Goal: Ask a question: Seek information or help from site administrators or community

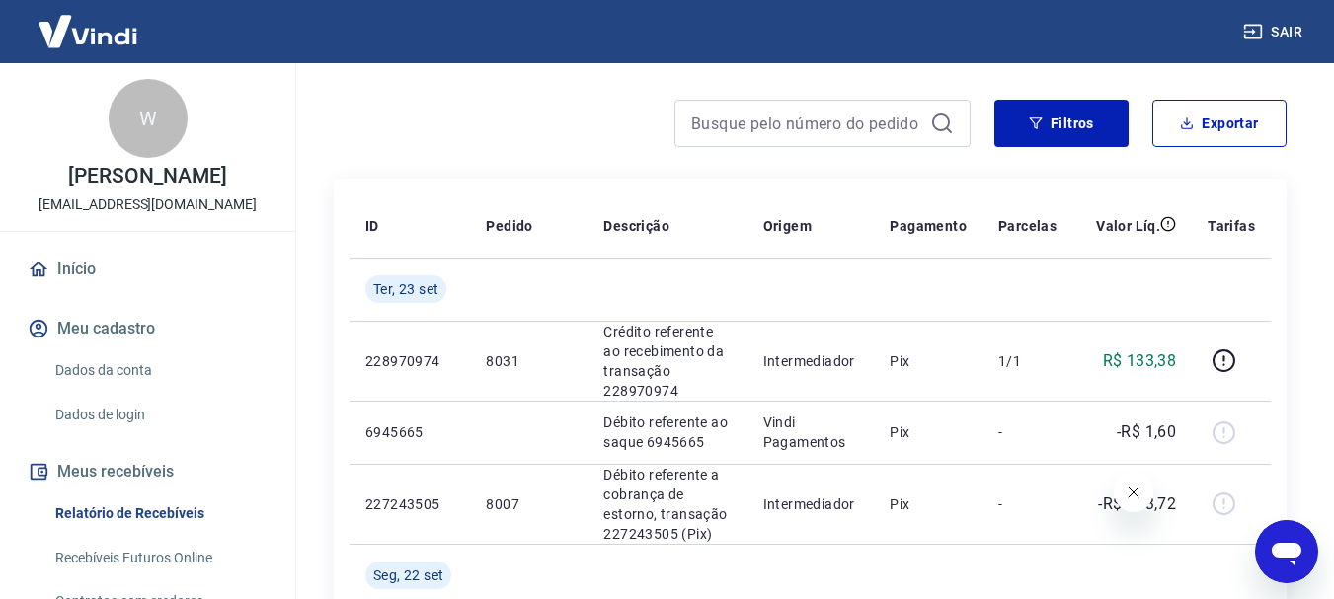
scroll to position [131, 0]
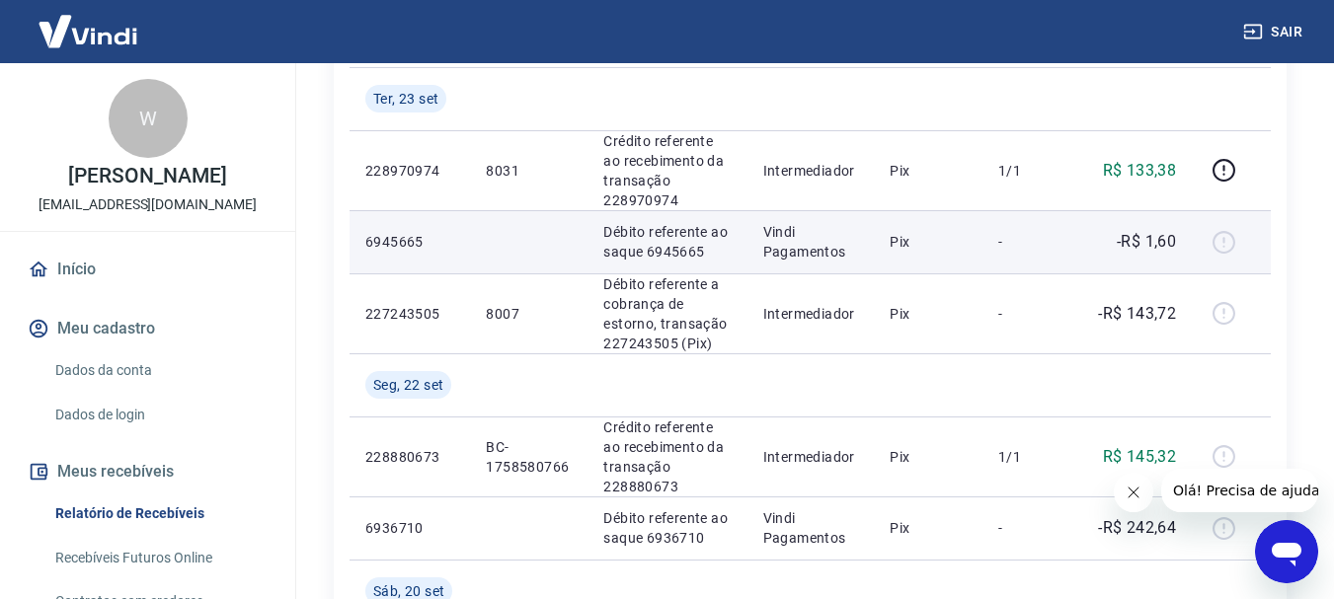
scroll to position [395, 0]
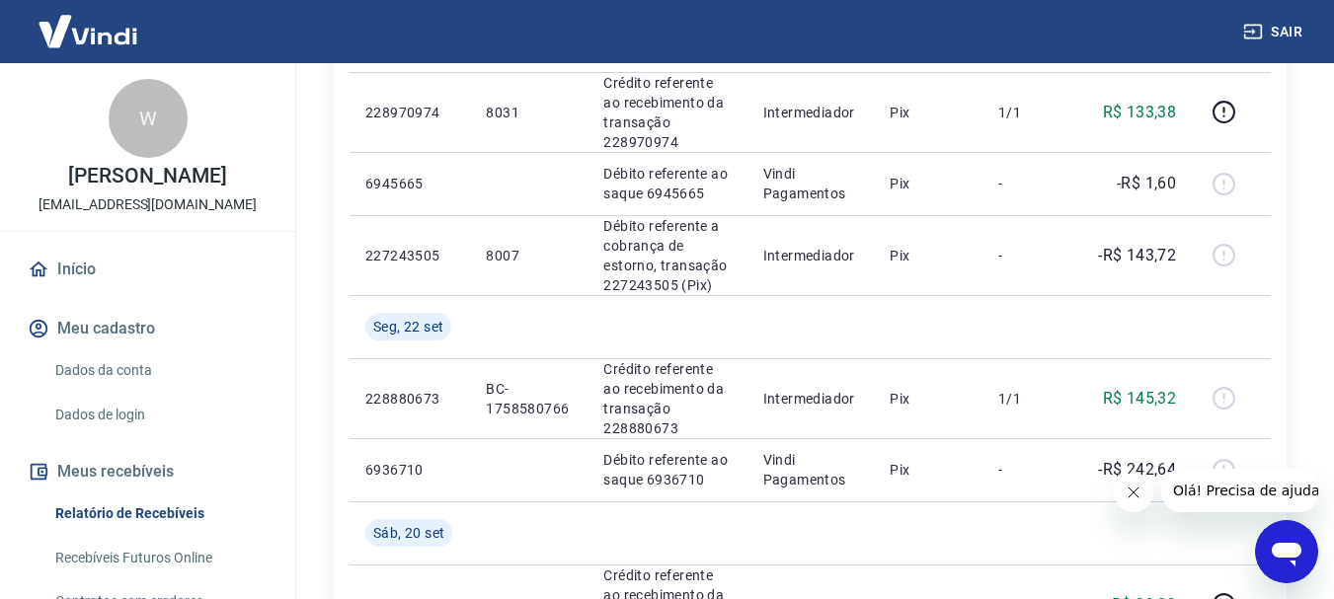
click at [1286, 553] on icon "Abrir janela de mensagens" at bounding box center [1286, 555] width 30 height 24
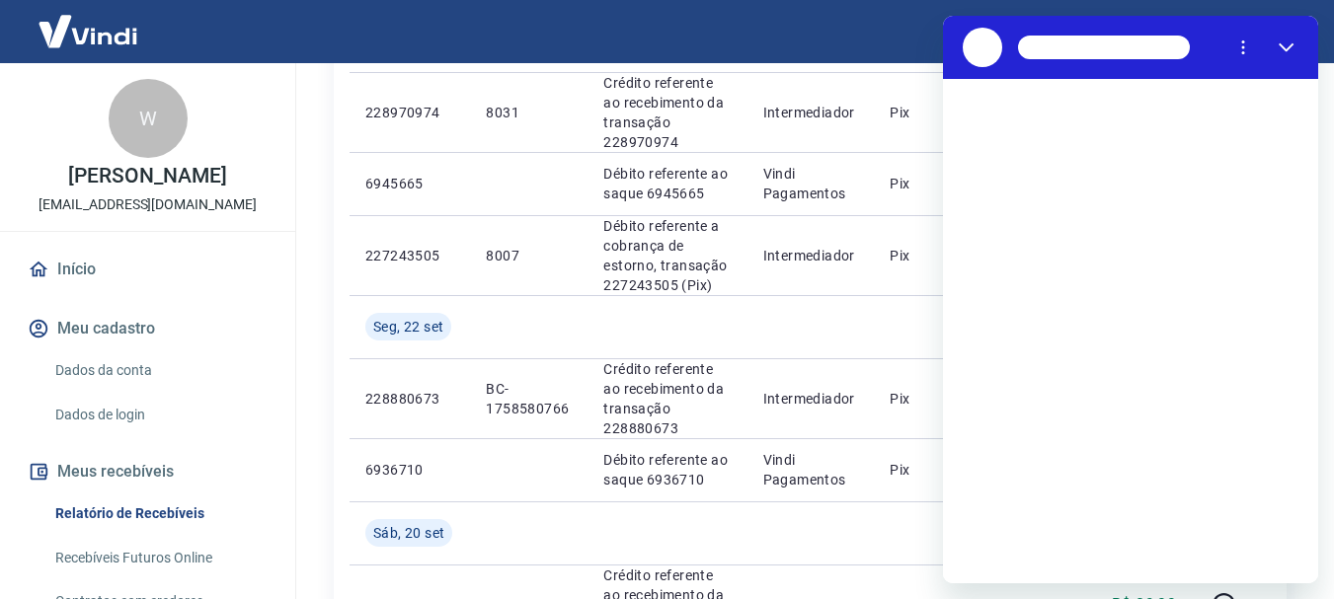
scroll to position [0, 0]
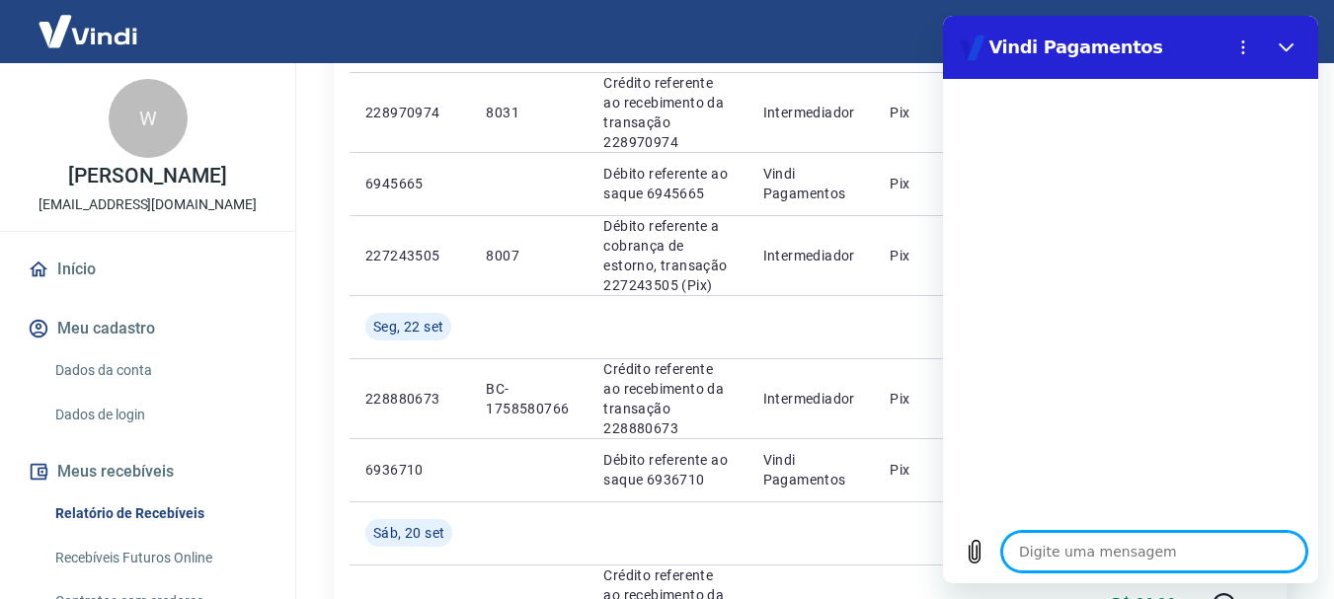
click at [1072, 555] on textarea at bounding box center [1154, 551] width 304 height 39
type textarea "o"
type textarea "x"
type textarea "ol"
type textarea "x"
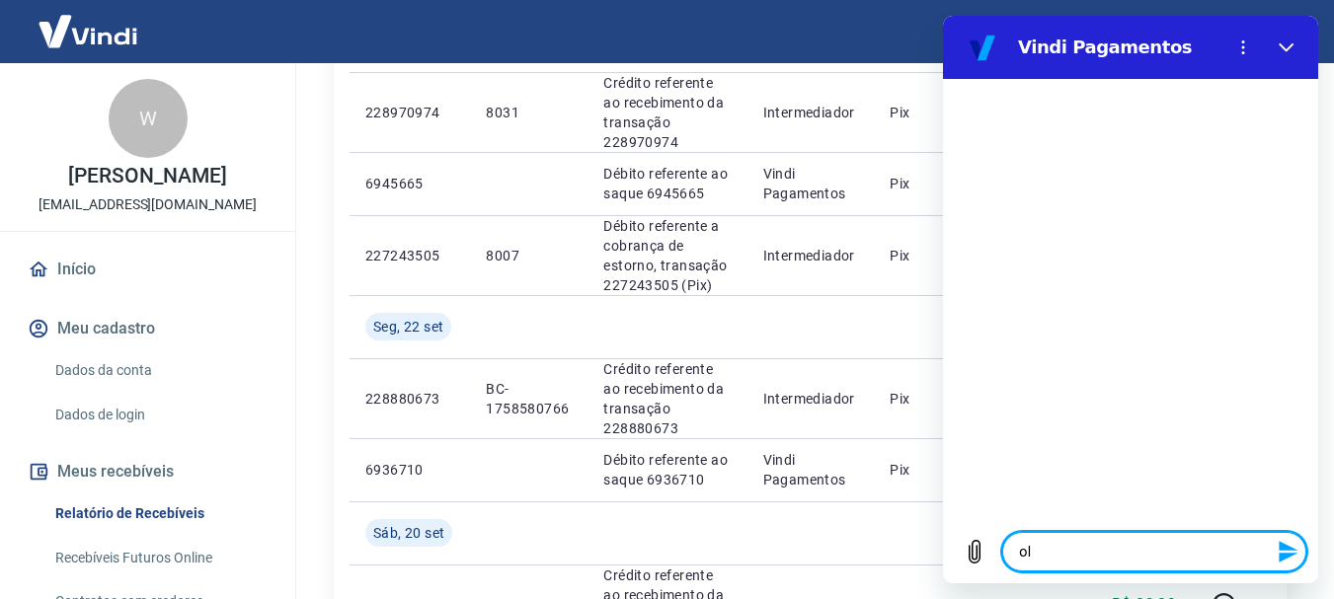
type textarea "ola"
type textarea "x"
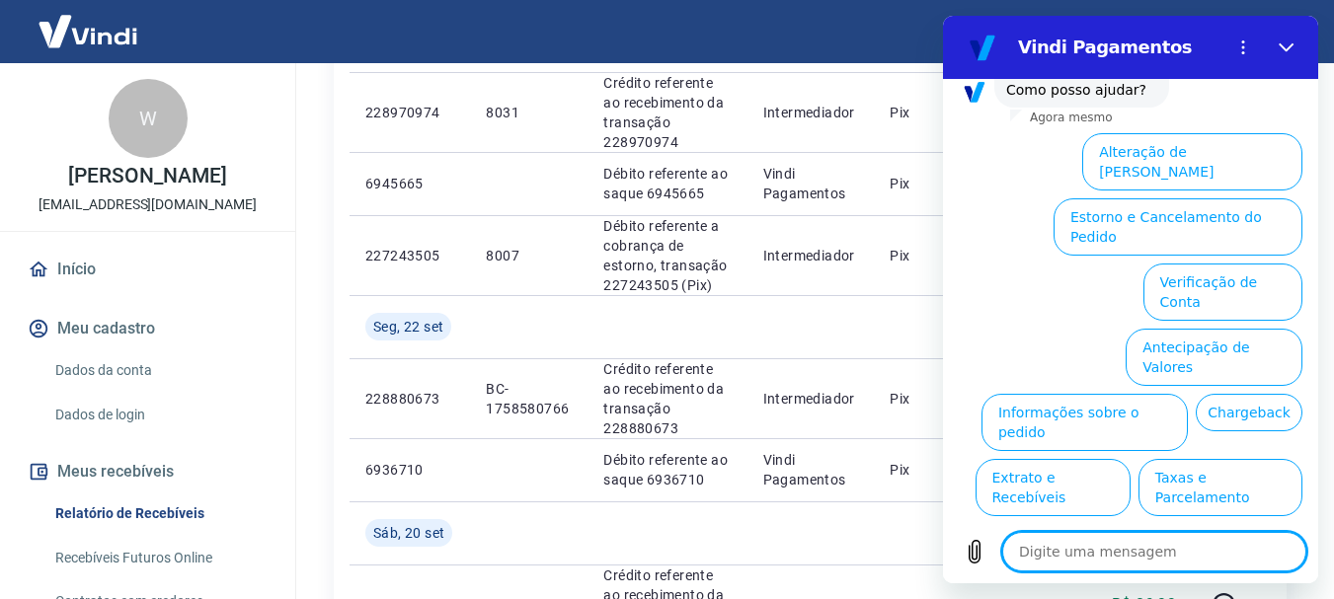
scroll to position [170, 0]
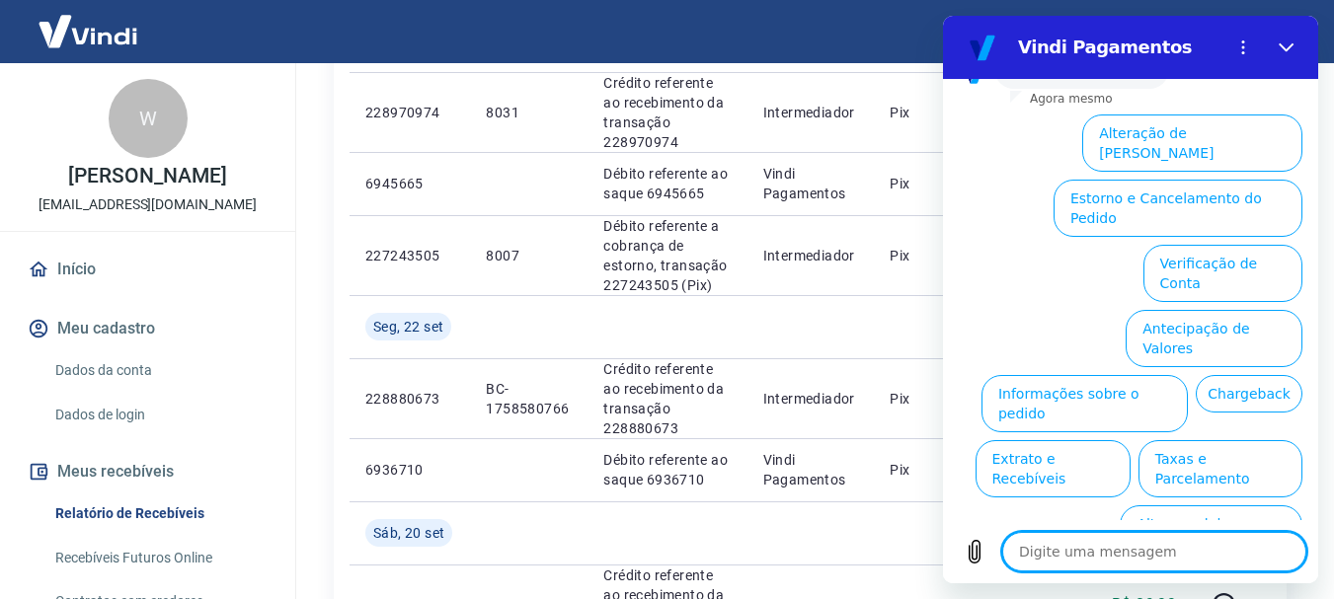
click at [1154, 543] on textarea at bounding box center [1154, 551] width 304 height 39
click at [1114, 562] on textarea at bounding box center [1154, 551] width 304 height 39
type textarea "p"
type textarea "x"
type textarea "pr"
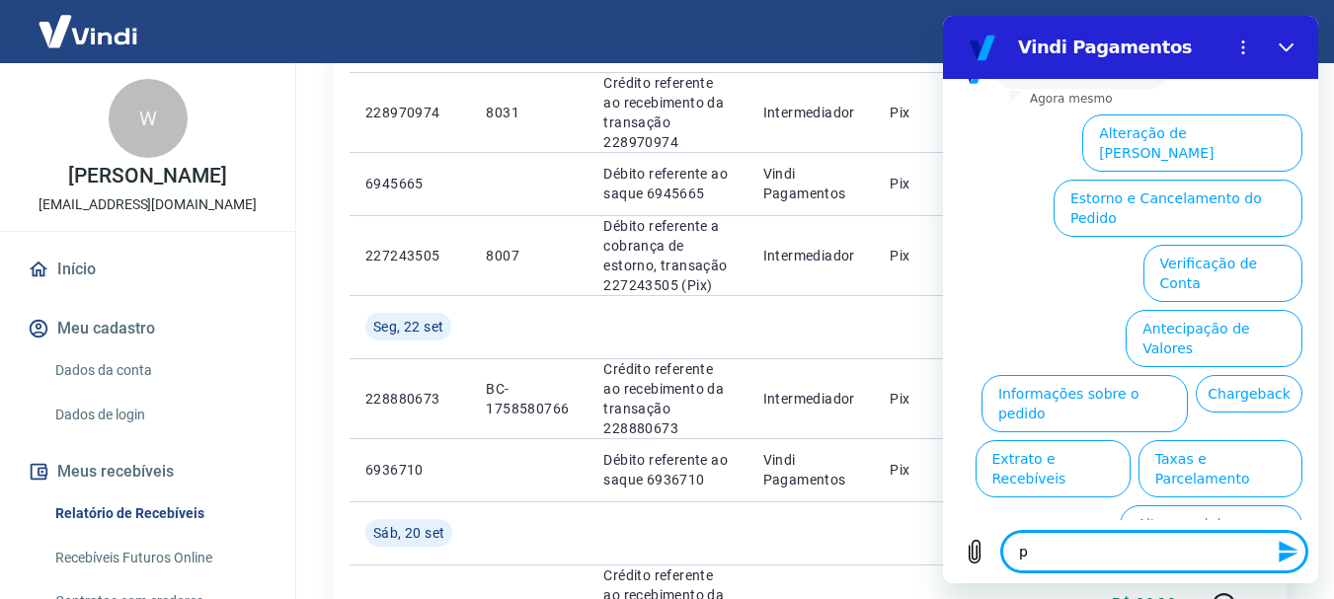
type textarea "x"
type textarea "pre"
type textarea "x"
type textarea "prec"
type textarea "x"
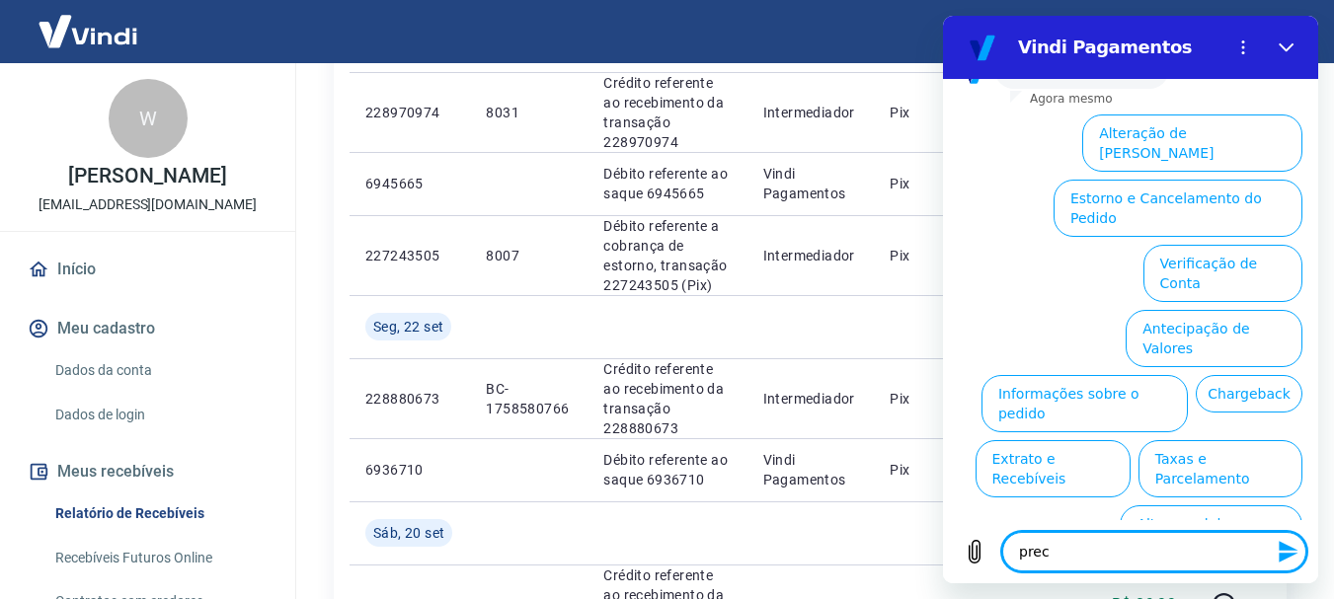
type textarea "preci"
type textarea "x"
type textarea "precis"
type textarea "x"
type textarea "preciso"
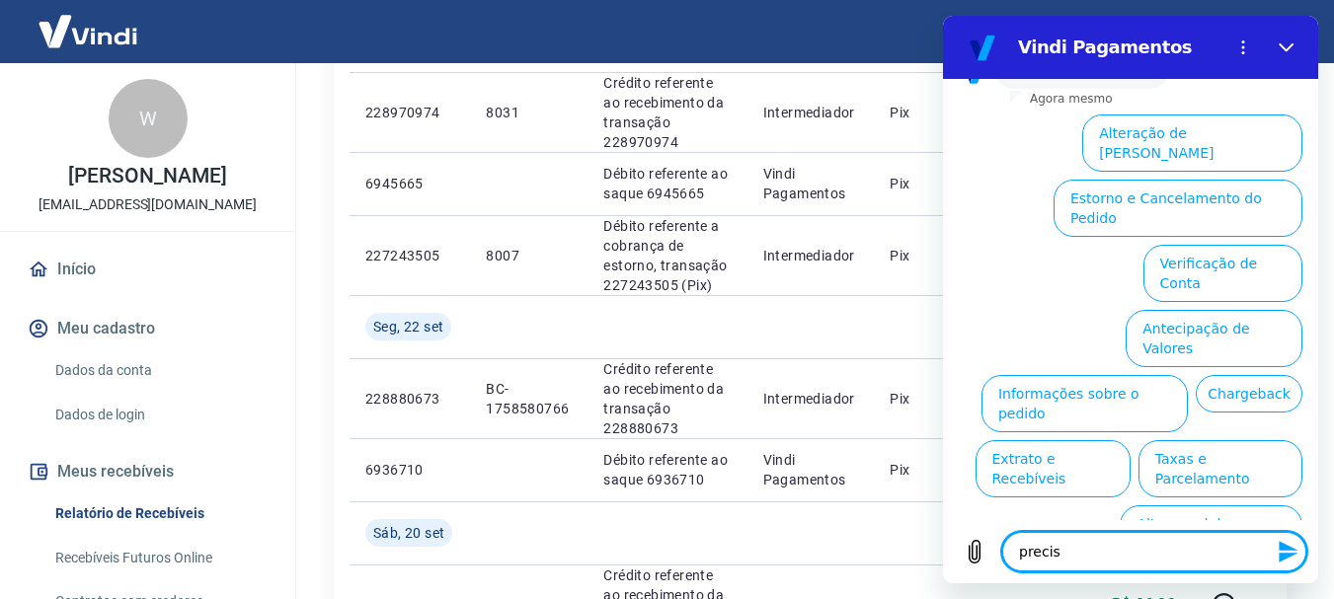
type textarea "x"
type textarea "preciso"
type textarea "x"
type textarea "preciso f"
type textarea "x"
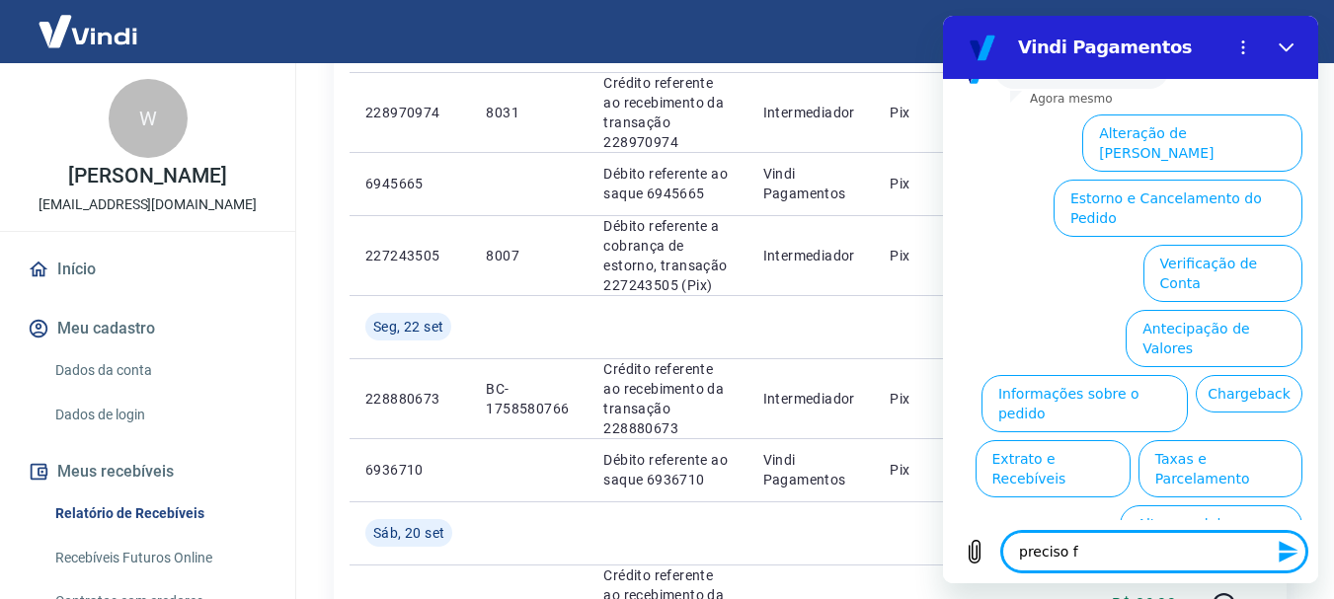
type textarea "preciso fa"
type textarea "x"
type textarea "preciso fal"
type textarea "x"
type textarea "preciso fala"
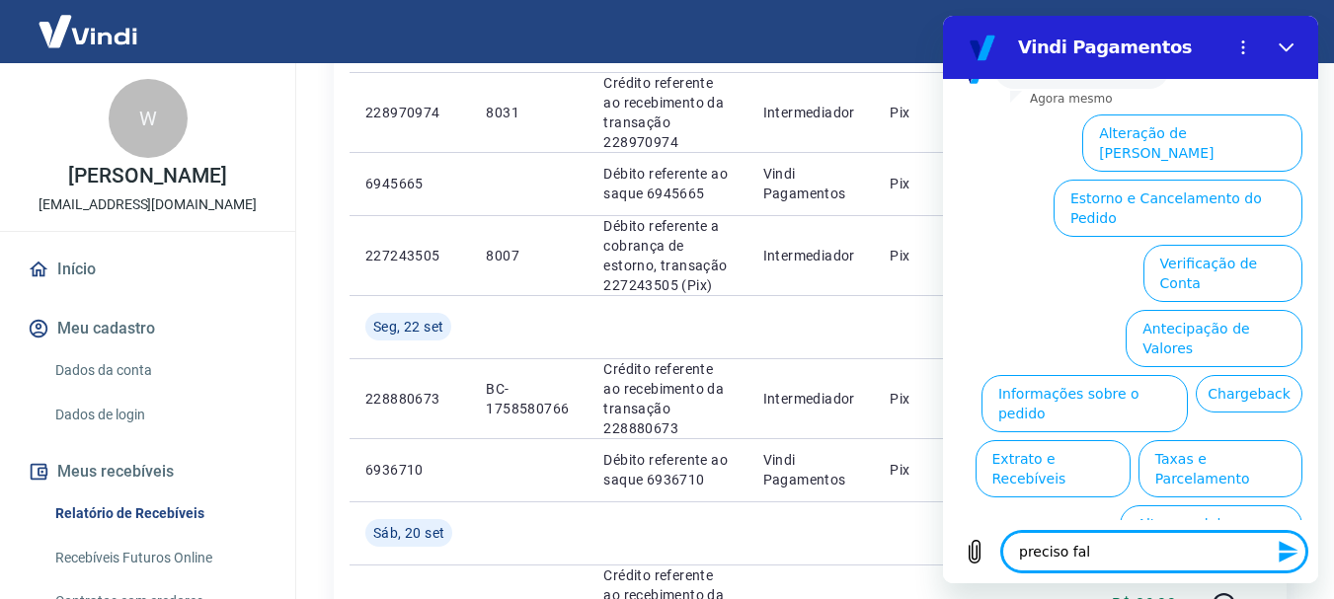
type textarea "x"
type textarea "preciso falar"
type textarea "x"
type textarea "preciso falar"
type textarea "x"
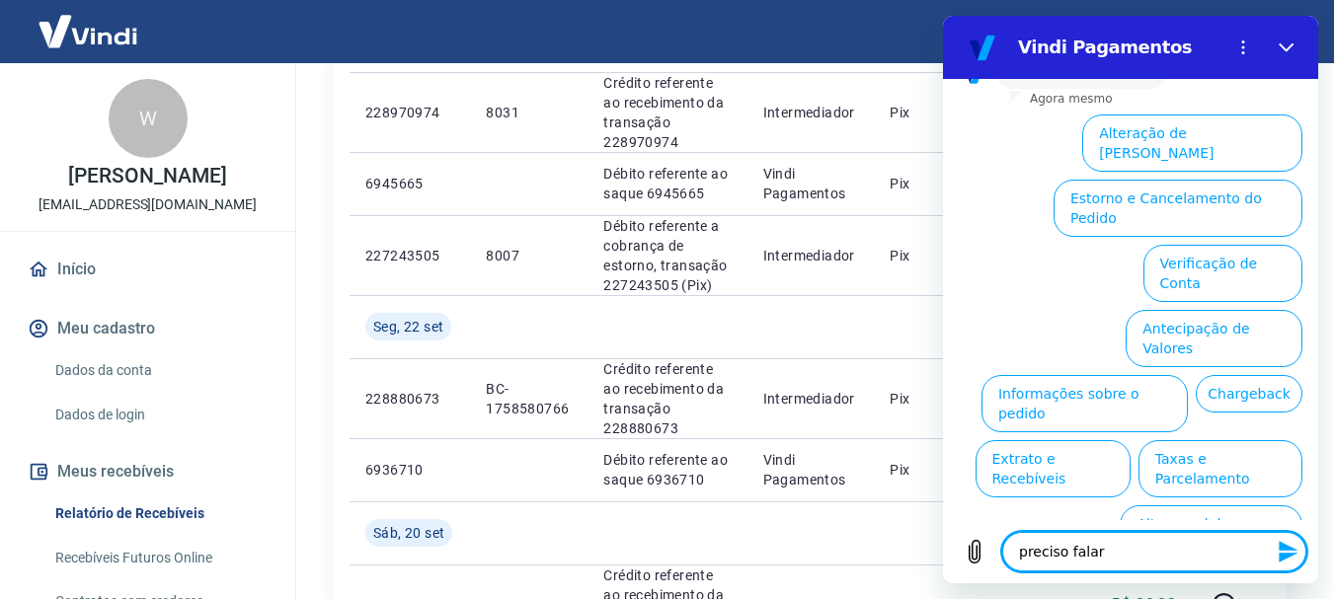
type textarea "preciso falar c"
type textarea "x"
type textarea "preciso falar co"
type textarea "x"
type textarea "preciso falar com"
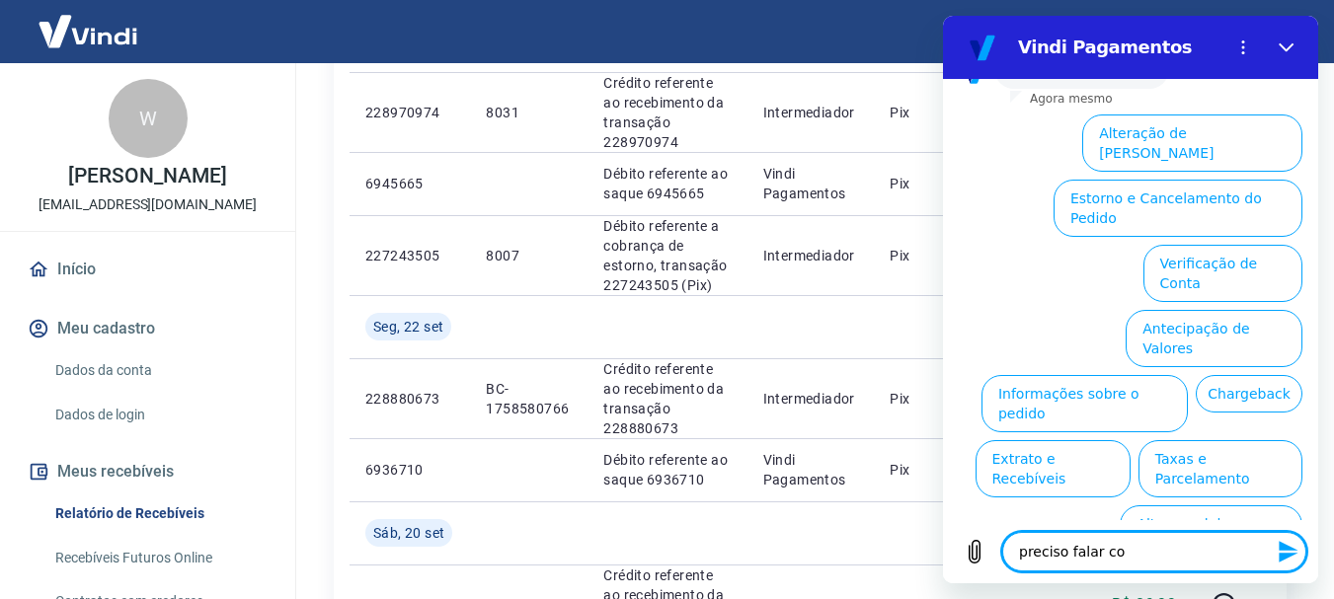
type textarea "x"
type textarea "preciso falar com"
type textarea "x"
type textarea "preciso falar com a"
type textarea "x"
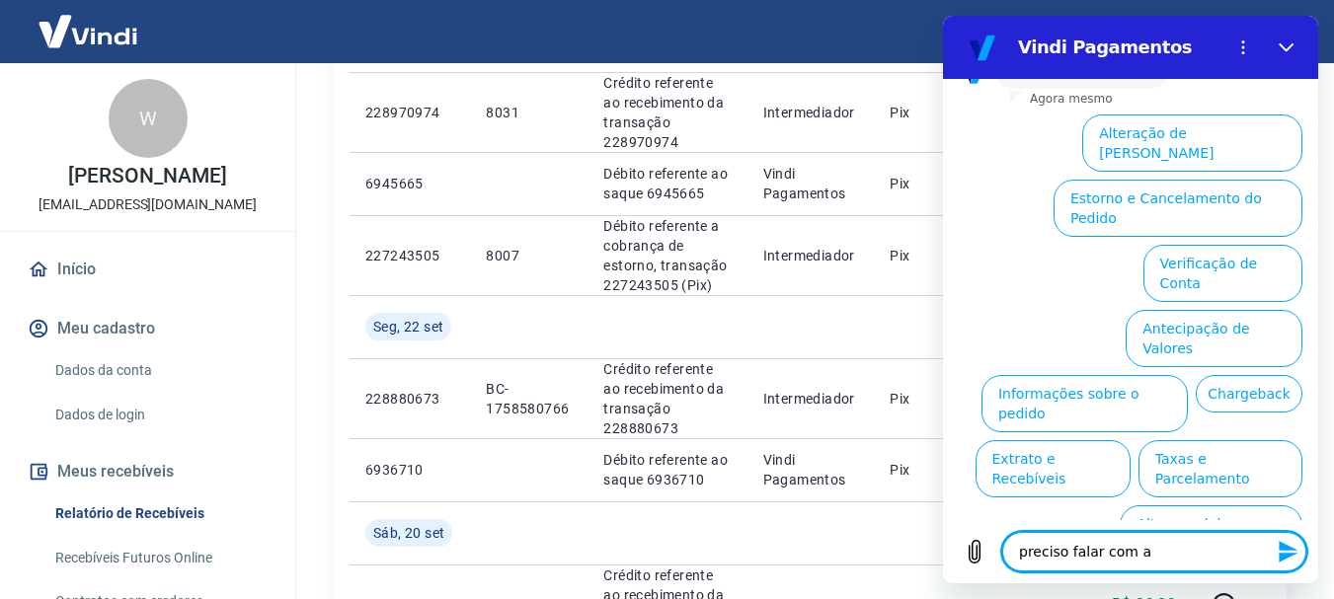
type textarea "preciso falar com at"
type textarea "x"
type textarea "preciso falar com ate"
type textarea "x"
type textarea "preciso falar com aten"
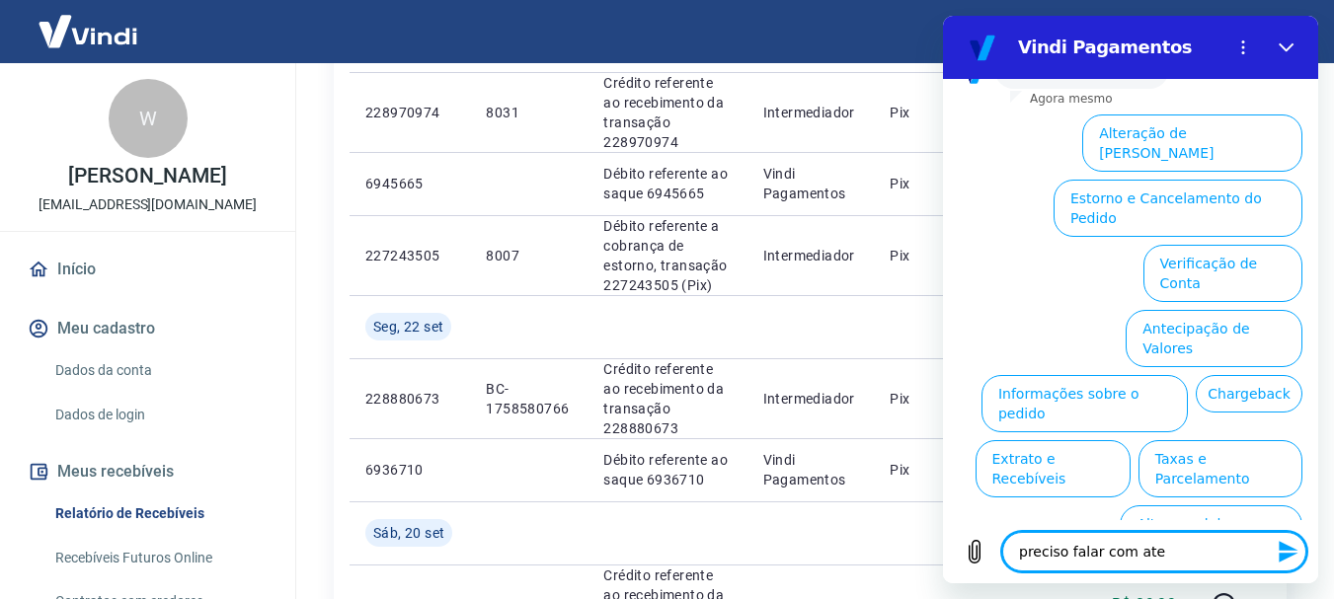
type textarea "x"
type textarea "preciso falar com atend"
type textarea "x"
type textarea "preciso falar com atendi"
type textarea "x"
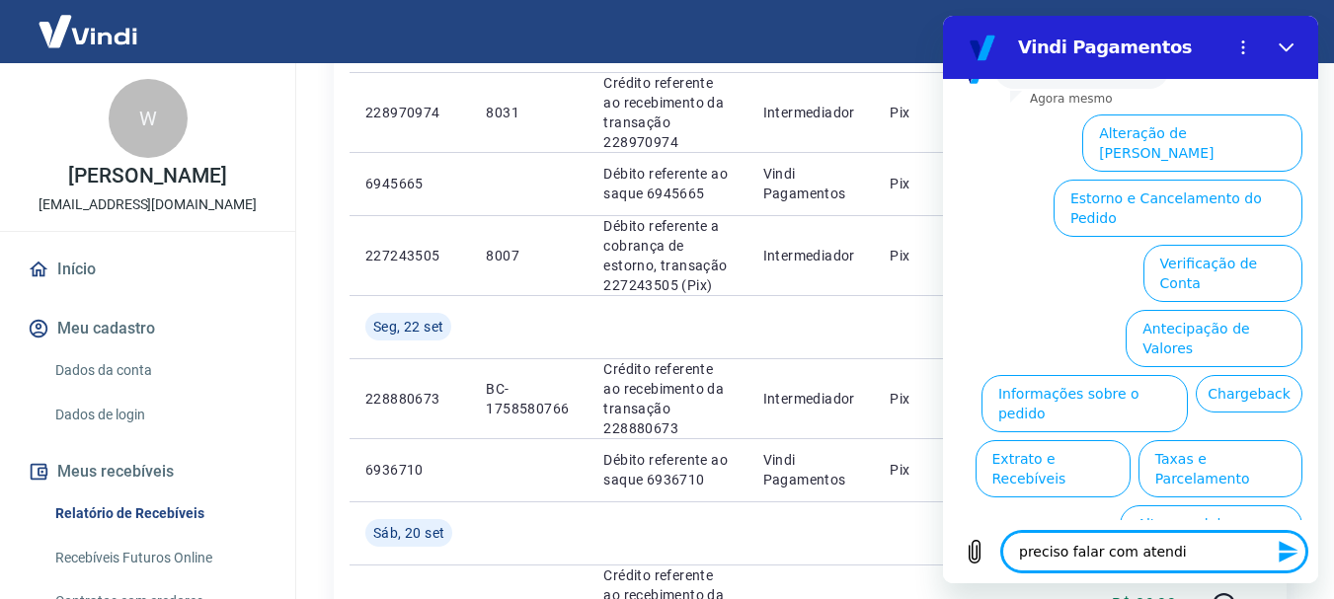
type textarea "preciso falar com atendim"
type textarea "x"
type textarea "preciso falar com atendime"
type textarea "x"
type textarea "preciso falar com atendimen"
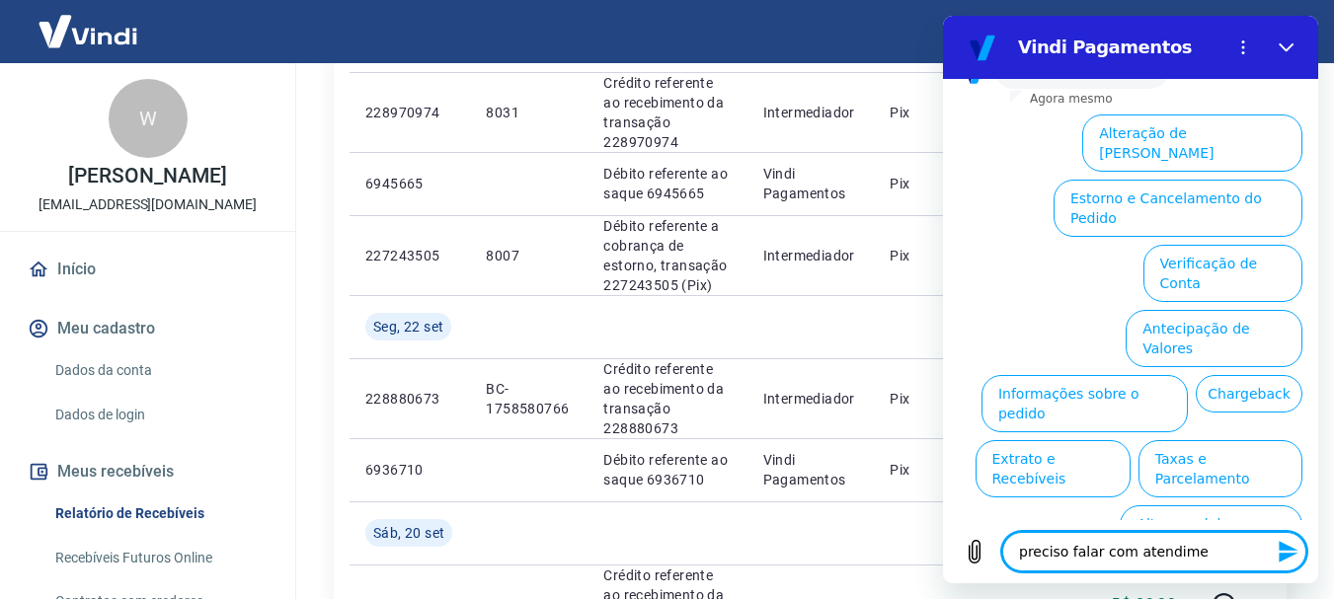
type textarea "x"
type textarea "preciso falar com atendiment"
type textarea "x"
type textarea "preciso falar com atendimento"
type textarea "x"
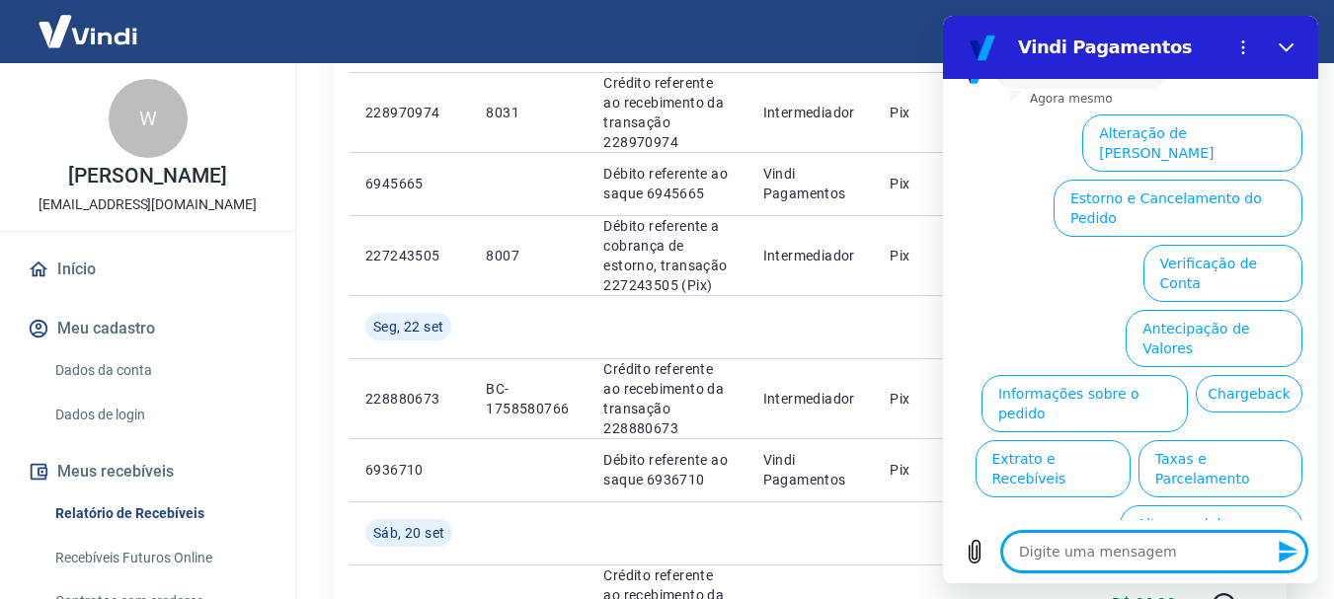
scroll to position [0, 0]
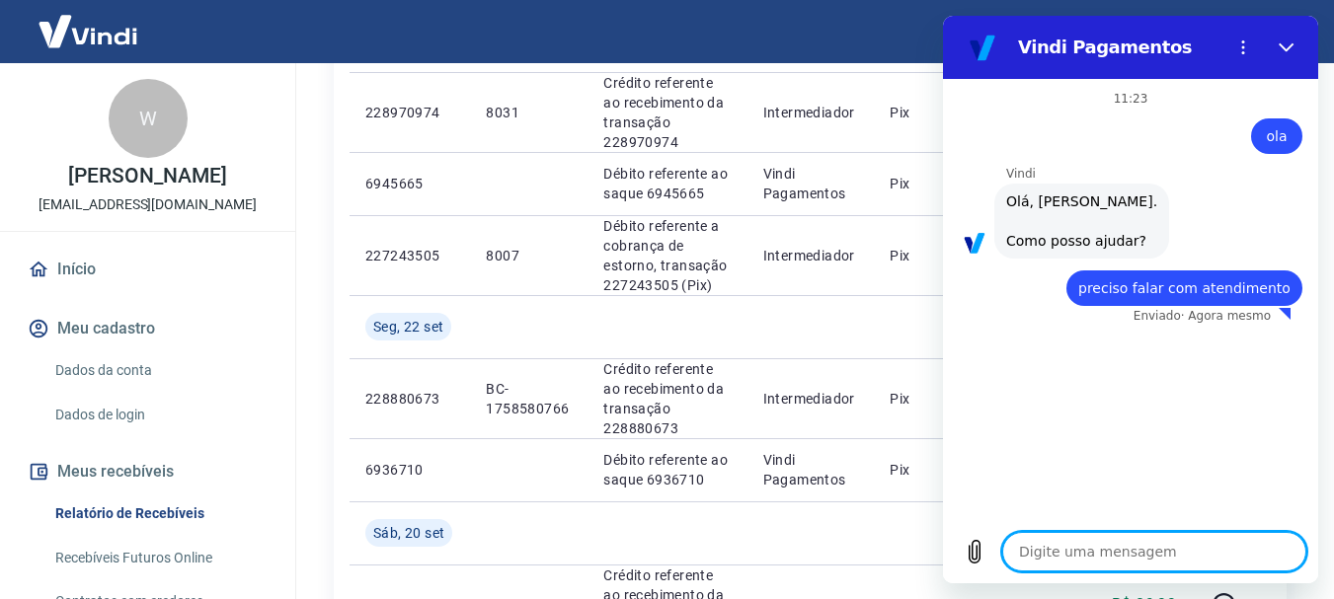
type textarea "x"
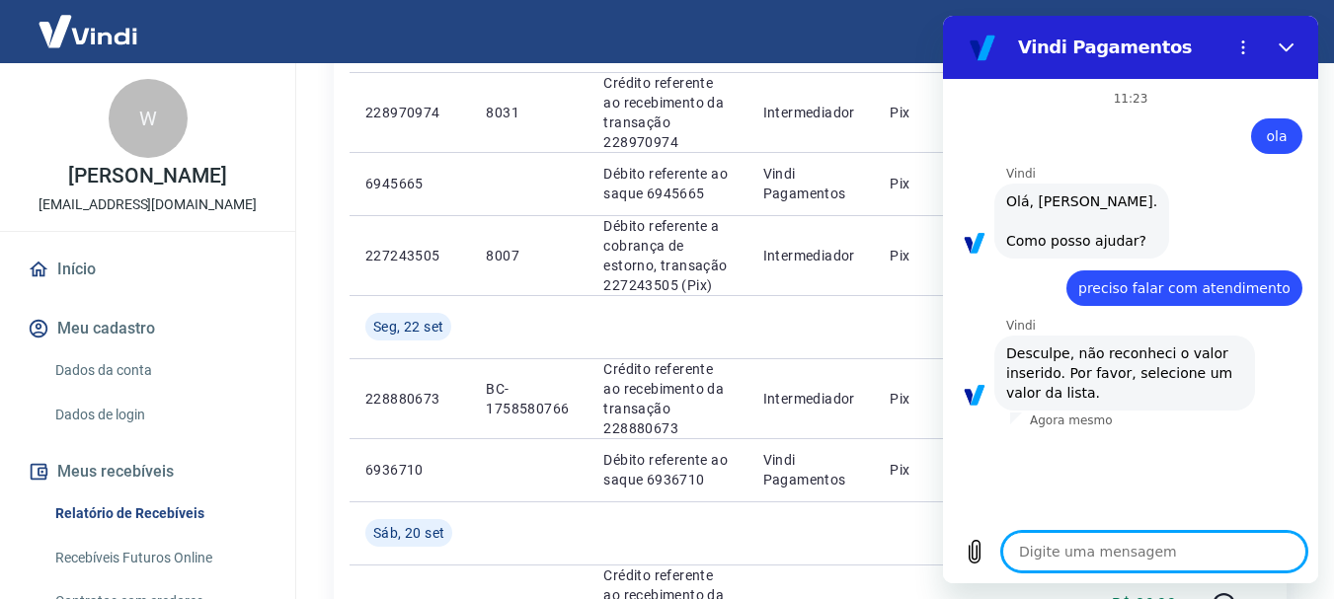
type textarea "o"
type textarea "x"
type textarea "ol"
type textarea "x"
type textarea "ola"
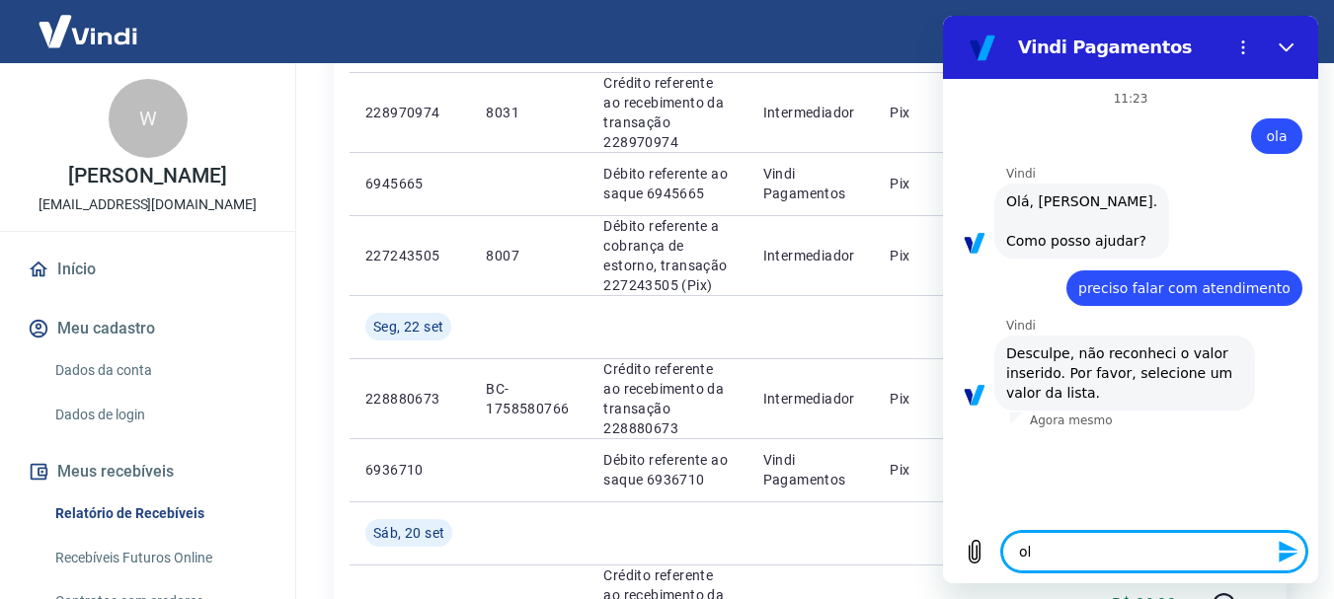
type textarea "x"
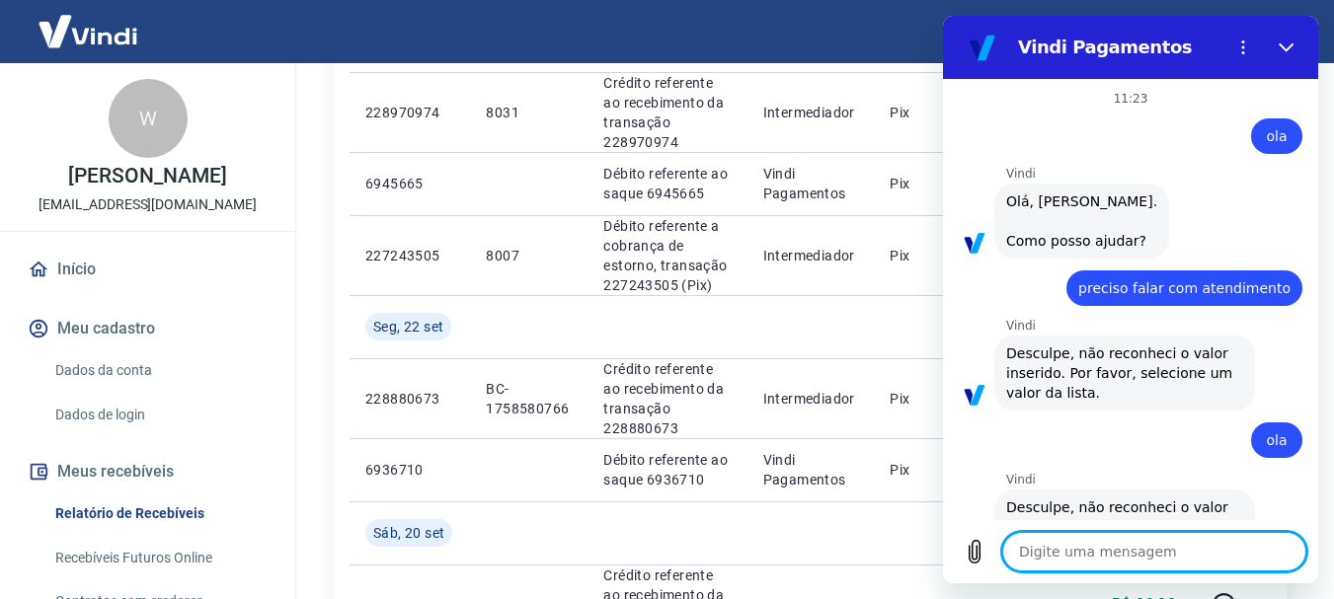
type textarea "x"
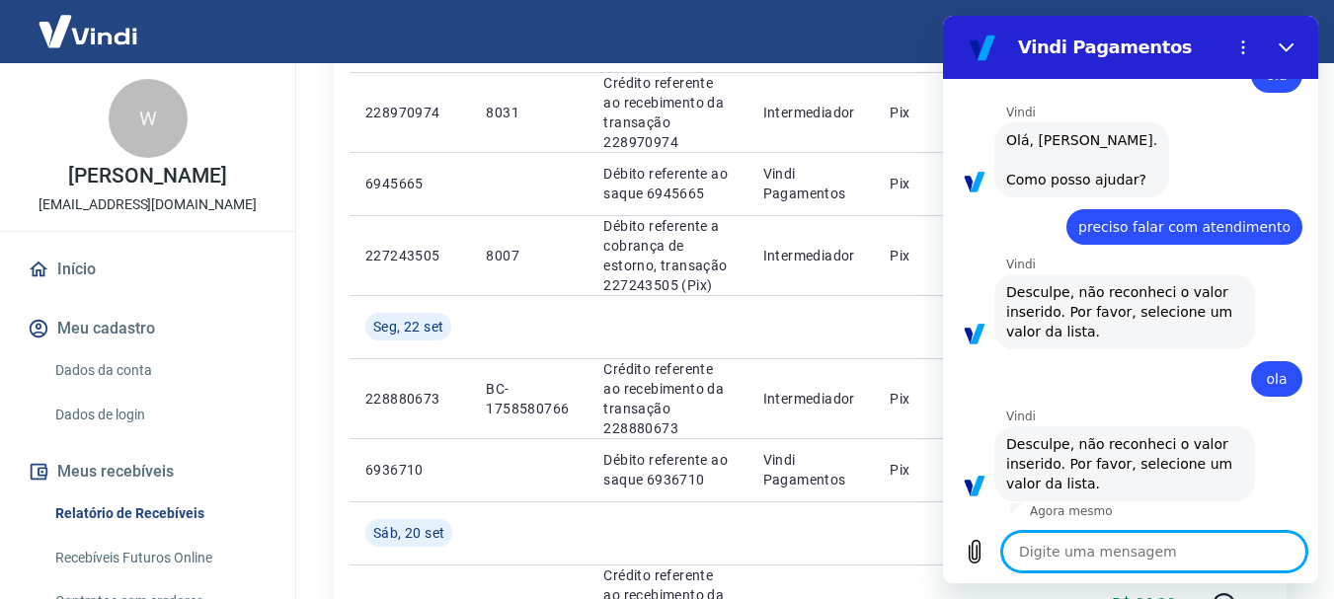
scroll to position [65, 0]
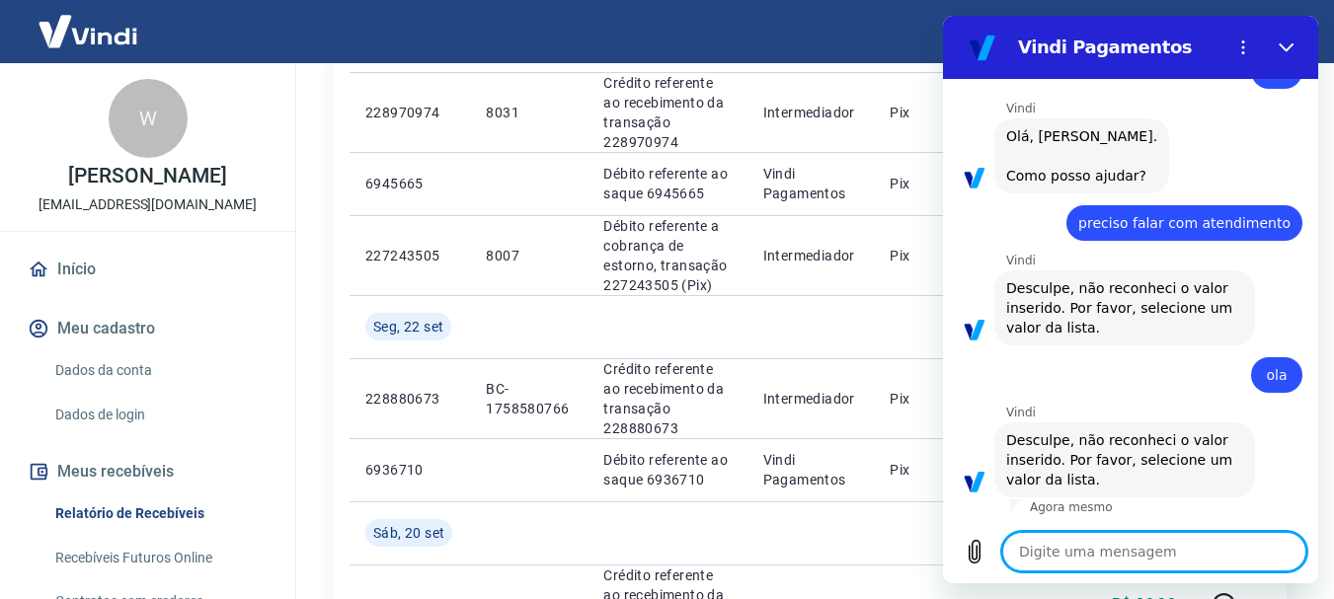
type textarea "o"
type textarea "x"
type textarea "ol"
type textarea "x"
type textarea "ola"
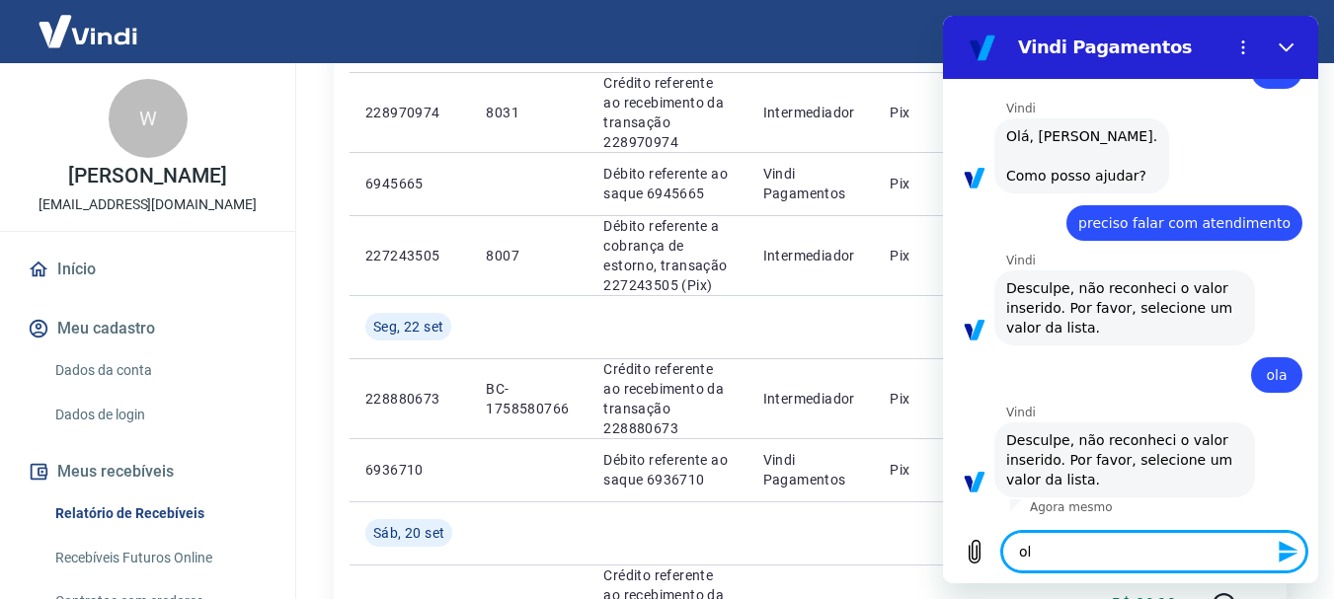
type textarea "x"
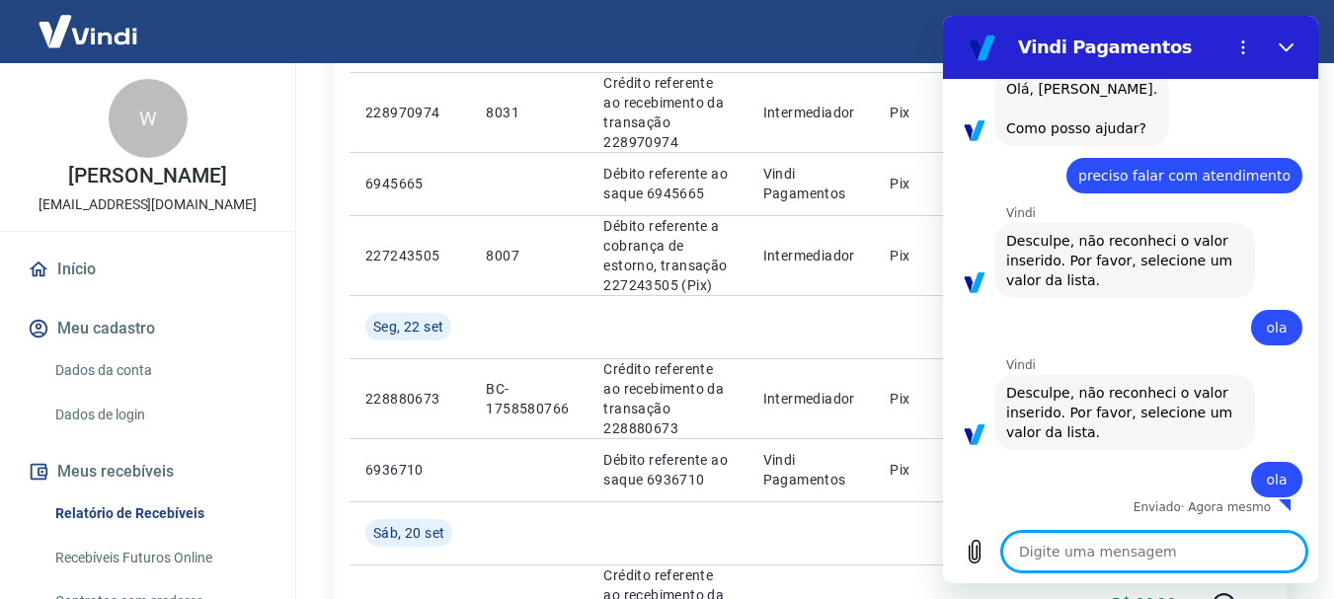
type textarea "x"
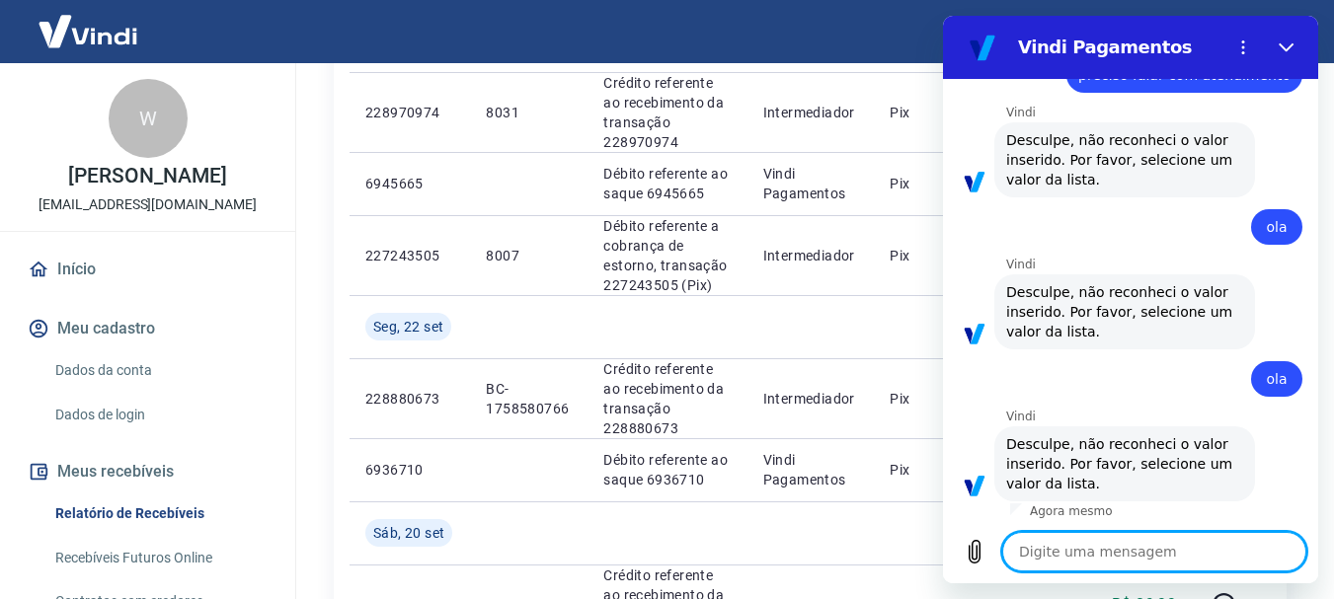
scroll to position [217, 0]
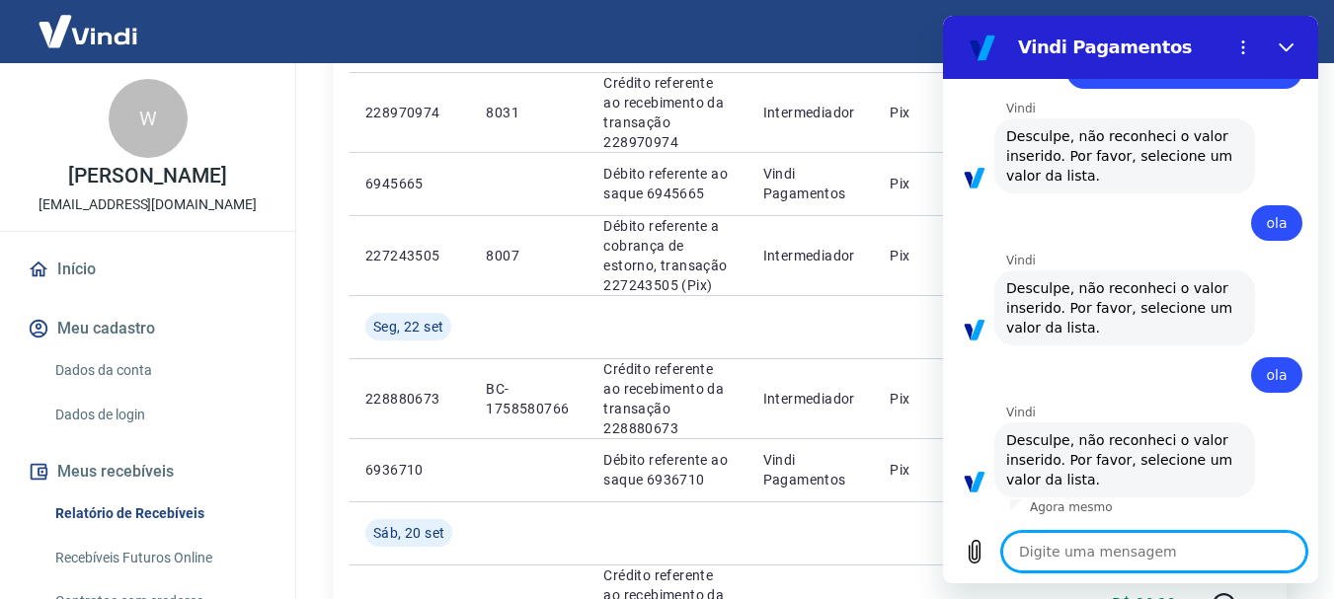
type textarea "a"
type textarea "x"
type textarea "at"
type textarea "x"
type textarea "ate"
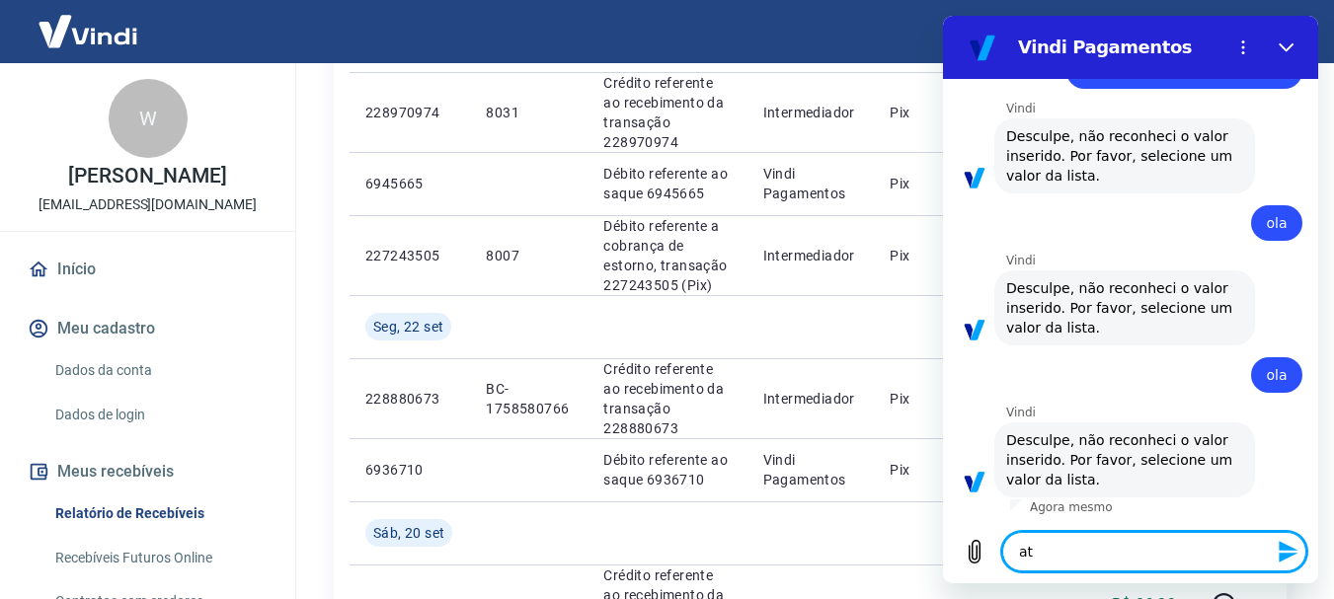
type textarea "x"
type textarea "aten"
type textarea "x"
type textarea "atend"
type textarea "x"
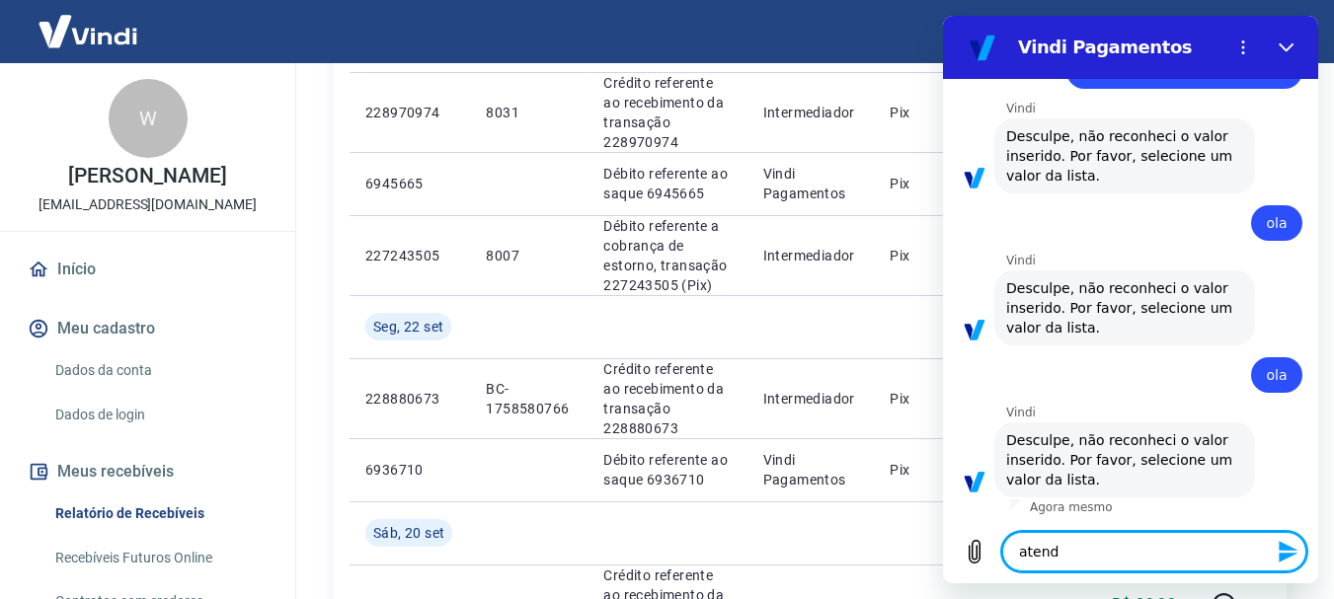
type textarea "atendi"
type textarea "x"
type textarea "atendim"
type textarea "x"
type textarea "atendime"
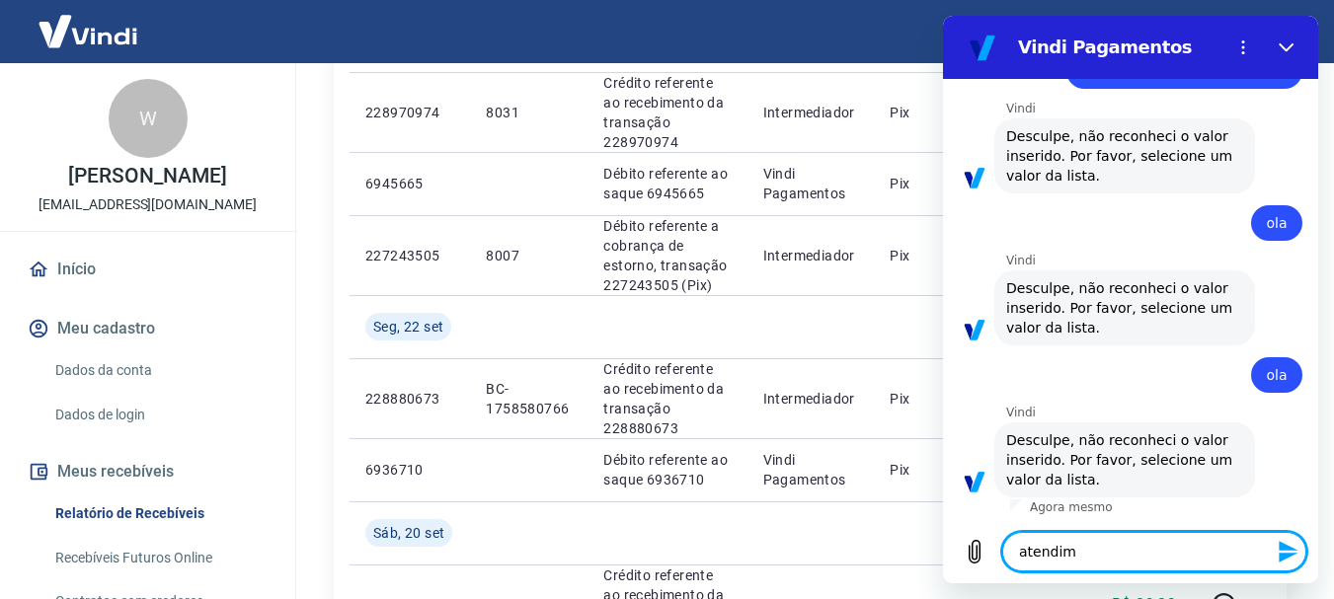
type textarea "x"
type textarea "atendimen"
type textarea "x"
type textarea "atendiment"
type textarea "x"
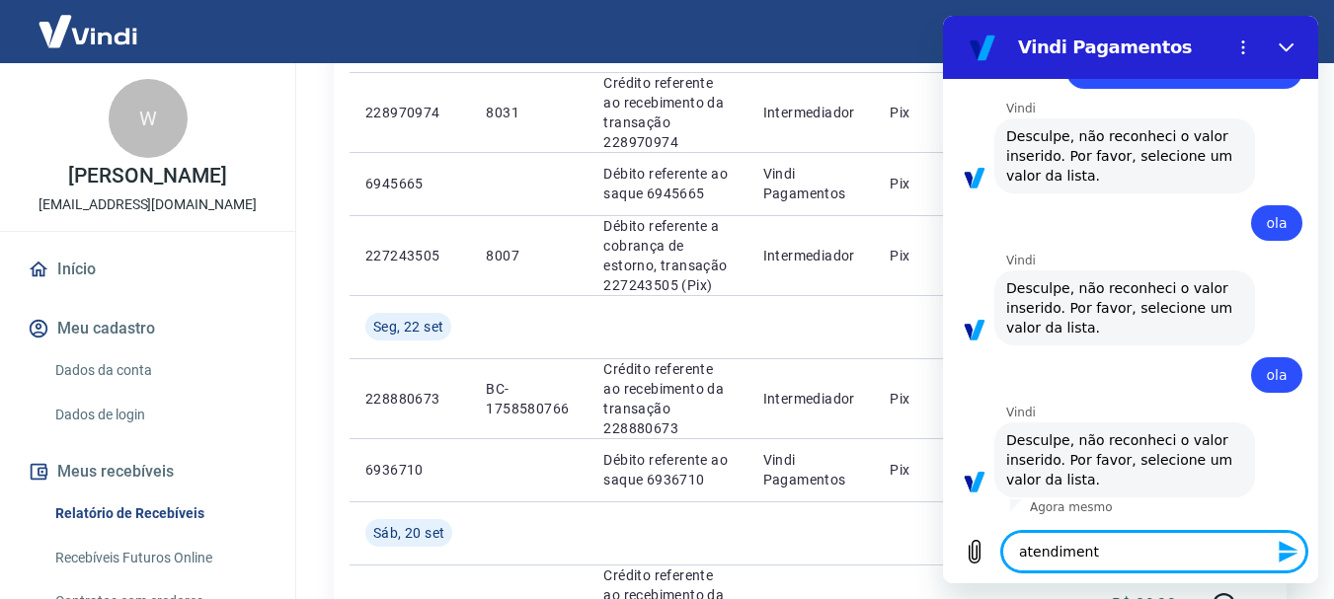
type textarea "atendimento"
type textarea "x"
type textarea "atendimento"
type textarea "x"
type textarea "atendimento p"
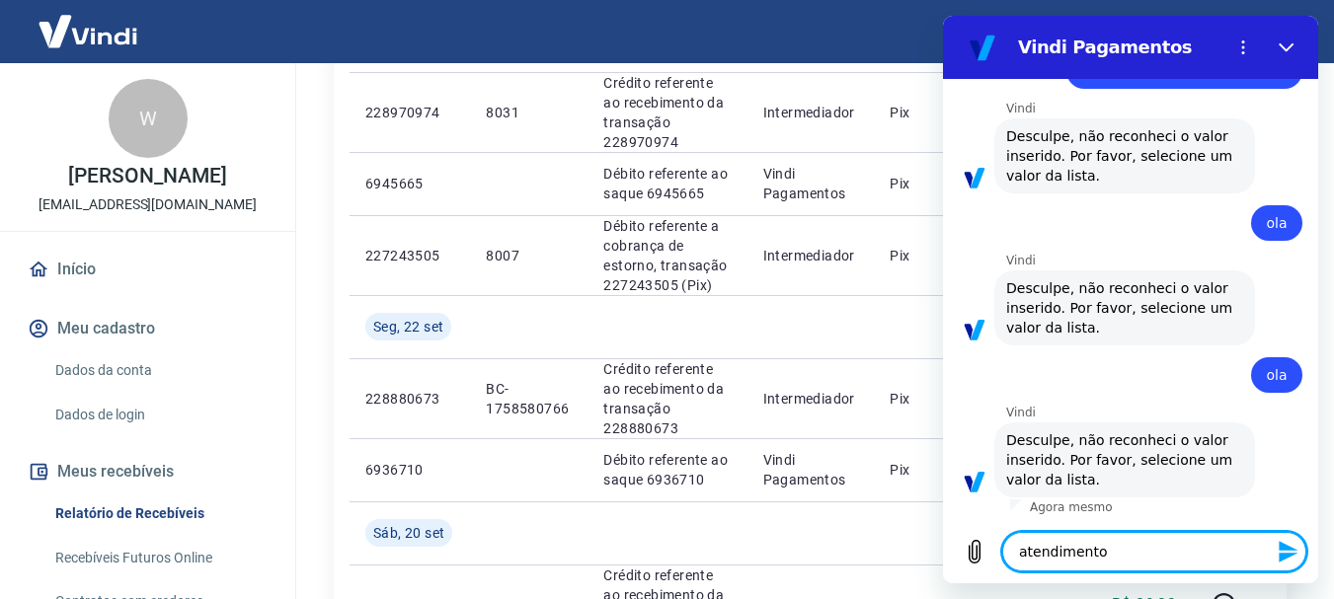
type textarea "x"
type textarea "atendimento po"
type textarea "x"
type textarea "atendimento por"
type textarea "x"
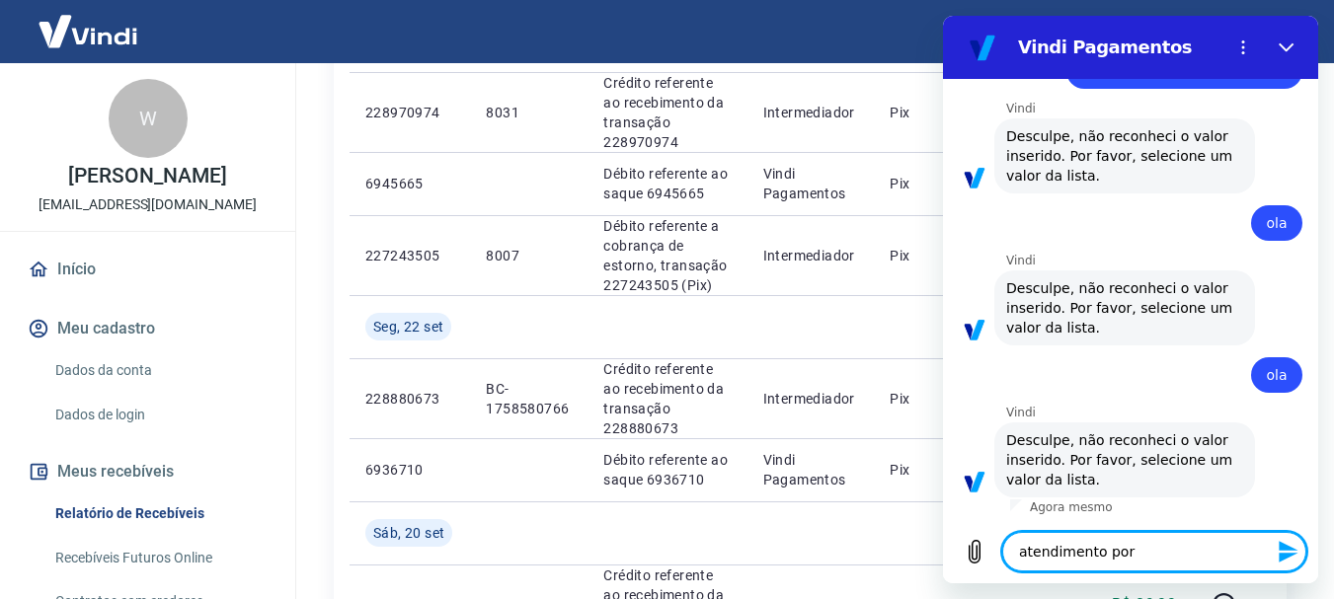
type textarea "atendimento porf"
type textarea "x"
type textarea "atendimento porfa"
type textarea "x"
type textarea "atendimento porf"
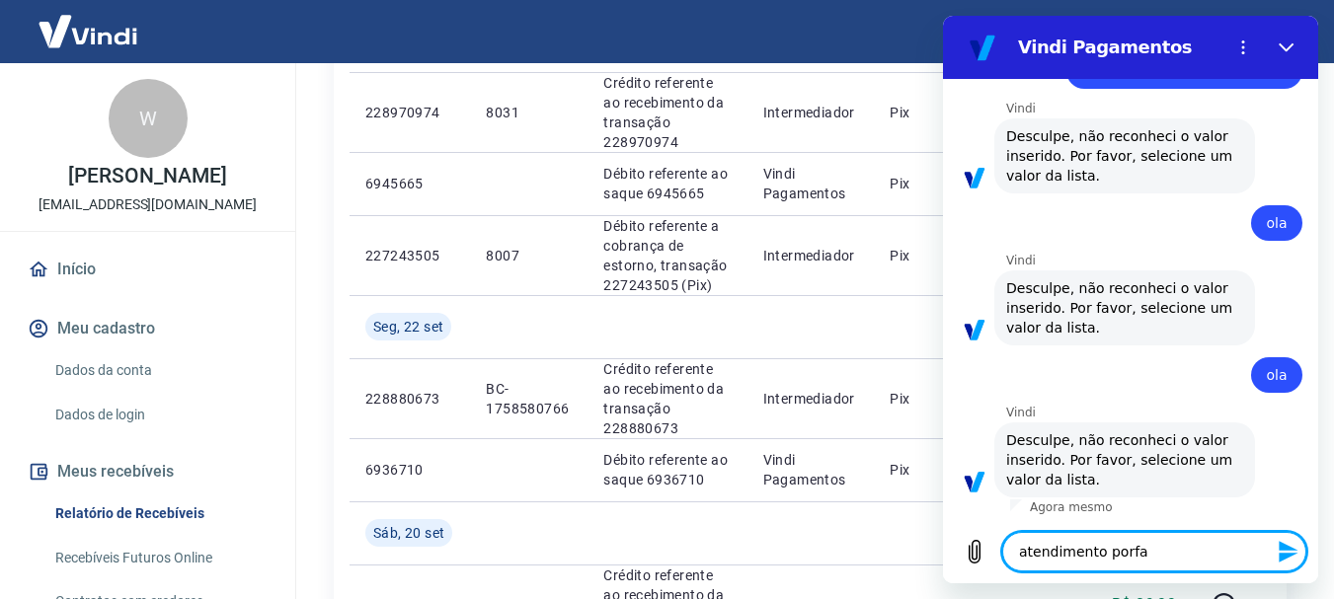
type textarea "x"
type textarea "atendimento por"
type textarea "x"
type textarea "atendimento po"
type textarea "x"
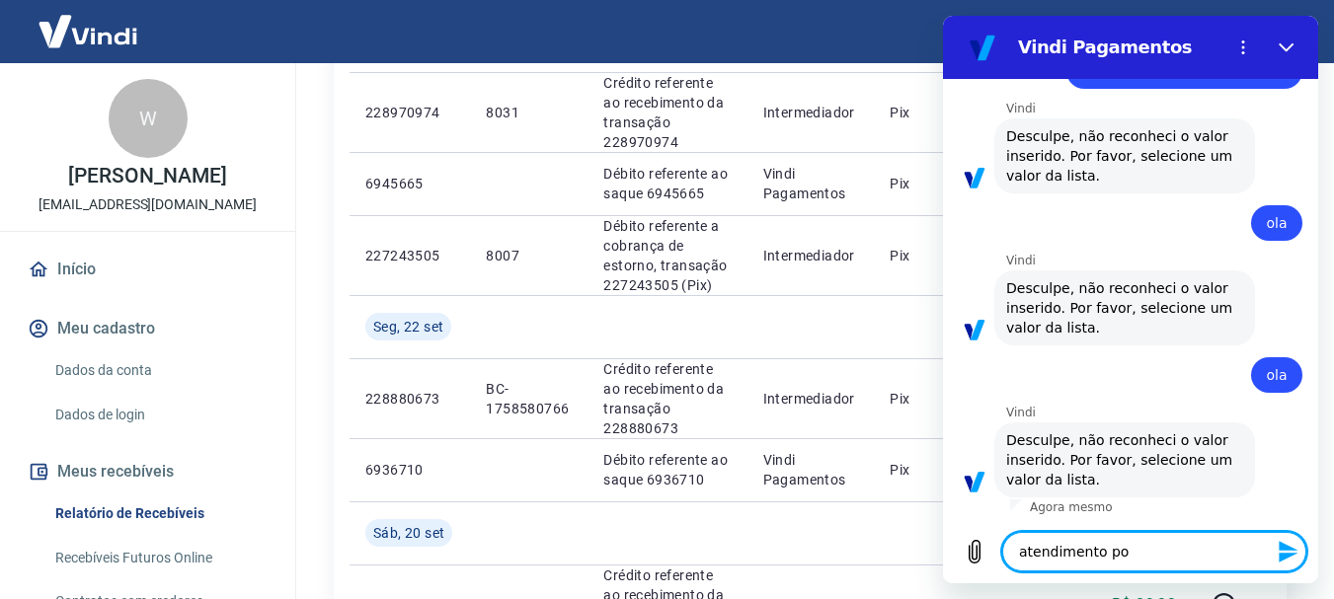
type textarea "atendimento p"
type textarea "x"
type textarea "atendimento"
type textarea "x"
type textarea "atendimento"
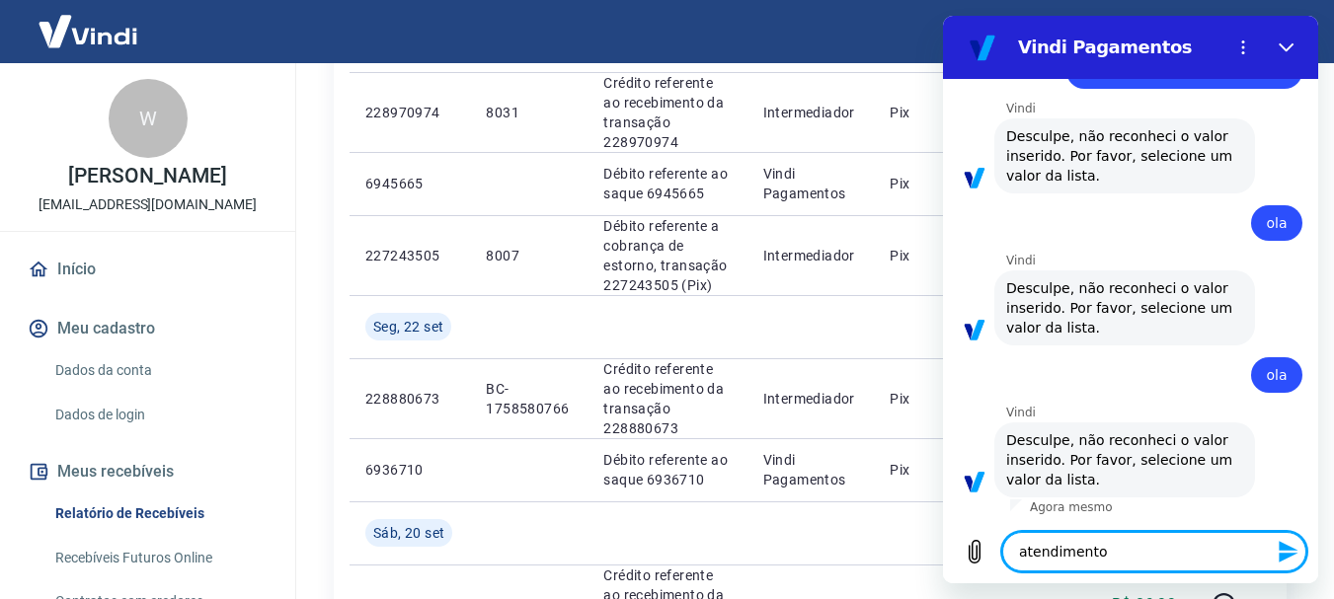
type textarea "x"
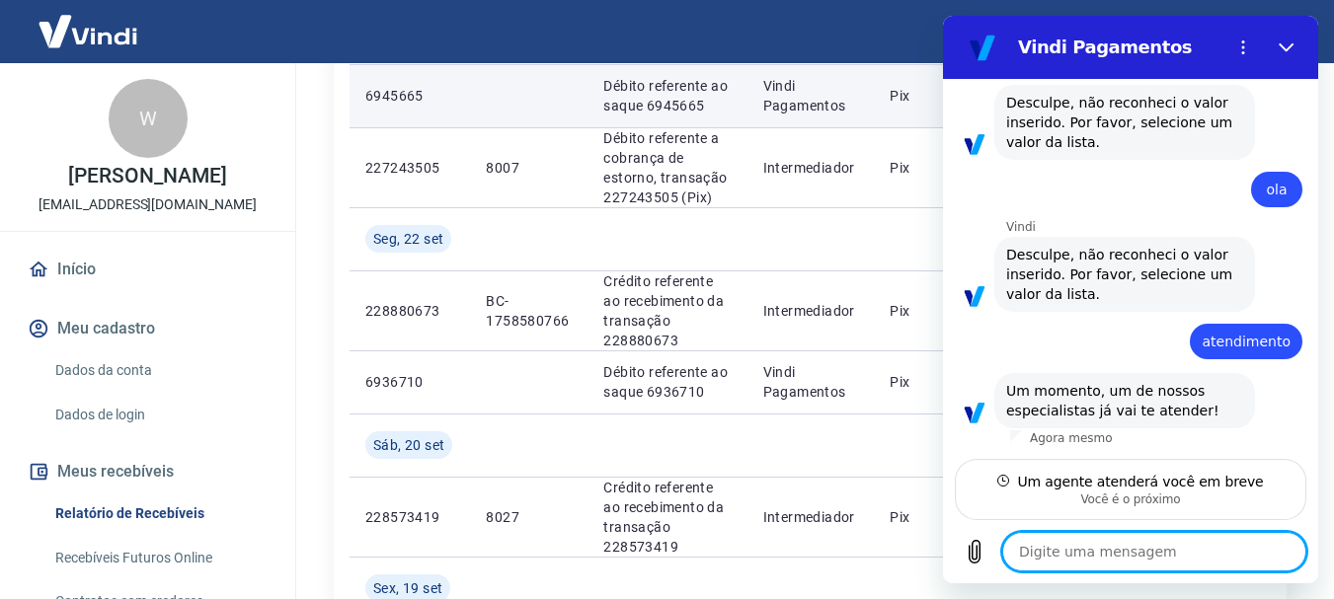
scroll to position [526, 0]
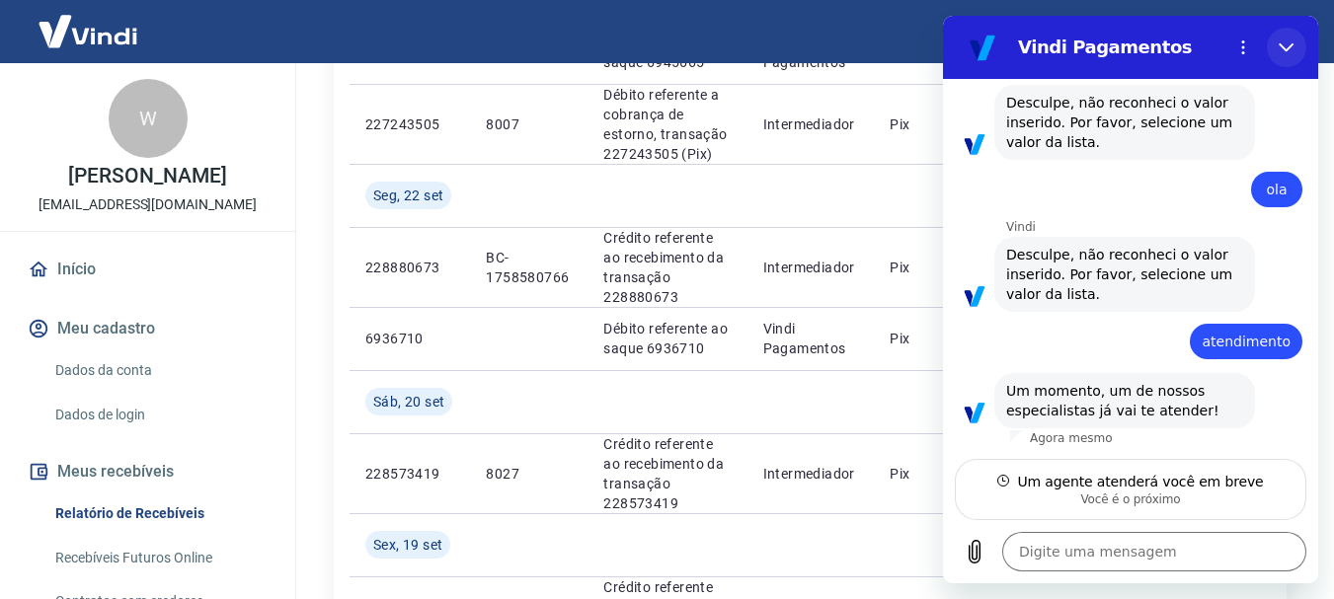
click at [1283, 41] on icon "Fechar" at bounding box center [1286, 47] width 16 height 16
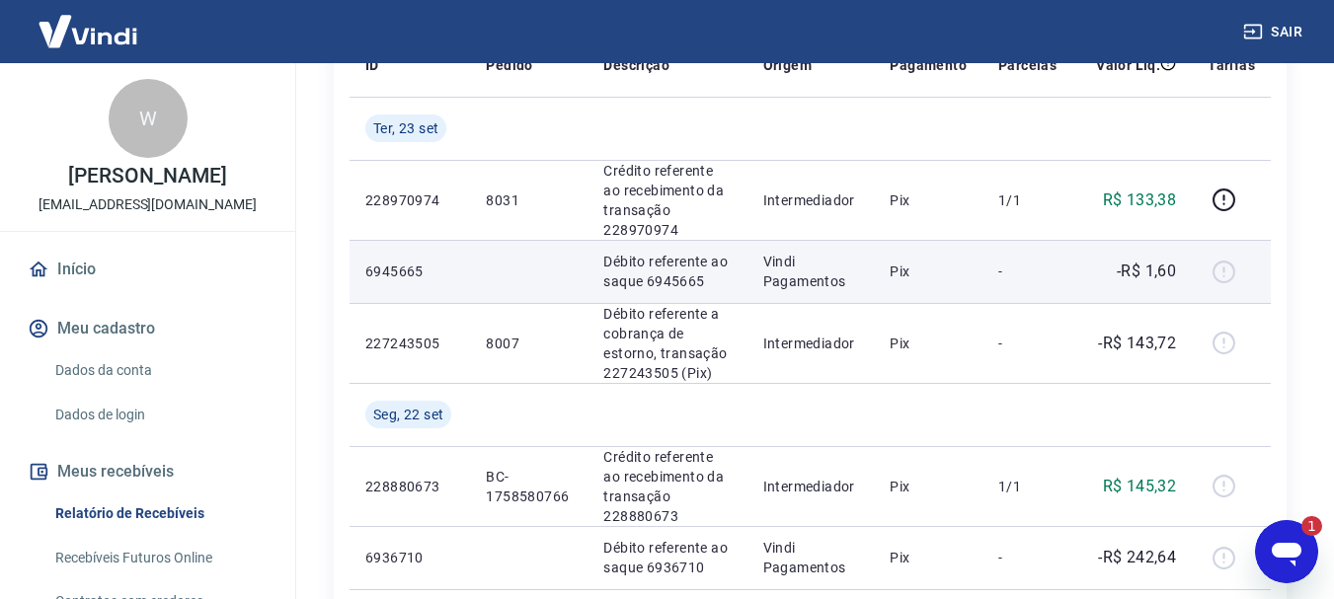
scroll to position [264, 0]
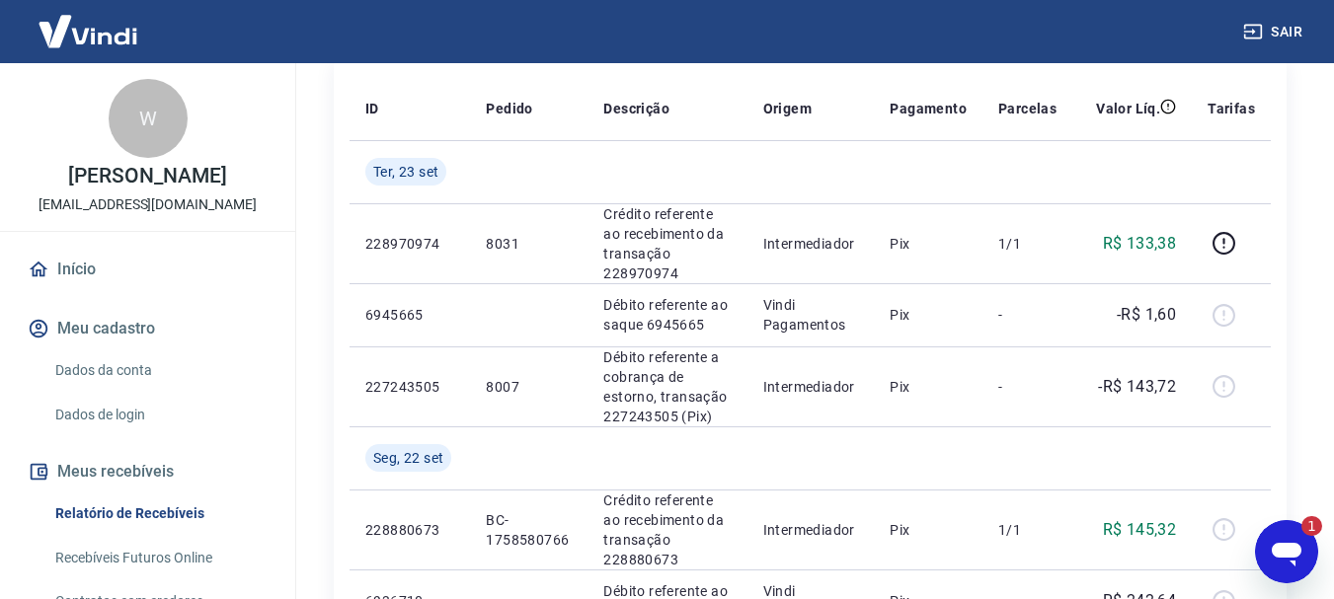
click at [1268, 534] on icon "Abrir janela de mensagens, 1 mensagem não lida" at bounding box center [1286, 552] width 36 height 36
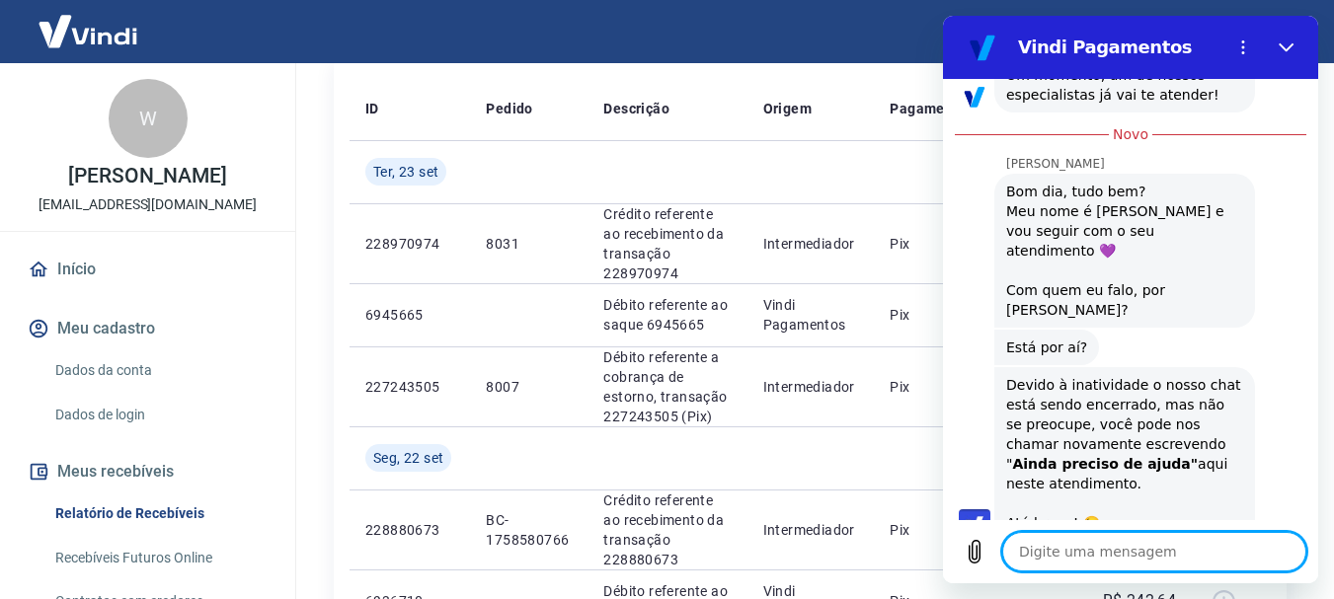
scroll to position [723, 0]
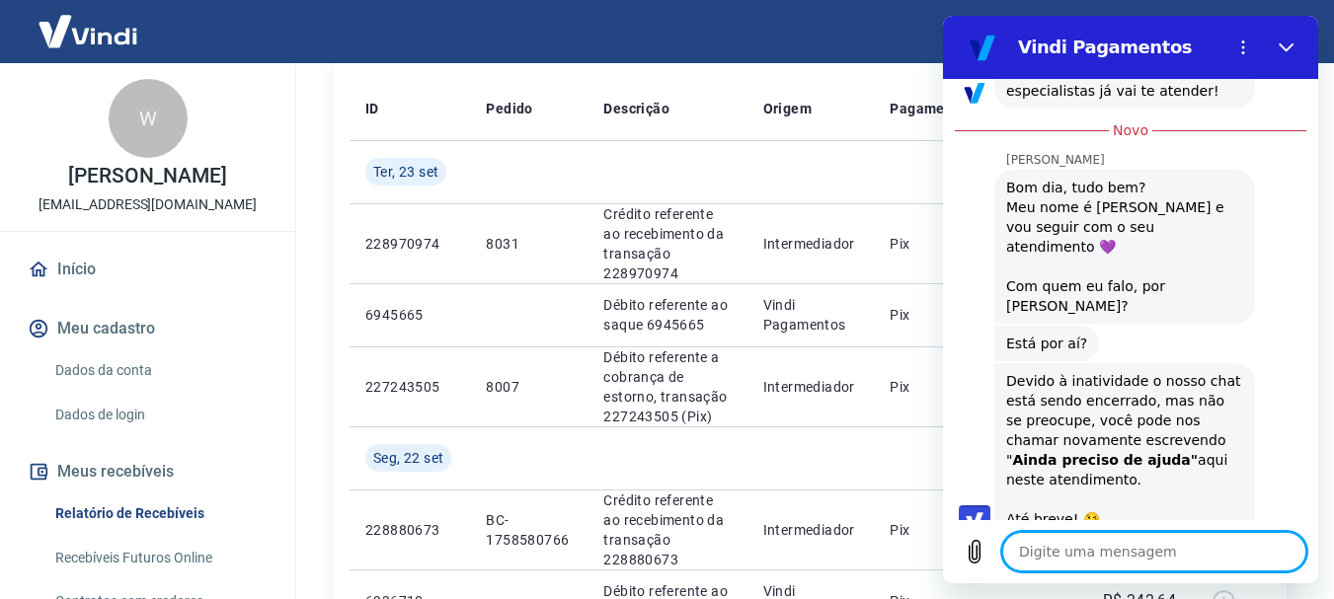
type textarea "x"
click at [1152, 558] on textarea at bounding box center [1154, 551] width 304 height 39
type textarea "o"
type textarea "x"
type textarea "ol"
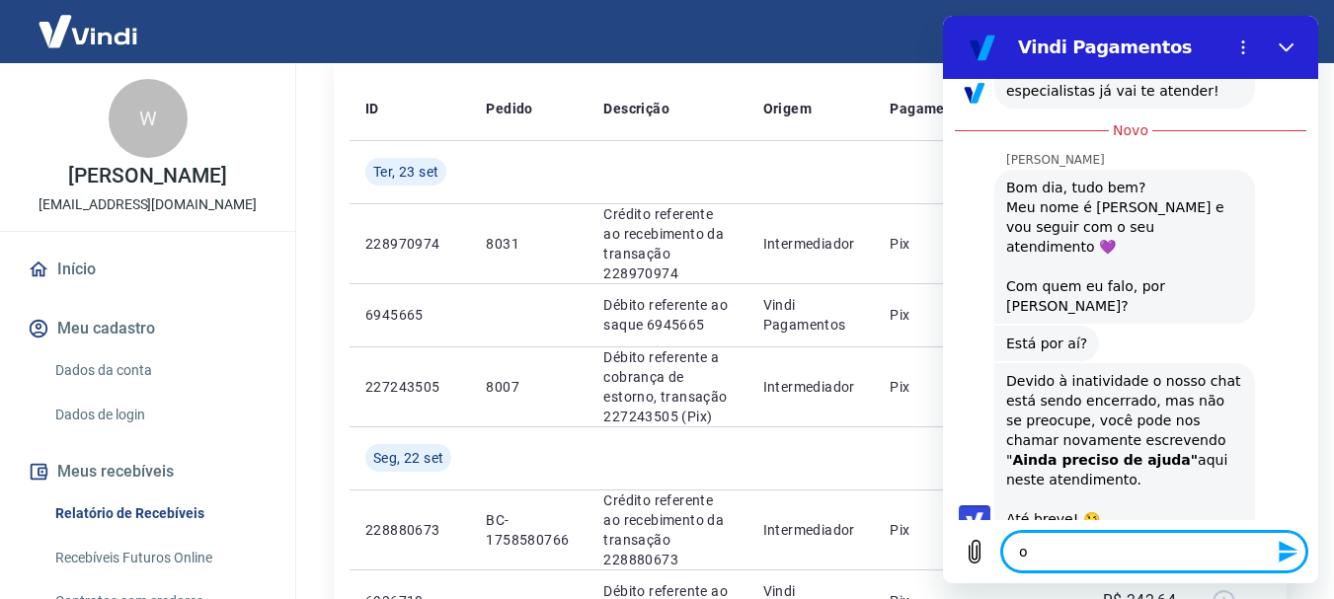
type textarea "x"
type textarea "ola"
type textarea "x"
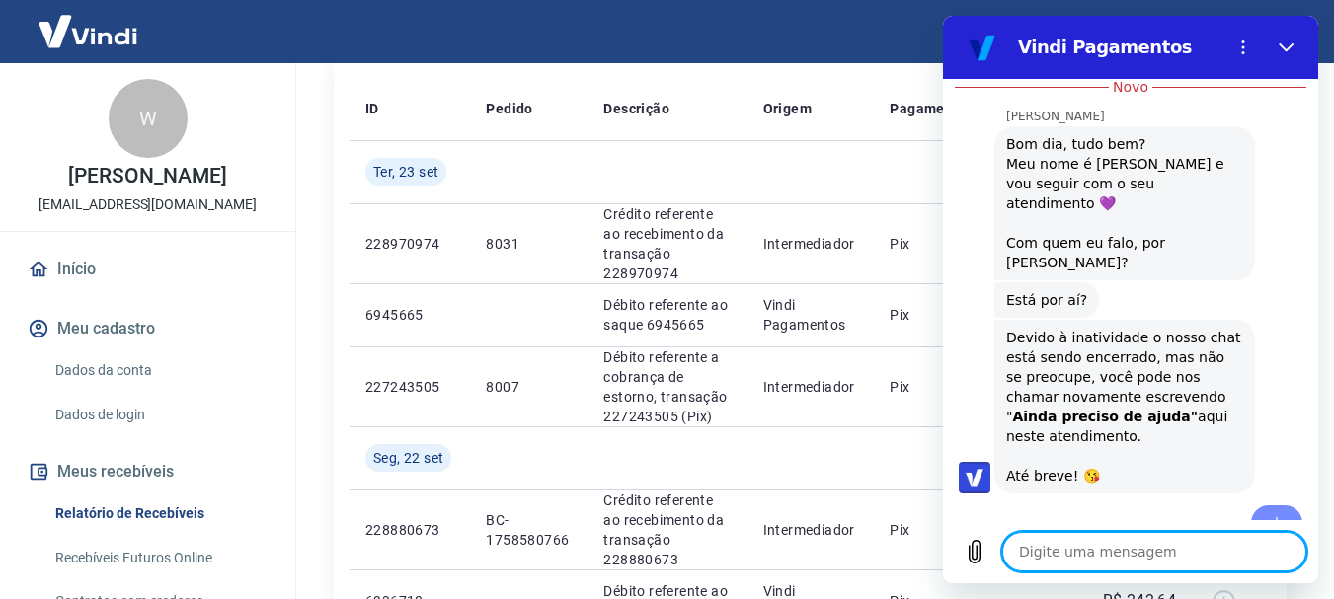
scroll to position [770, 0]
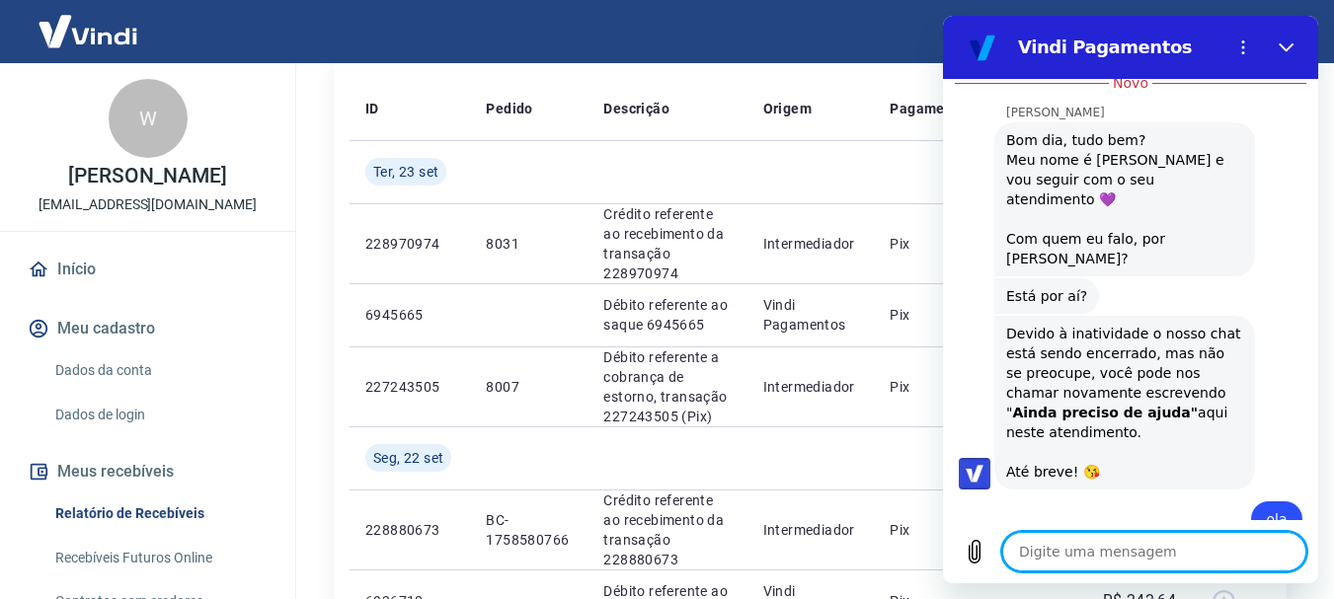
type textarea "x"
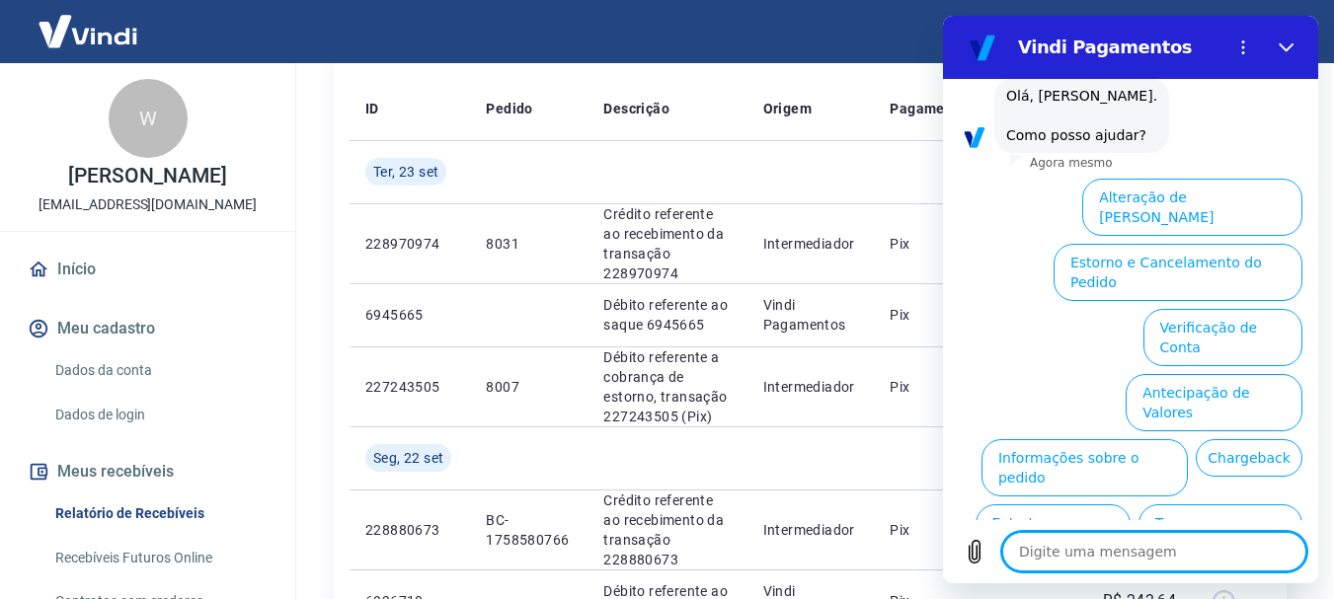
scroll to position [1283, 0]
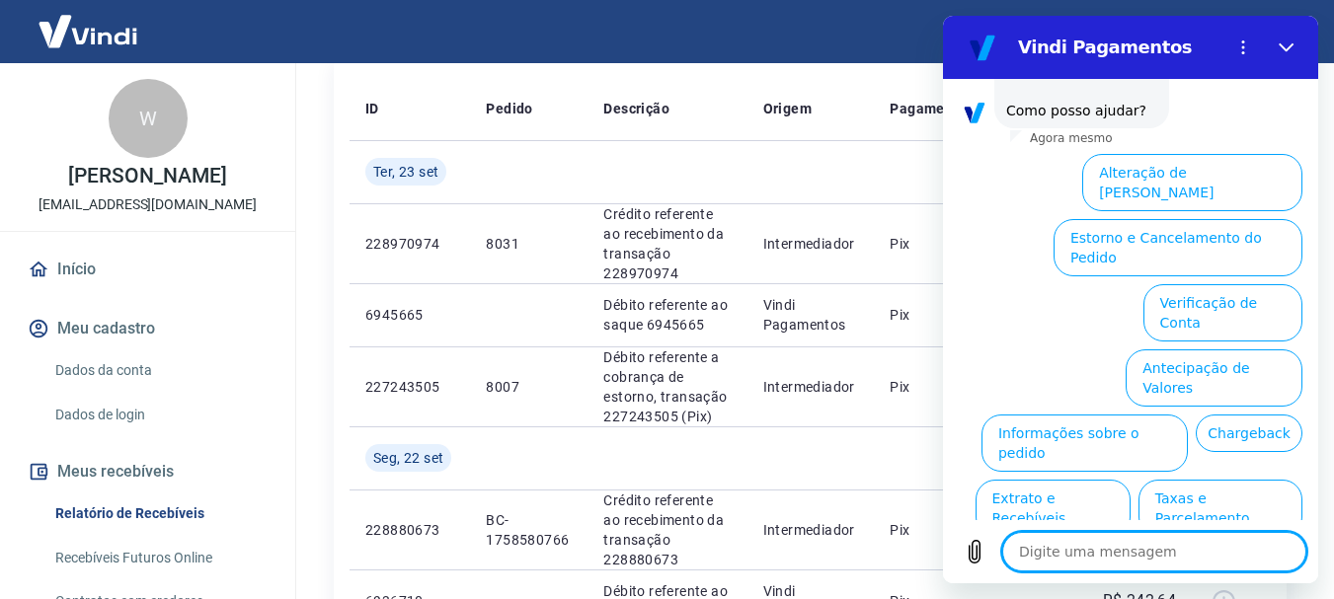
type textarea "o"
type textarea "x"
type textarea "ol"
type textarea "x"
type textarea "ola"
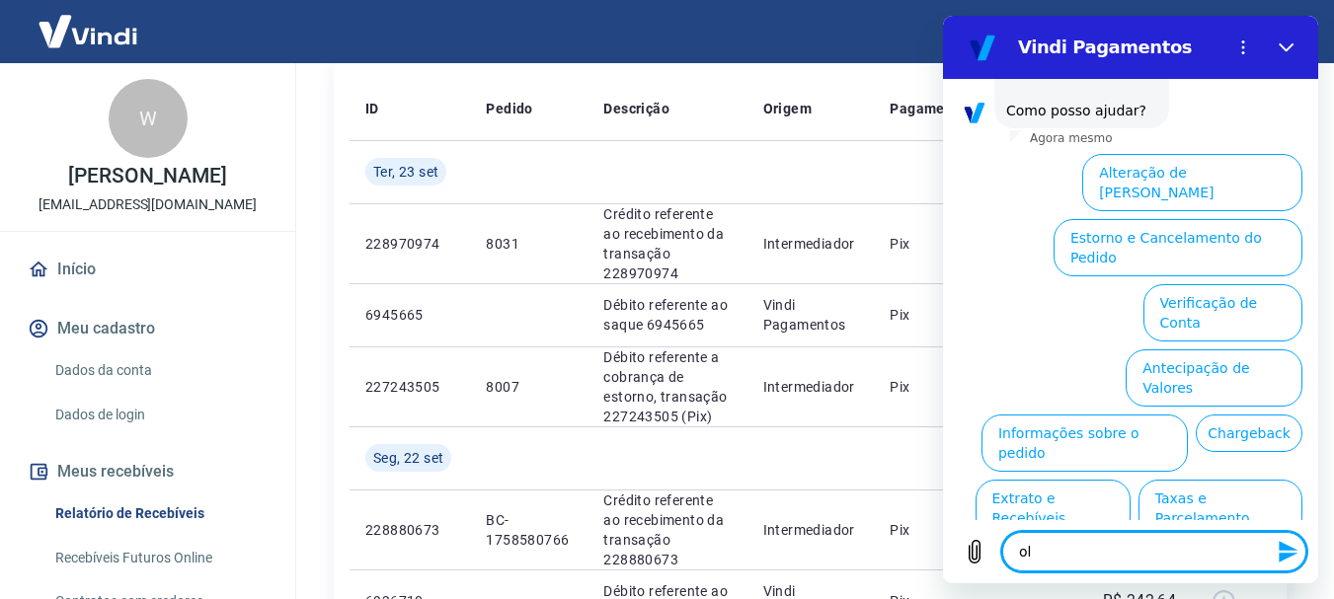
type textarea "x"
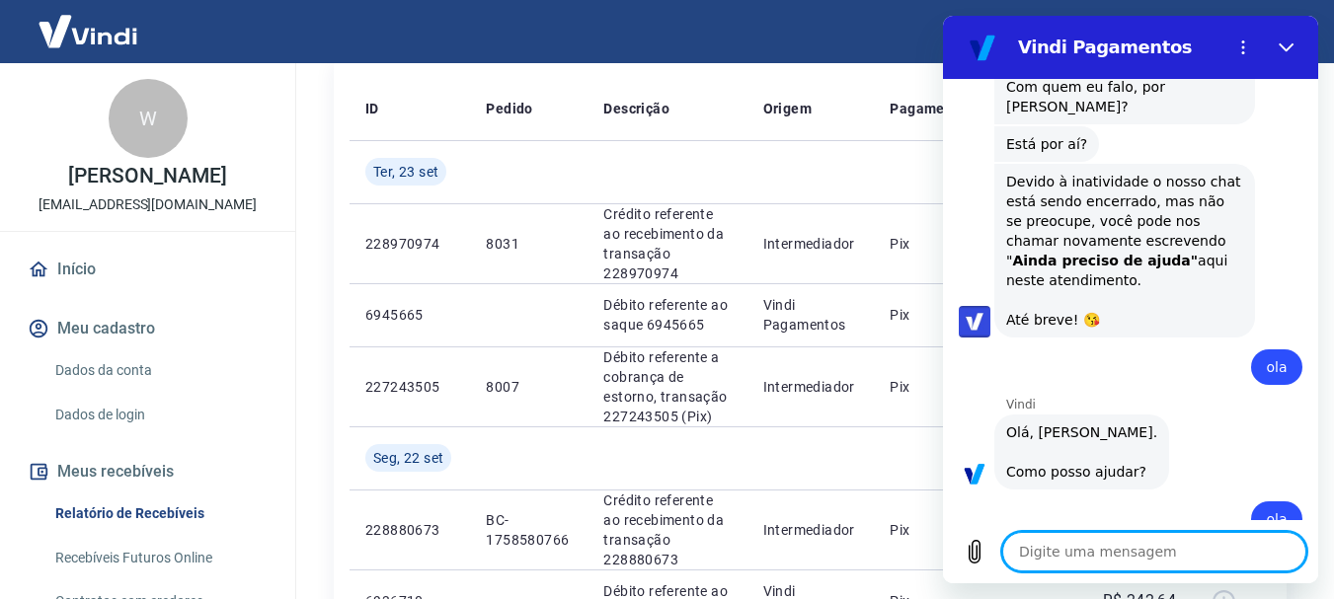
type textarea "x"
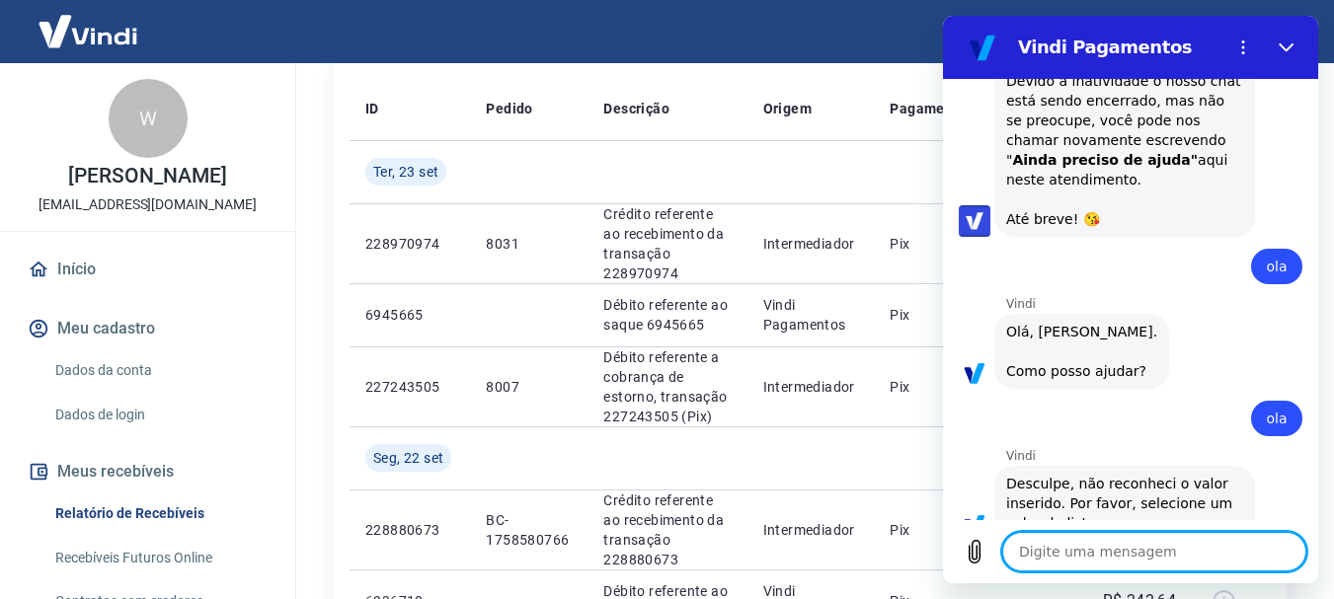
scroll to position [1027, 0]
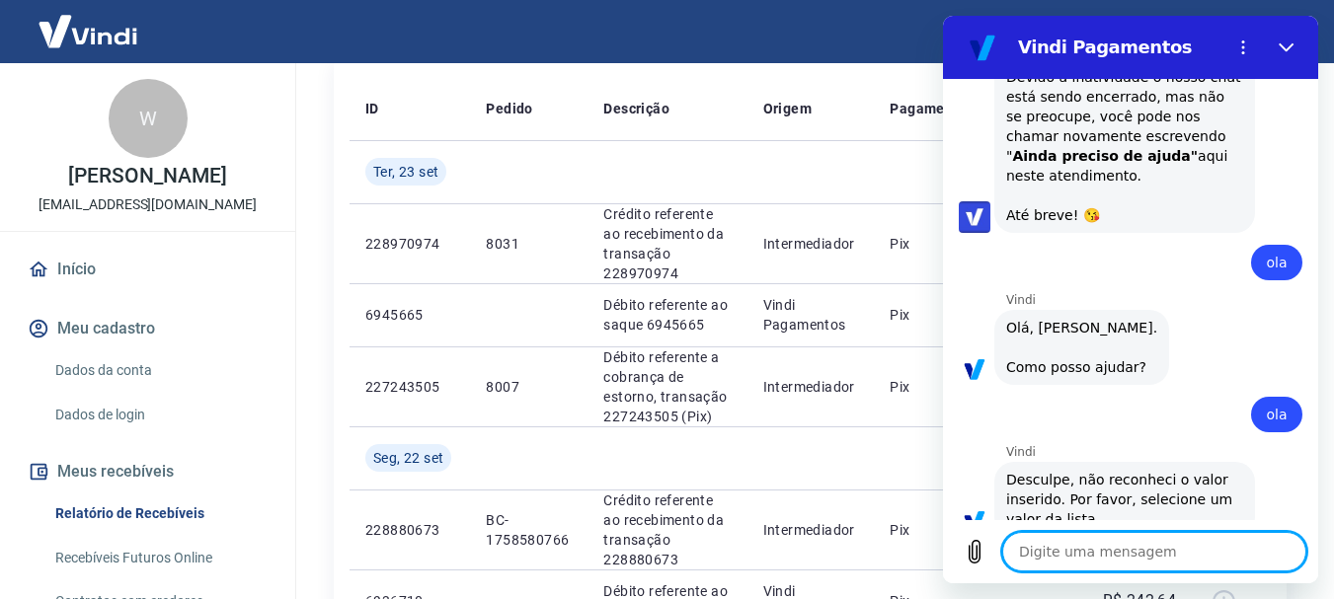
type textarea "o"
type textarea "x"
type textarea "ol"
type textarea "x"
type textarea "ola"
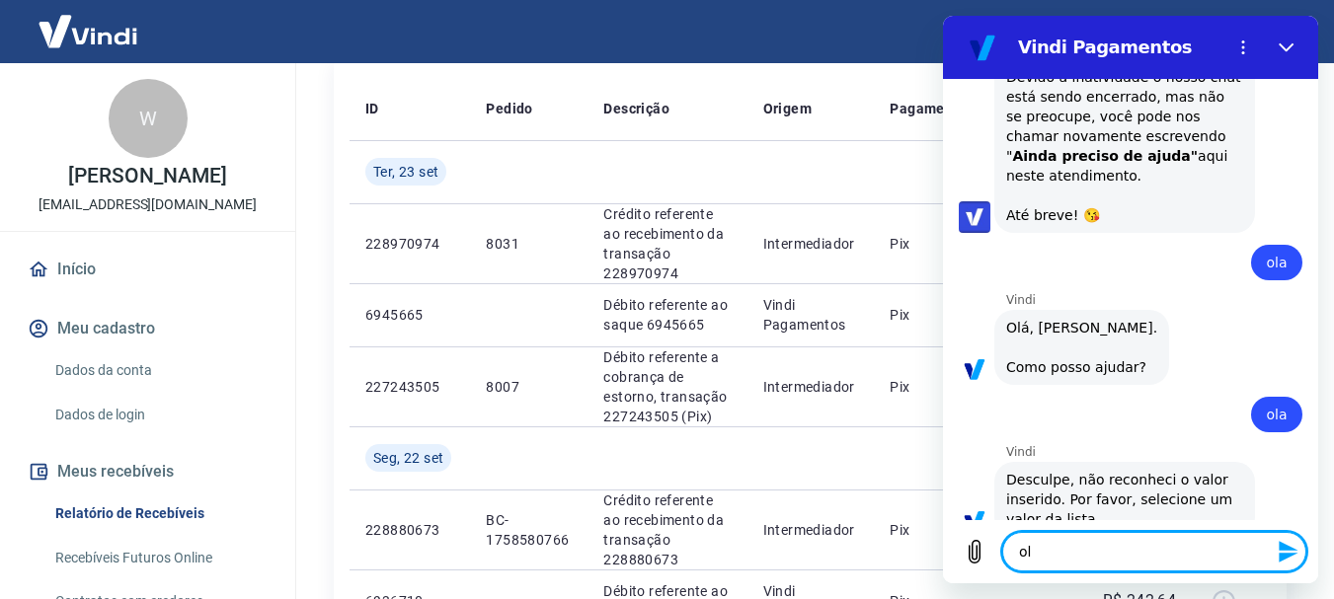
type textarea "x"
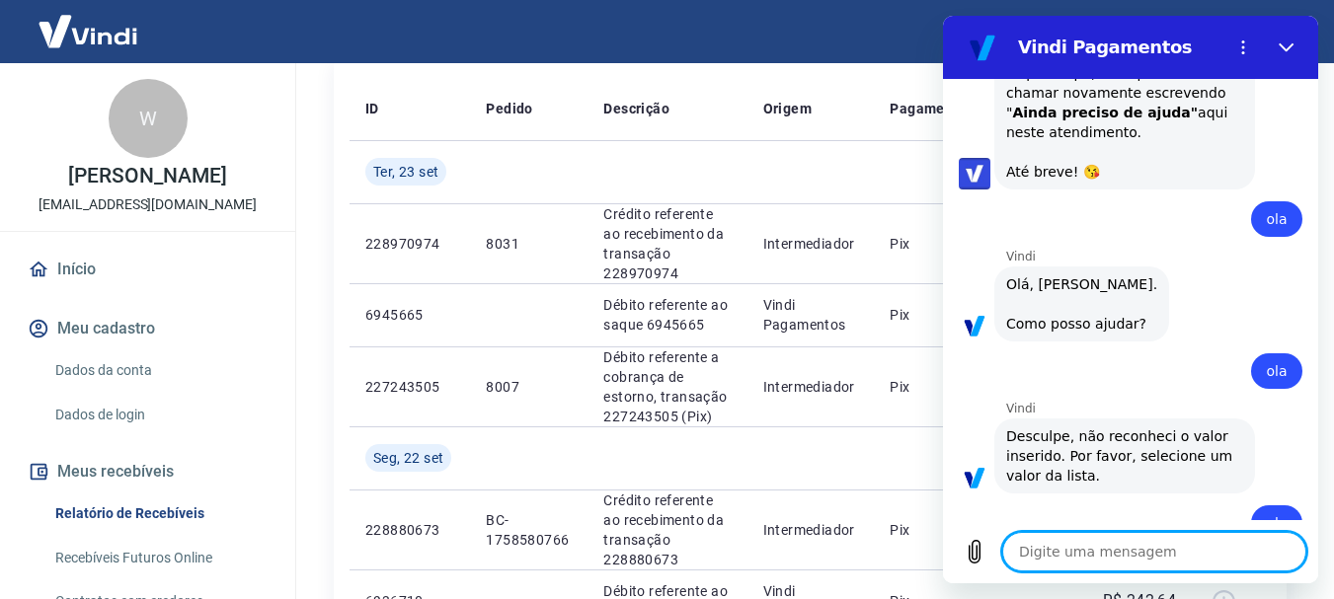
scroll to position [1074, 0]
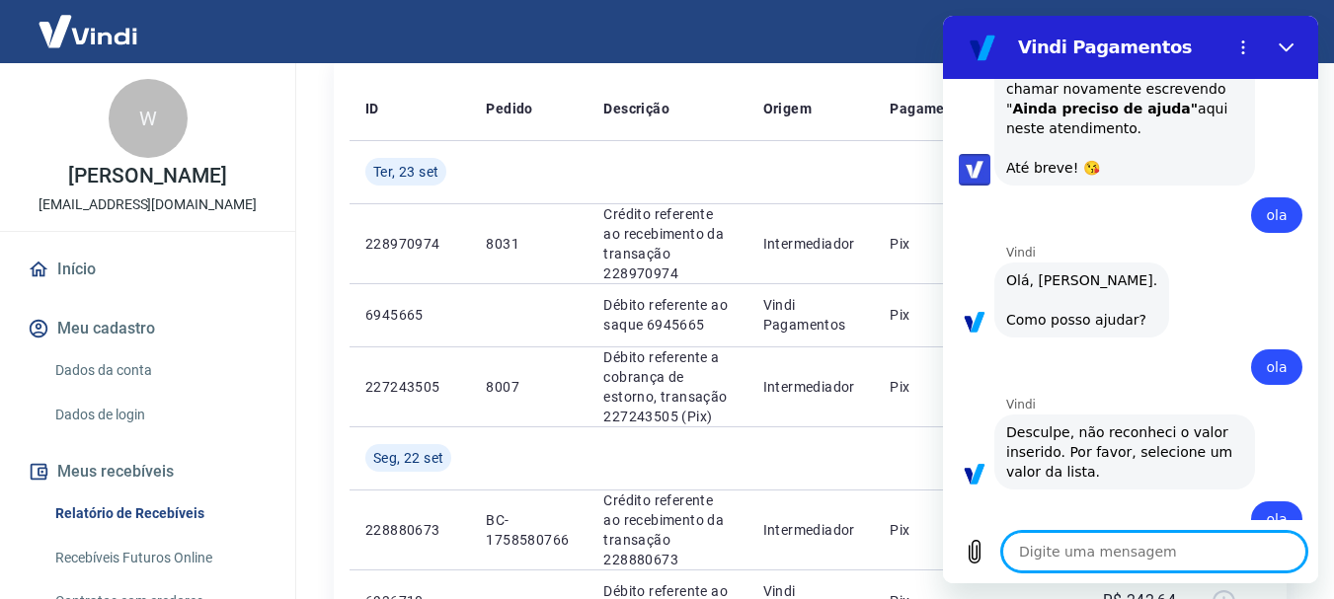
type textarea "x"
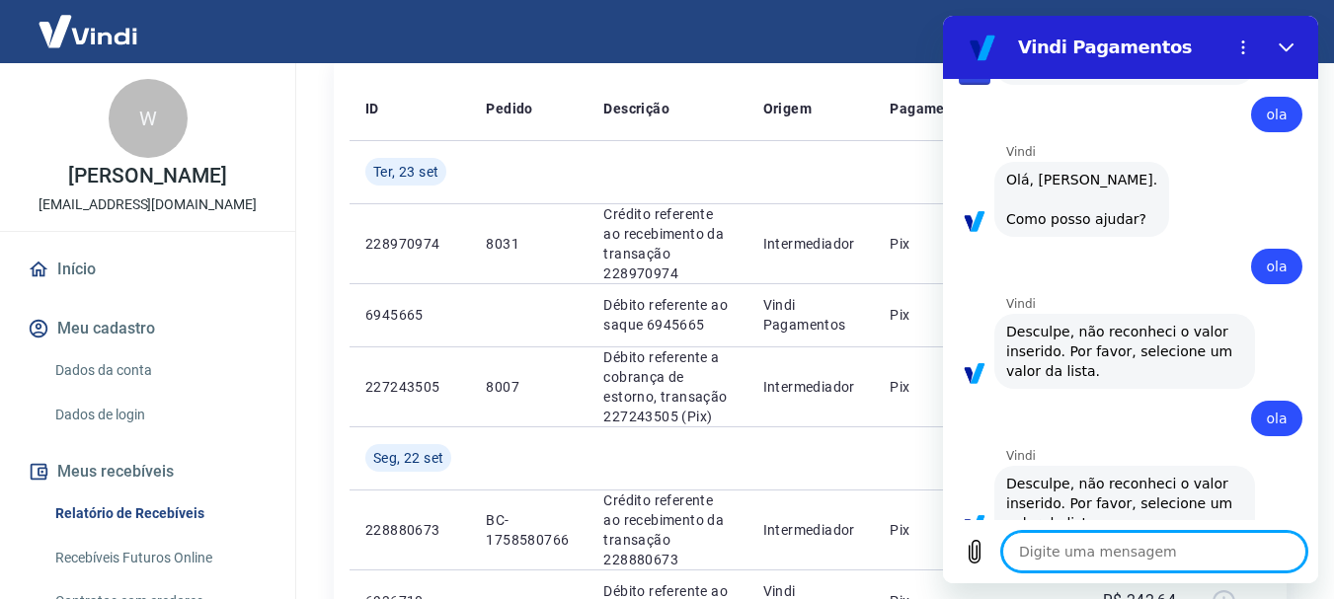
scroll to position [1179, 0]
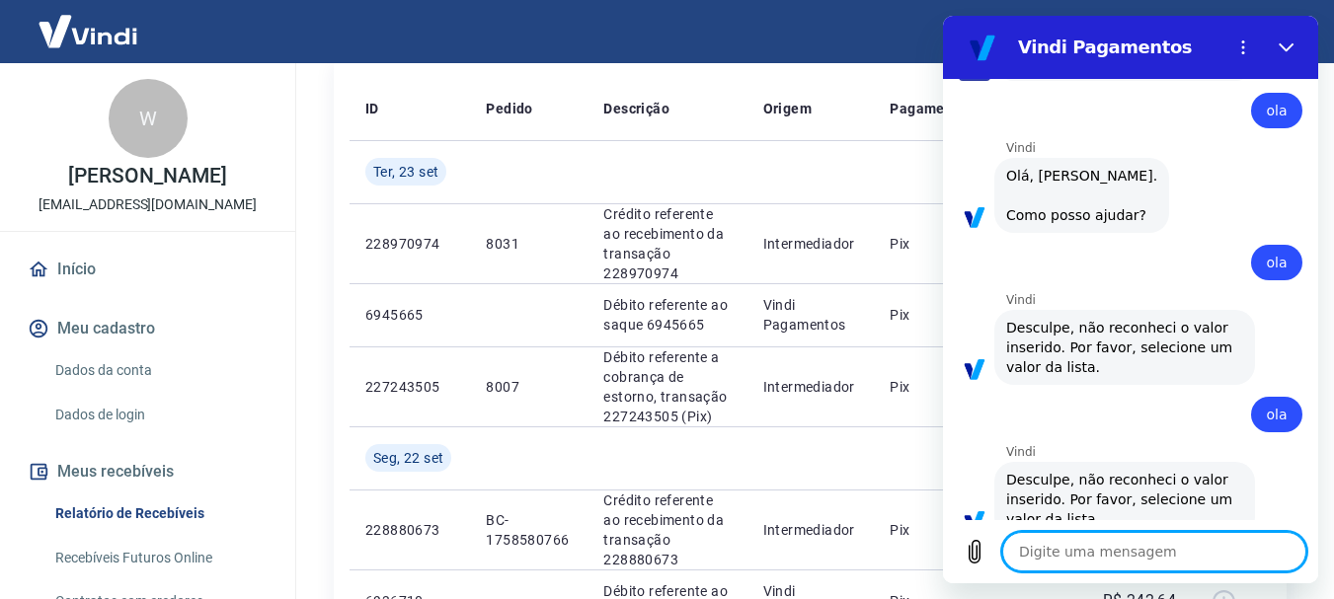
type textarea "o"
type textarea "x"
type textarea "ol"
type textarea "x"
type textarea "ola"
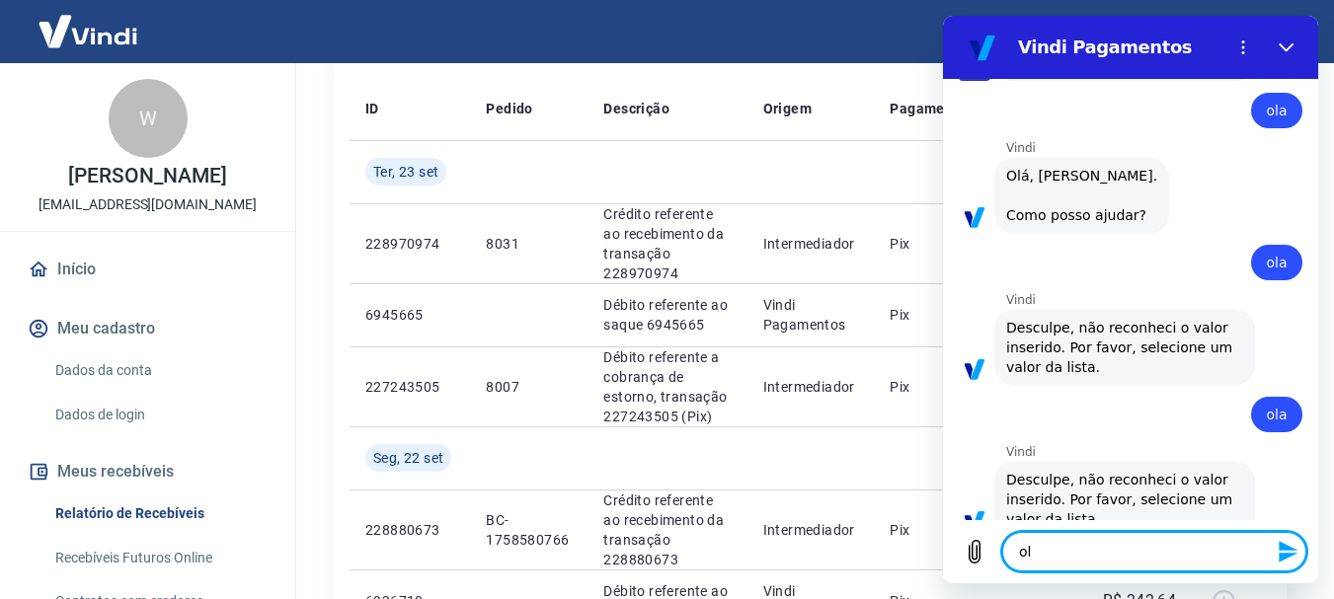
type textarea "x"
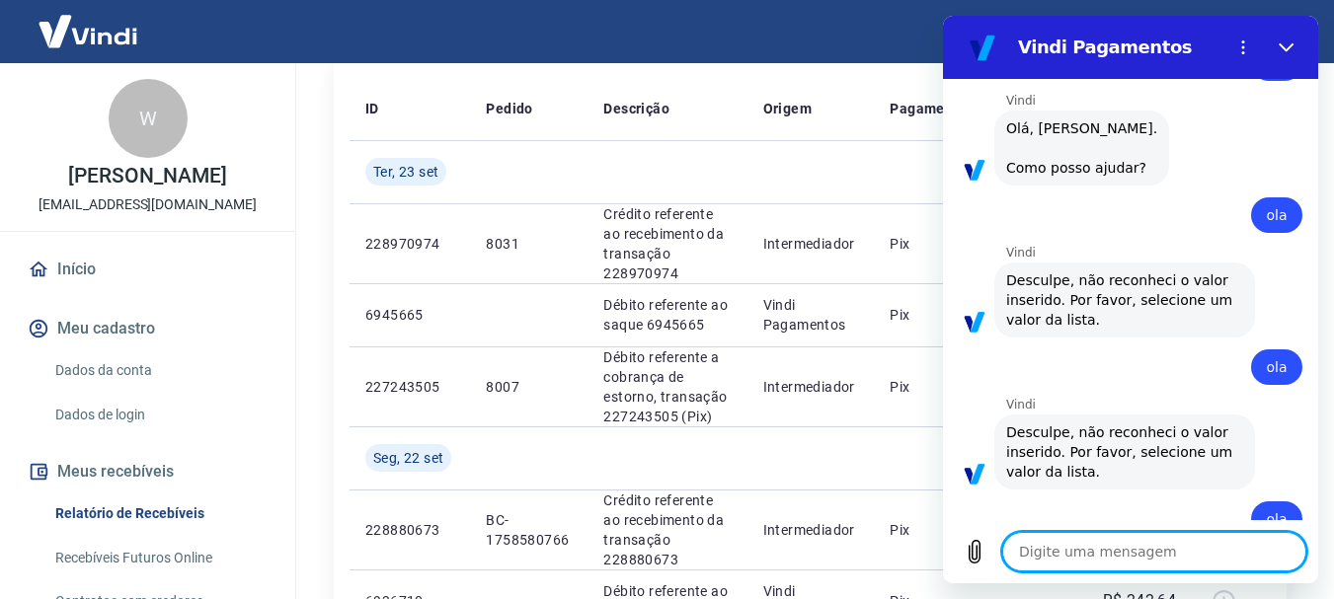
type textarea "x"
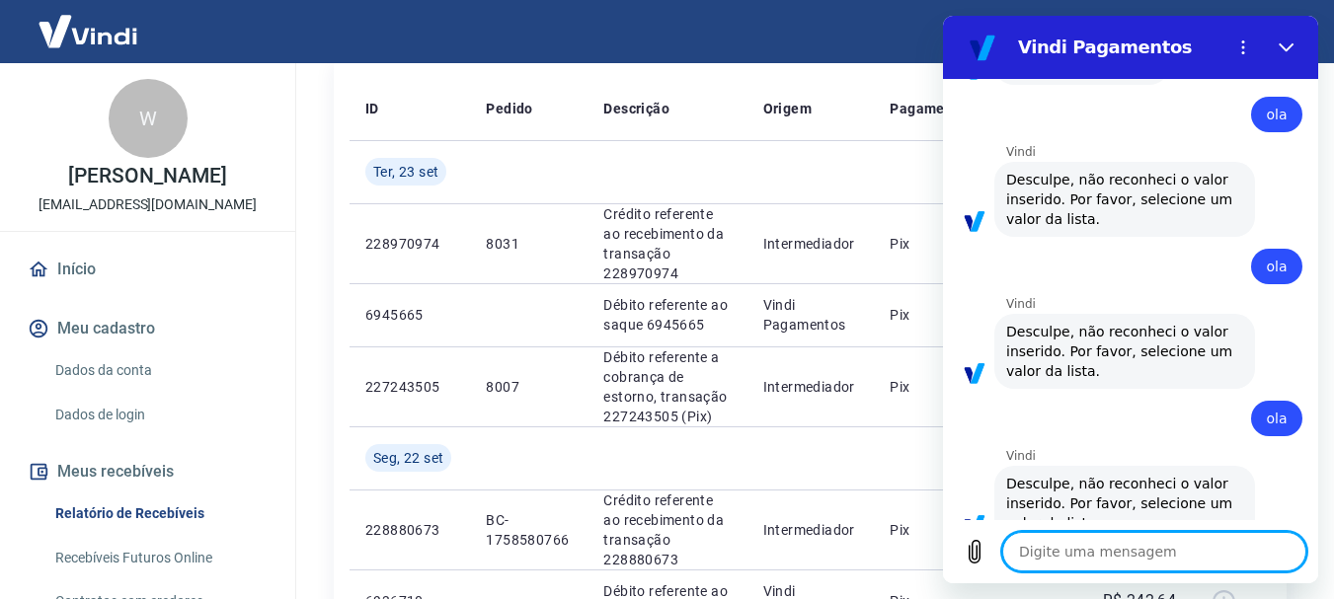
scroll to position [1331, 0]
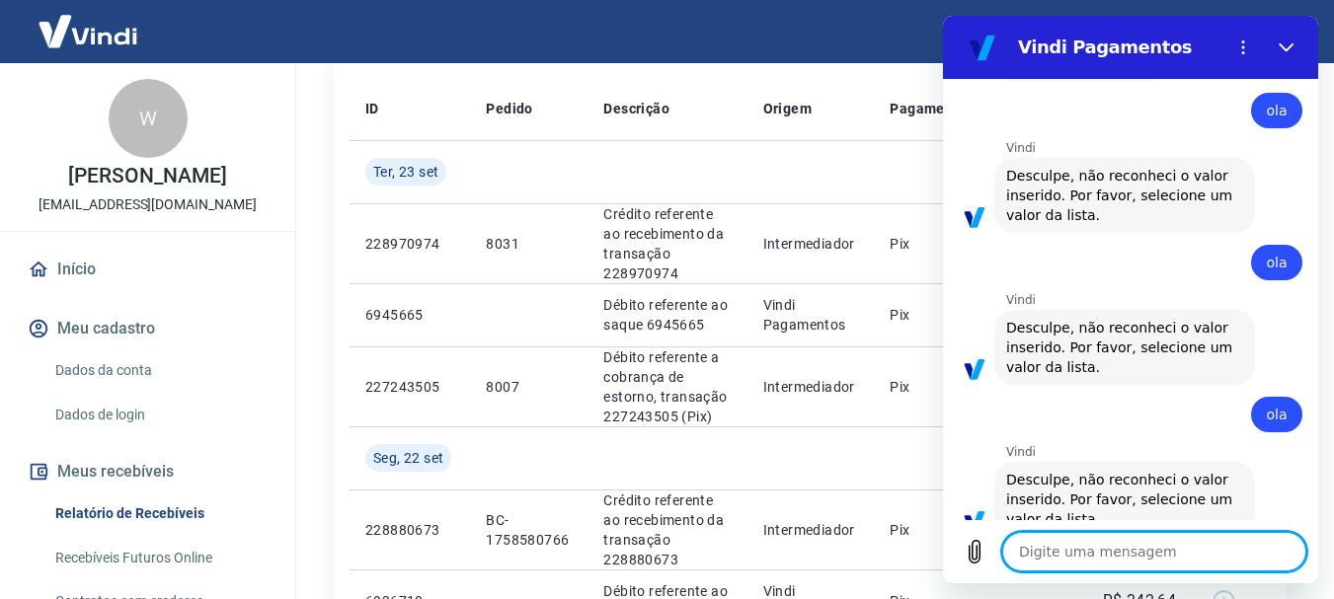
type textarea "a"
type textarea "x"
type textarea "at"
type textarea "x"
type textarea "ate"
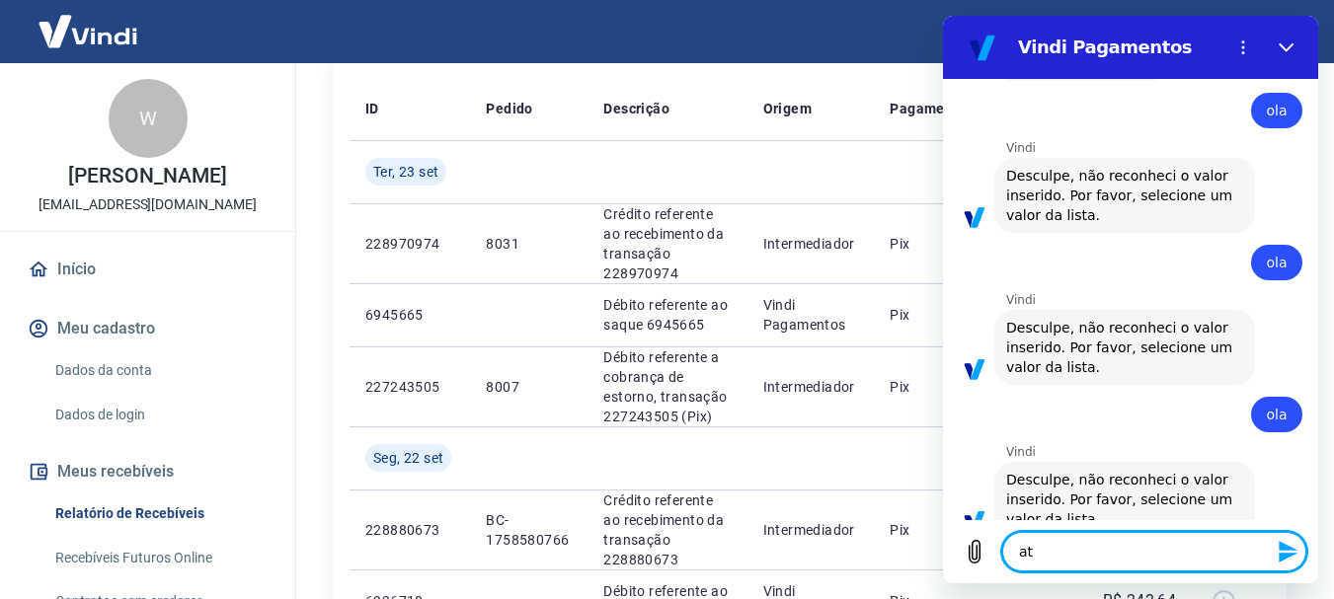
type textarea "x"
type textarea "aten"
type textarea "x"
type textarea "atend"
type textarea "x"
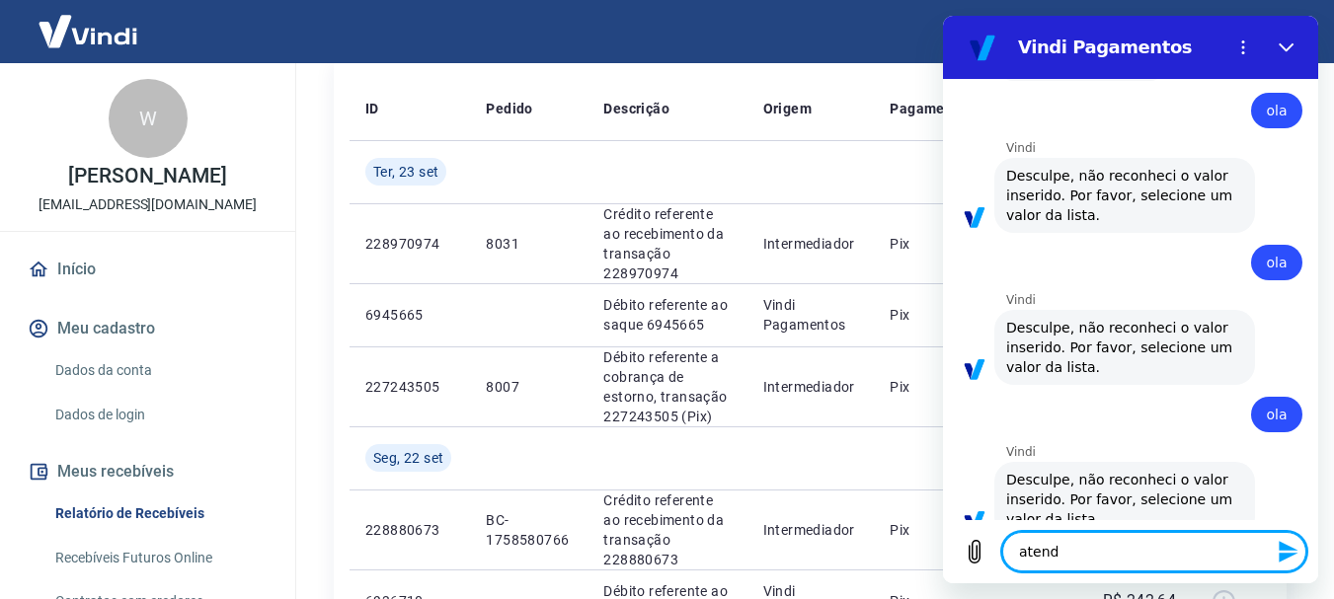
type textarea "atendi"
type textarea "x"
type textarea "atendim"
type textarea "x"
type textarea "atendime"
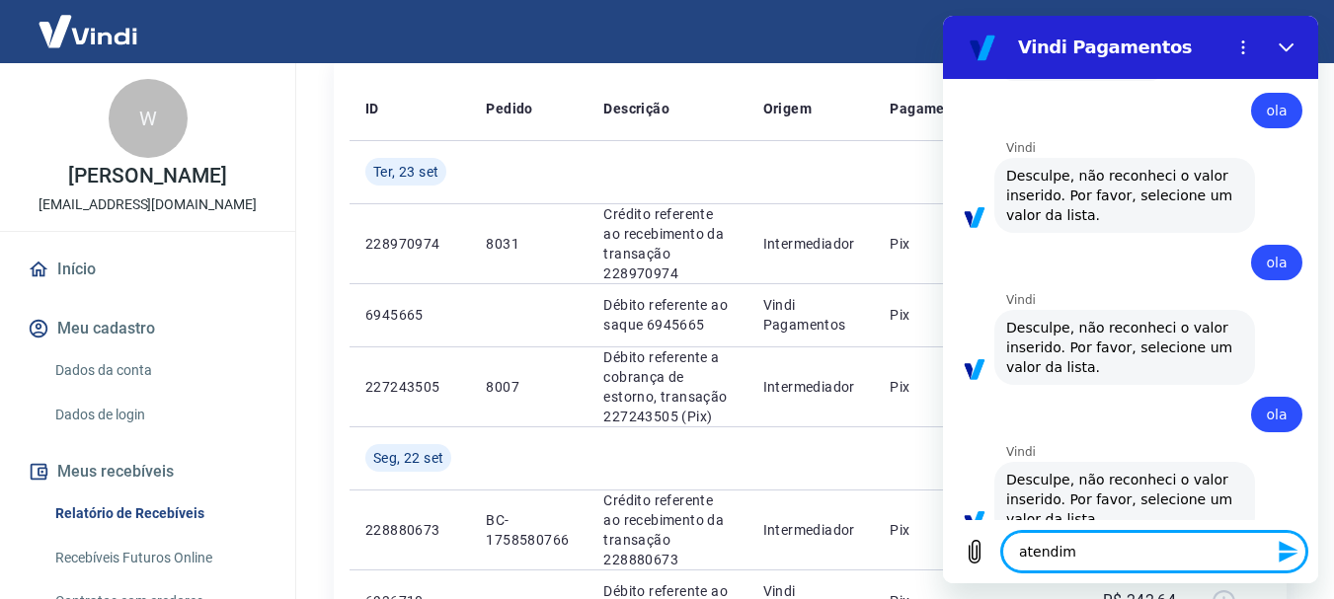
type textarea "x"
type textarea "atendimen"
type textarea "x"
type textarea "atendiment"
type textarea "x"
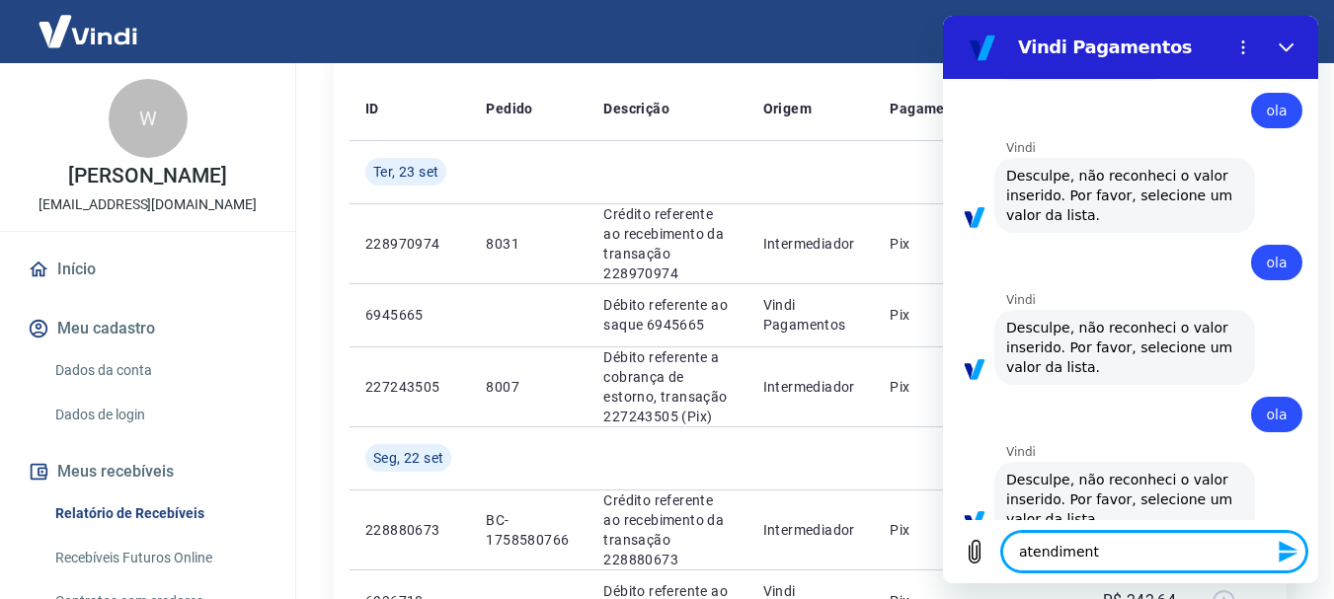
type textarea "atendimento"
type textarea "x"
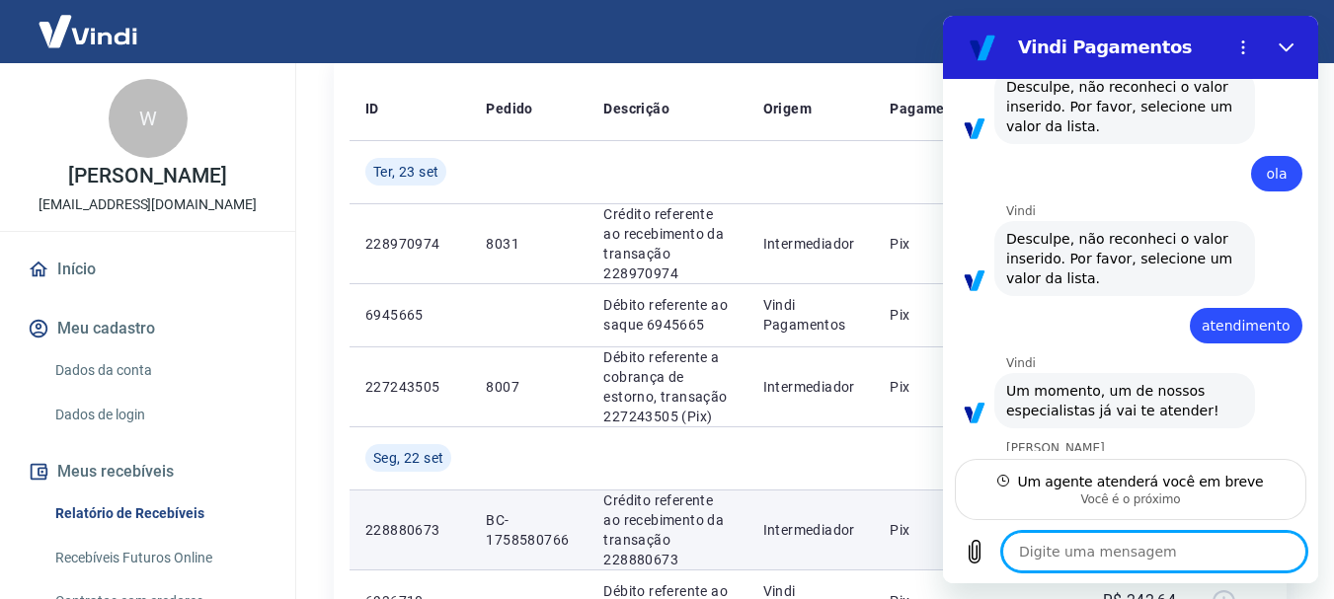
scroll to position [1570, 0]
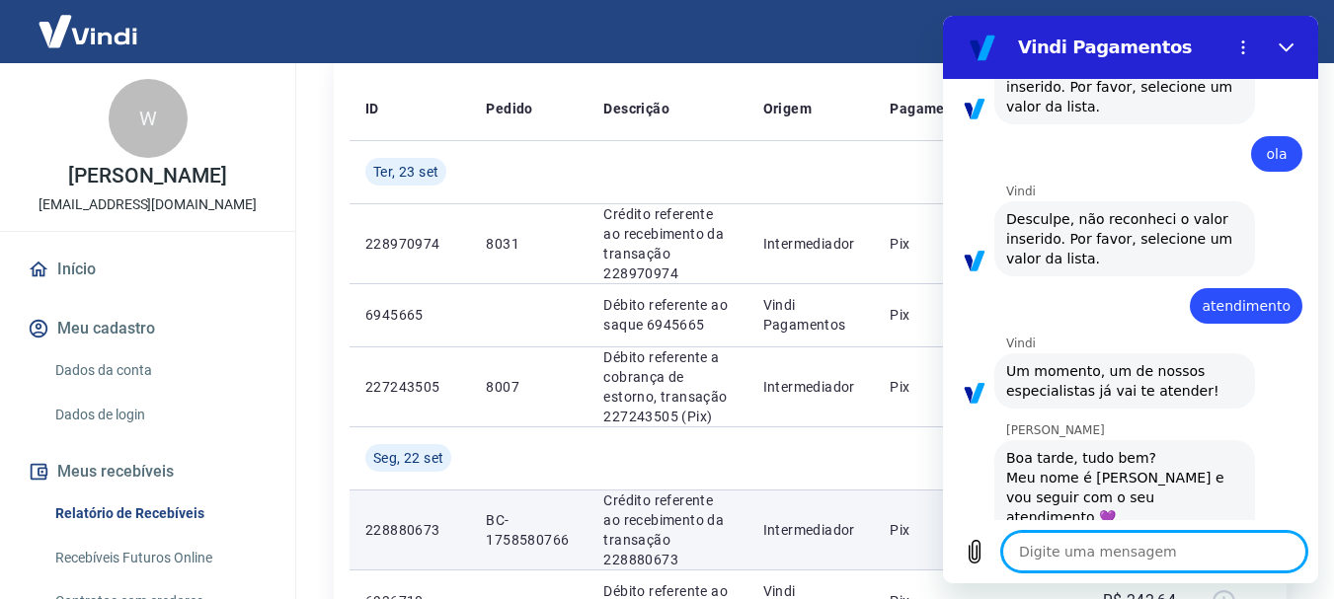
type textarea "x"
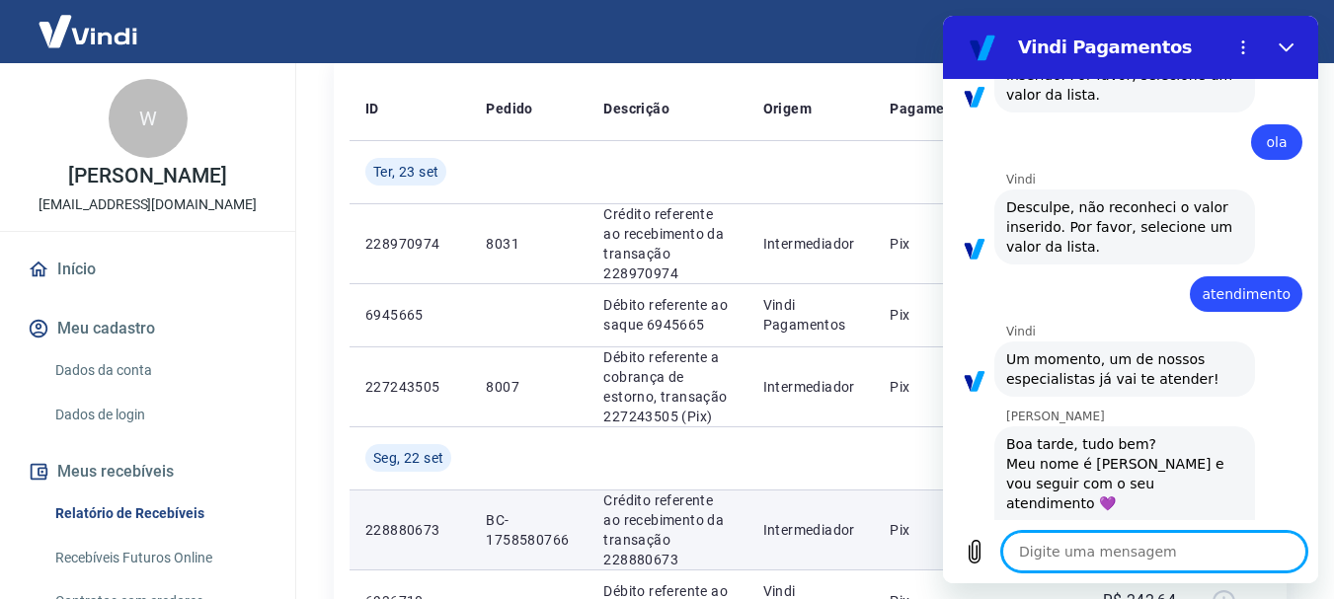
scroll to position [1607, 0]
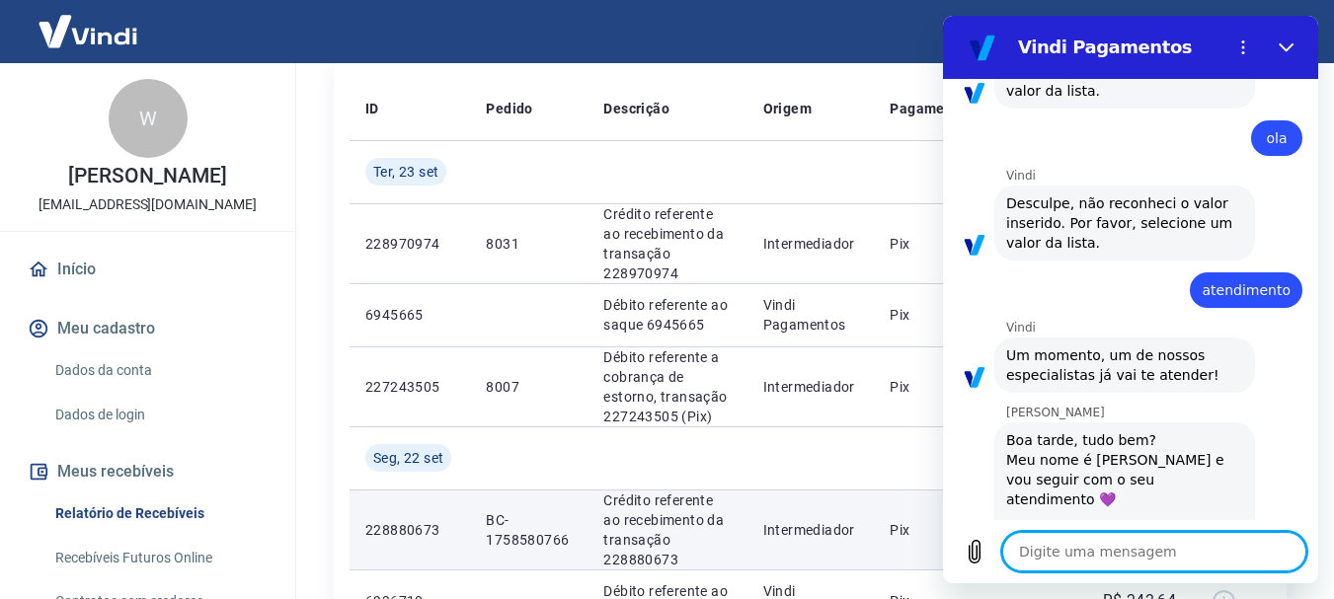
type textarea "B"
type textarea "x"
type textarea "Bo"
type textarea "x"
type textarea "Bom"
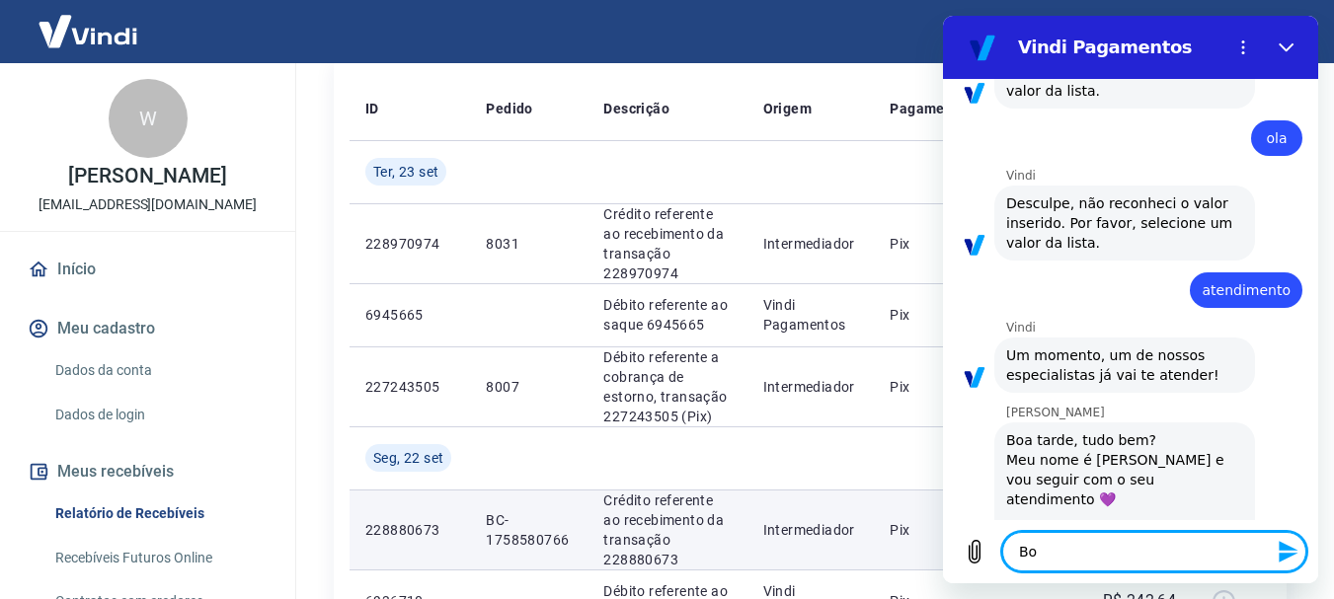
type textarea "x"
type textarea "Bom"
type textarea "x"
type textarea "Bom d"
type textarea "x"
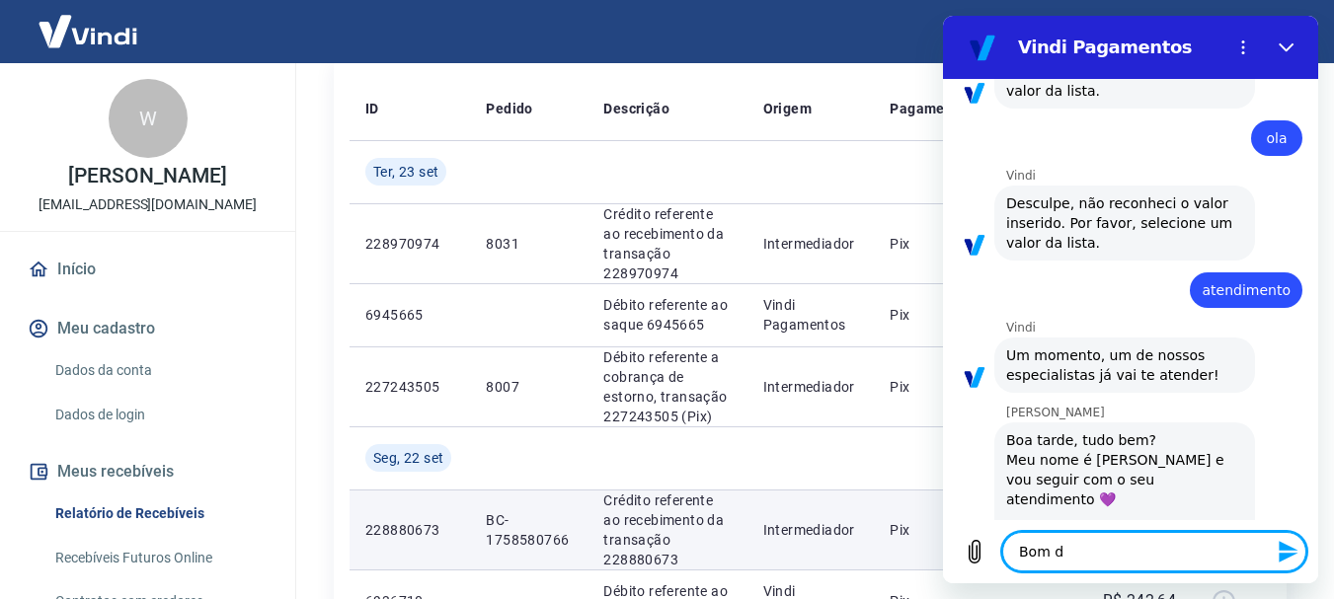
type textarea "Bom di"
type textarea "x"
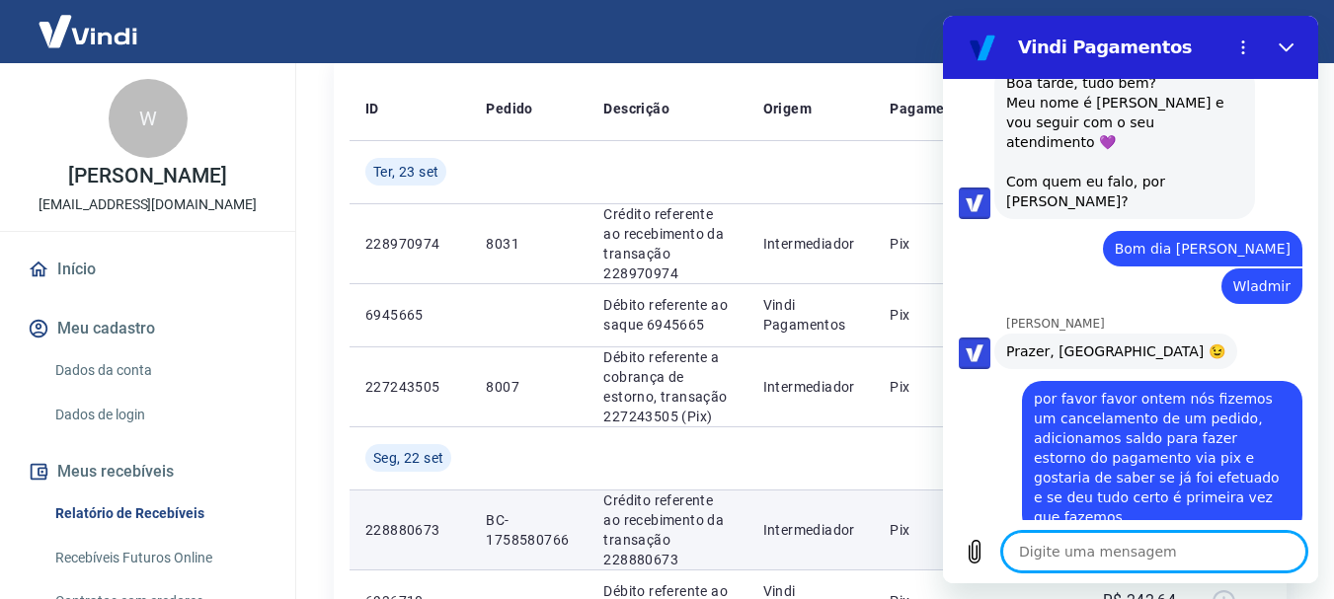
scroll to position [1968, 0]
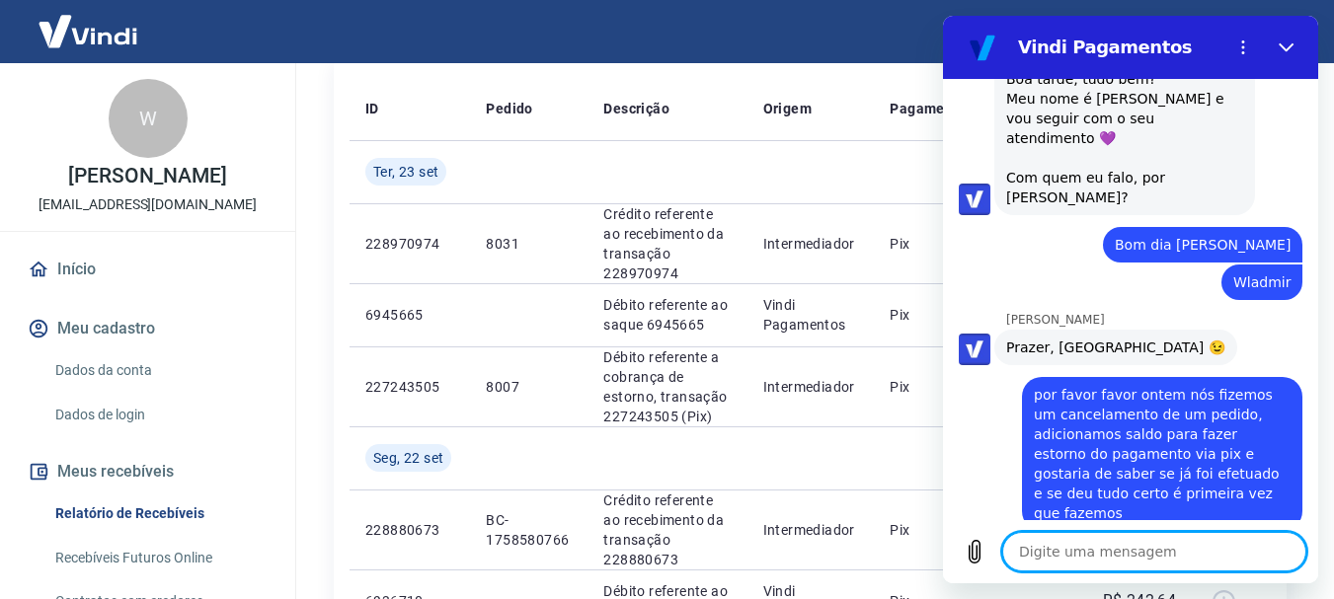
click at [1114, 403] on span "por favor favor ontem nós fizemos um cancelamento de um pedido, adicionamos sal…" at bounding box center [1162, 454] width 257 height 138
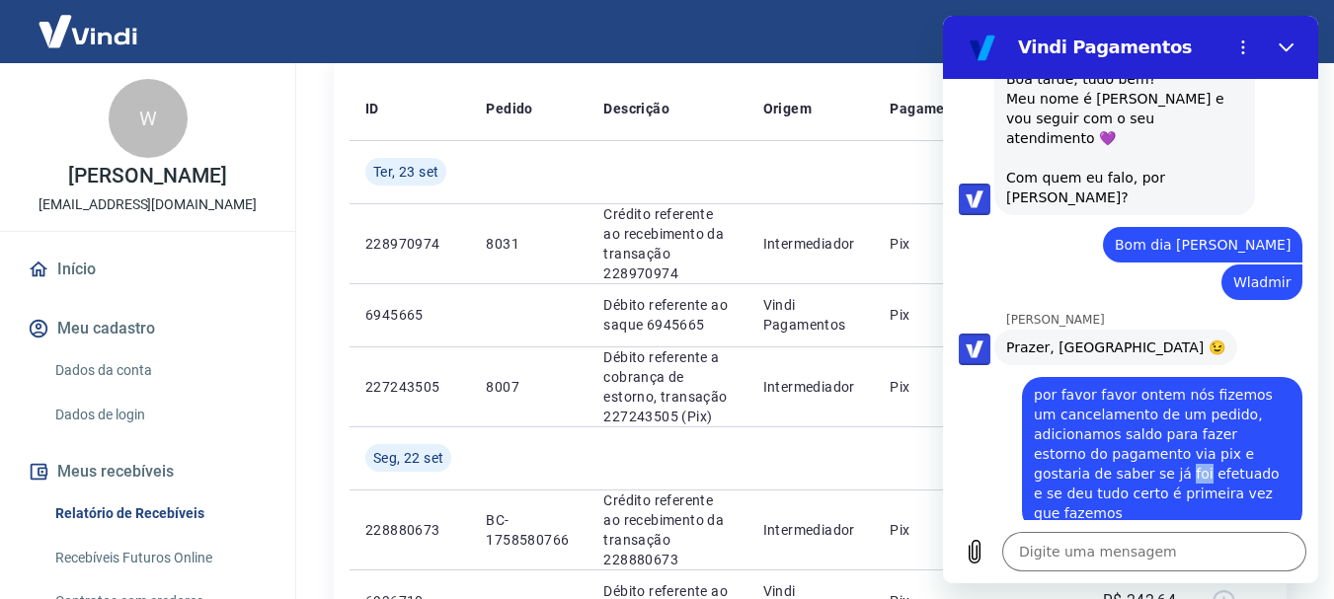
click at [1114, 402] on span "por favor favor ontem nós fizemos um cancelamento de um pedido, adicionamos sal…" at bounding box center [1162, 454] width 257 height 138
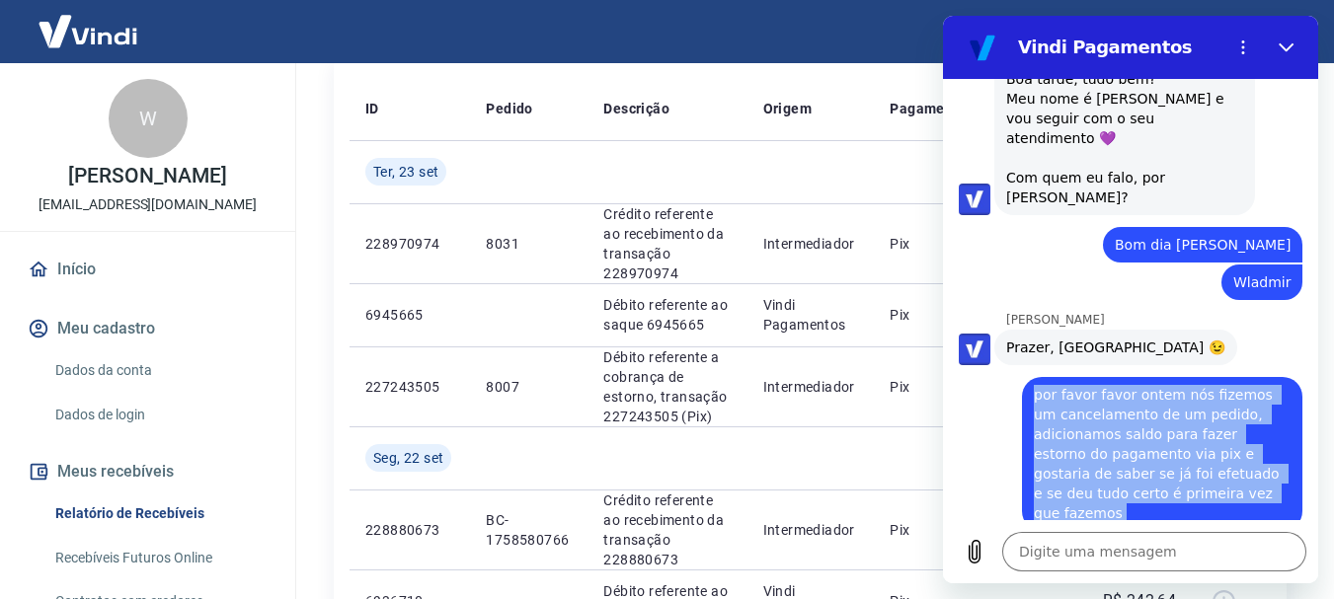
click at [1114, 402] on span "por favor favor ontem nós fizemos um cancelamento de um pedido, adicionamos sal…" at bounding box center [1162, 454] width 257 height 138
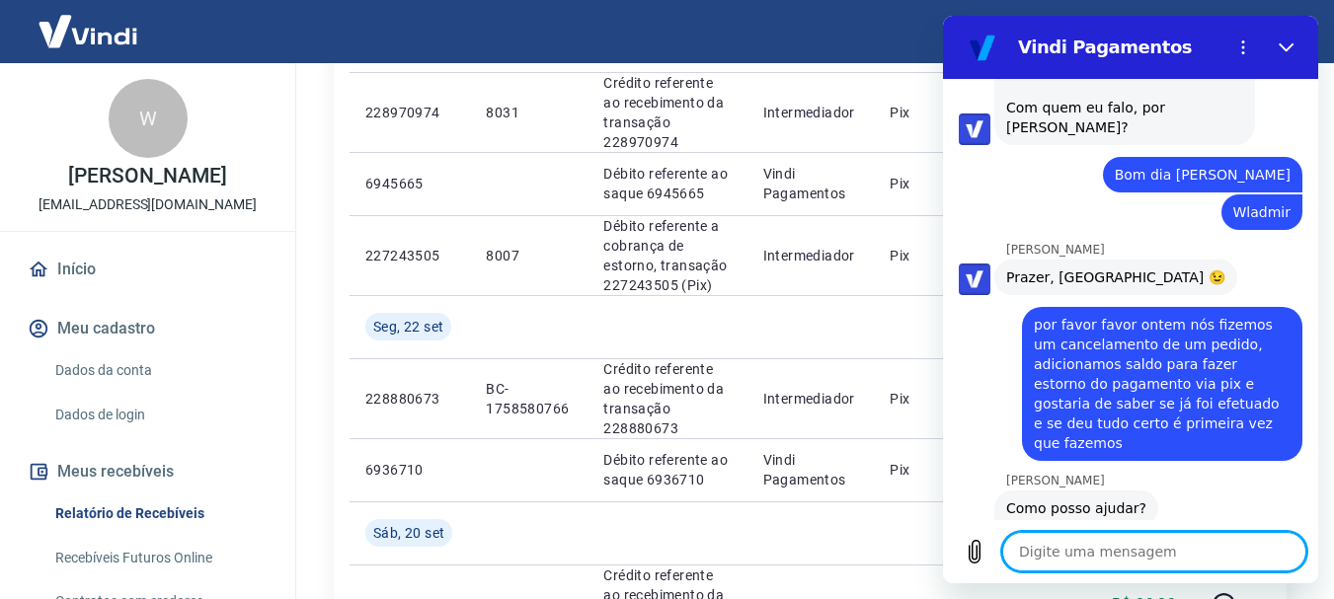
scroll to position [2083, 0]
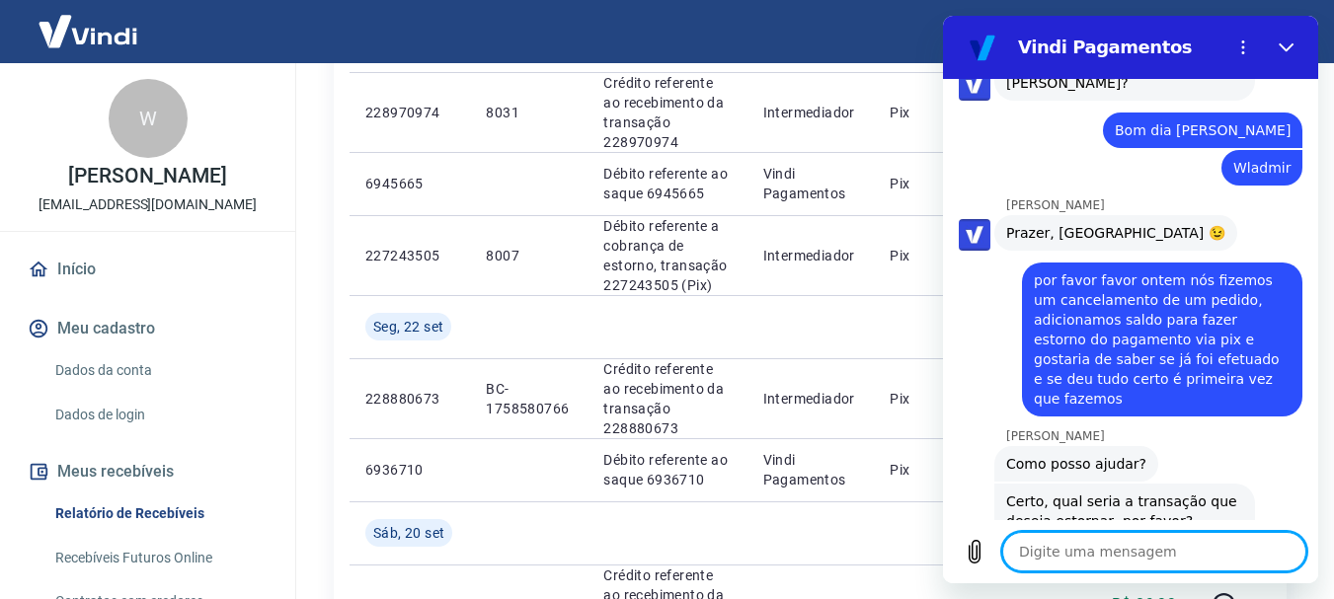
click at [1087, 551] on textarea at bounding box center [1154, 551] width 304 height 39
paste textarea "227243505"
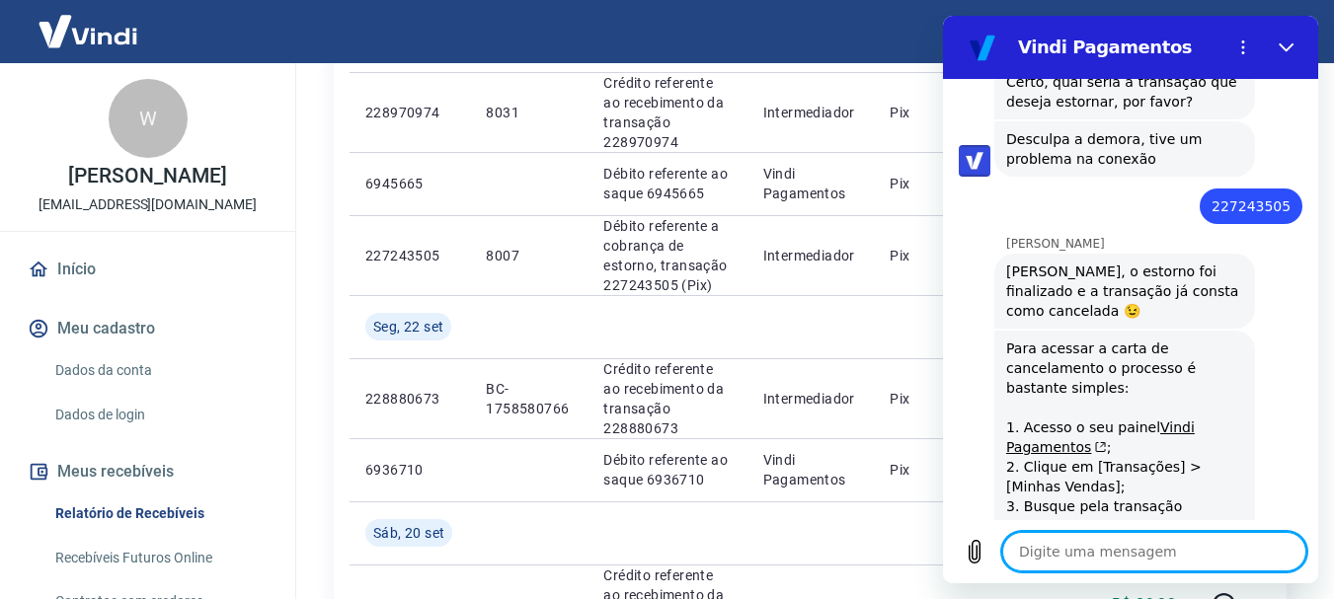
scroll to position [2547, 0]
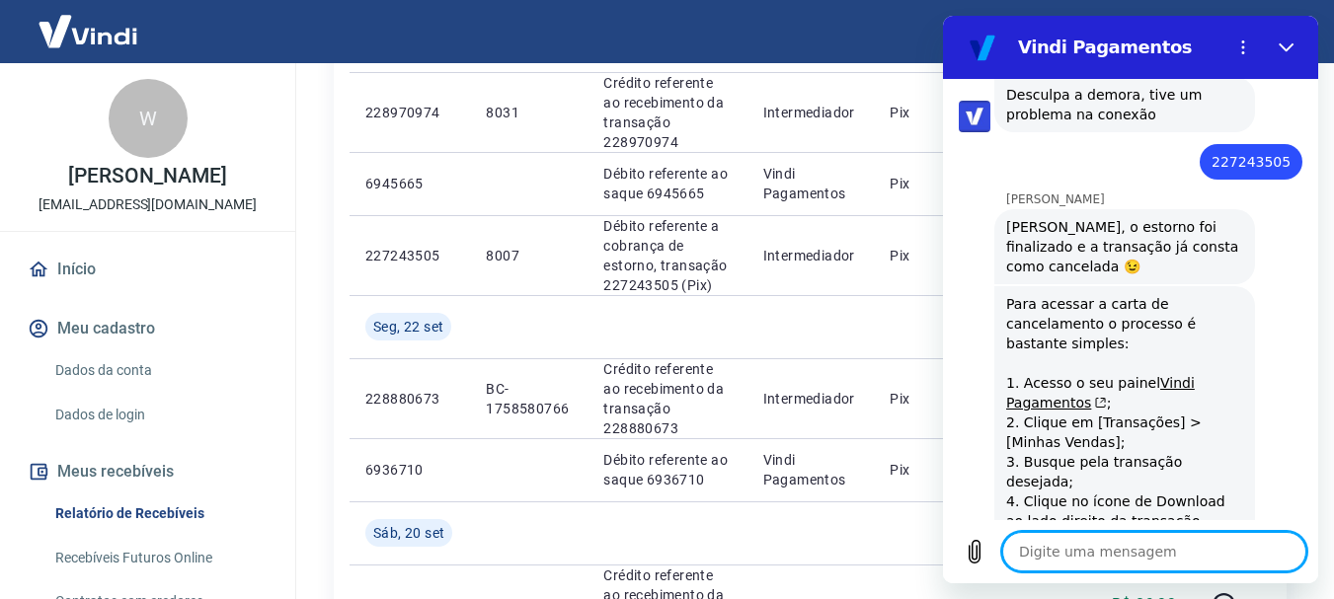
click at [1094, 554] on textarea at bounding box center [1154, 551] width 304 height 39
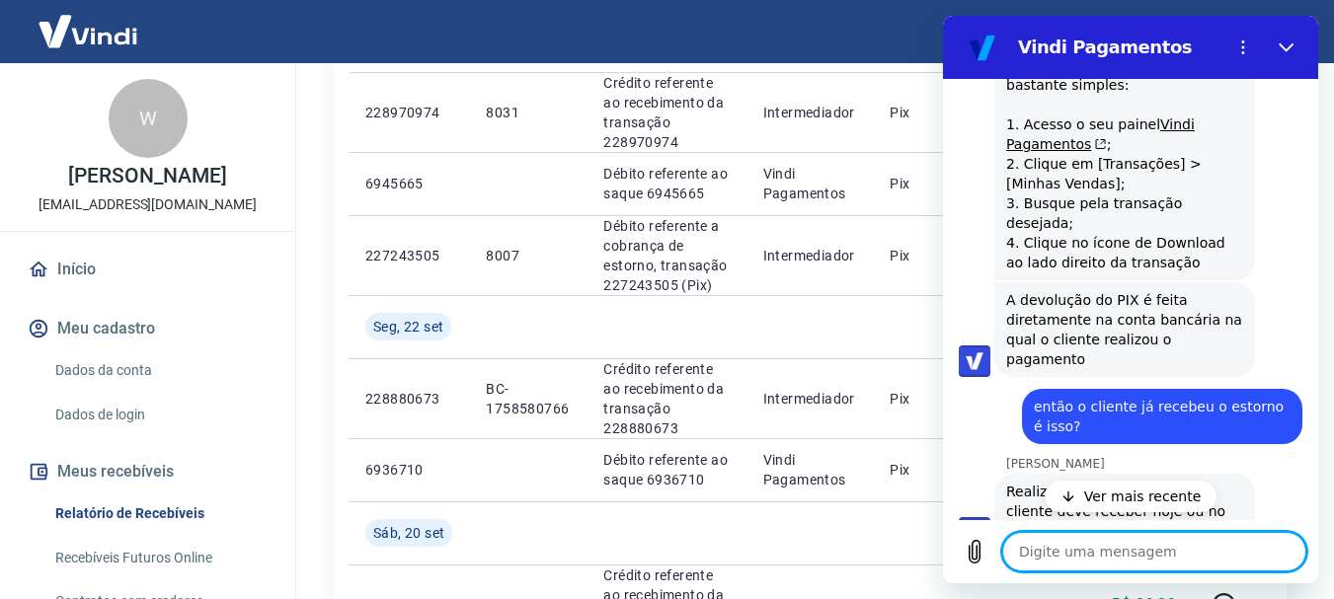
scroll to position [2950, 0]
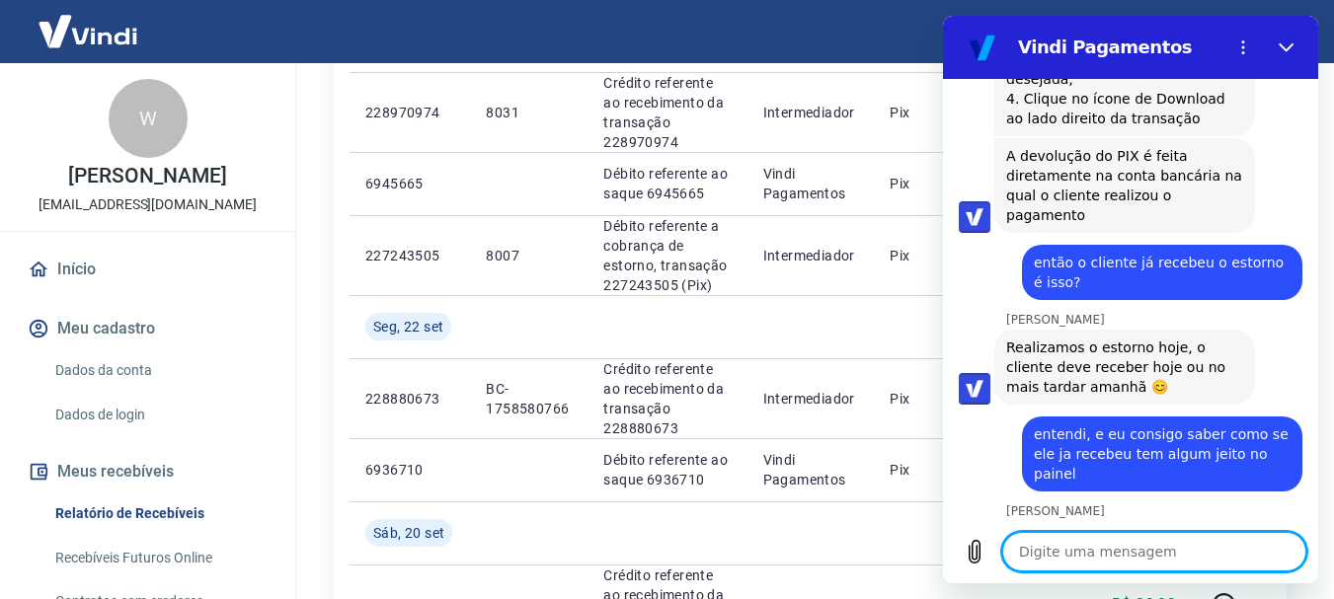
click at [1166, 554] on textarea at bounding box center [1154, 551] width 304 height 39
click at [1167, 547] on textarea at bounding box center [1154, 551] width 304 height 39
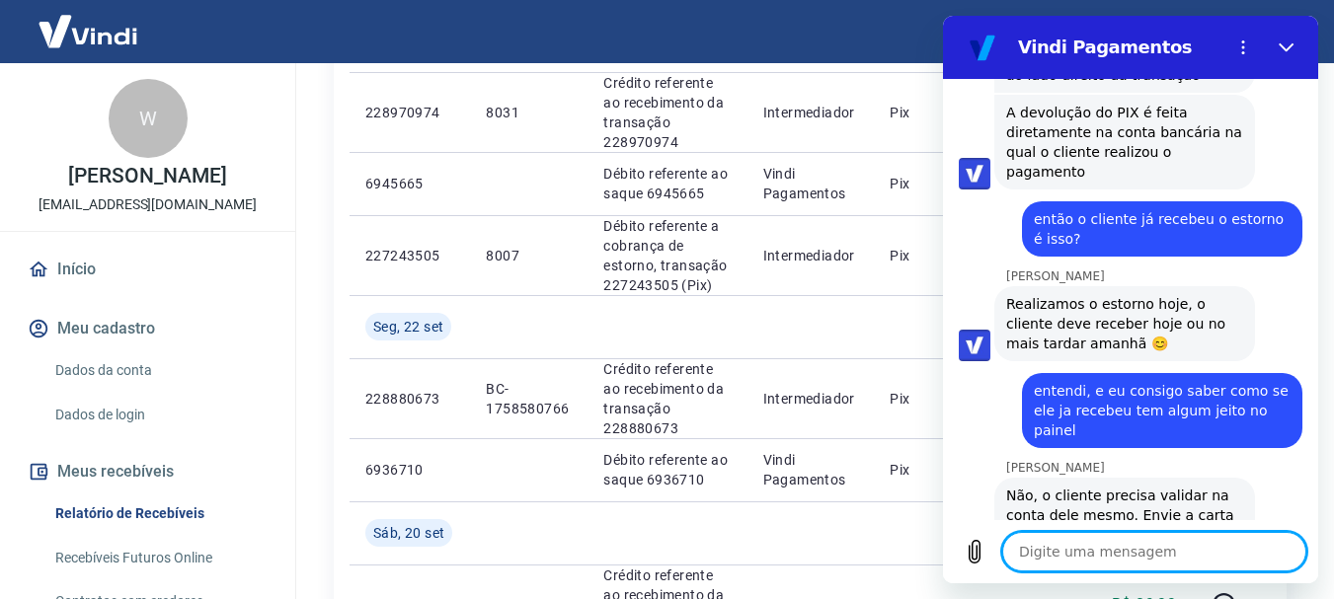
scroll to position [2997, 0]
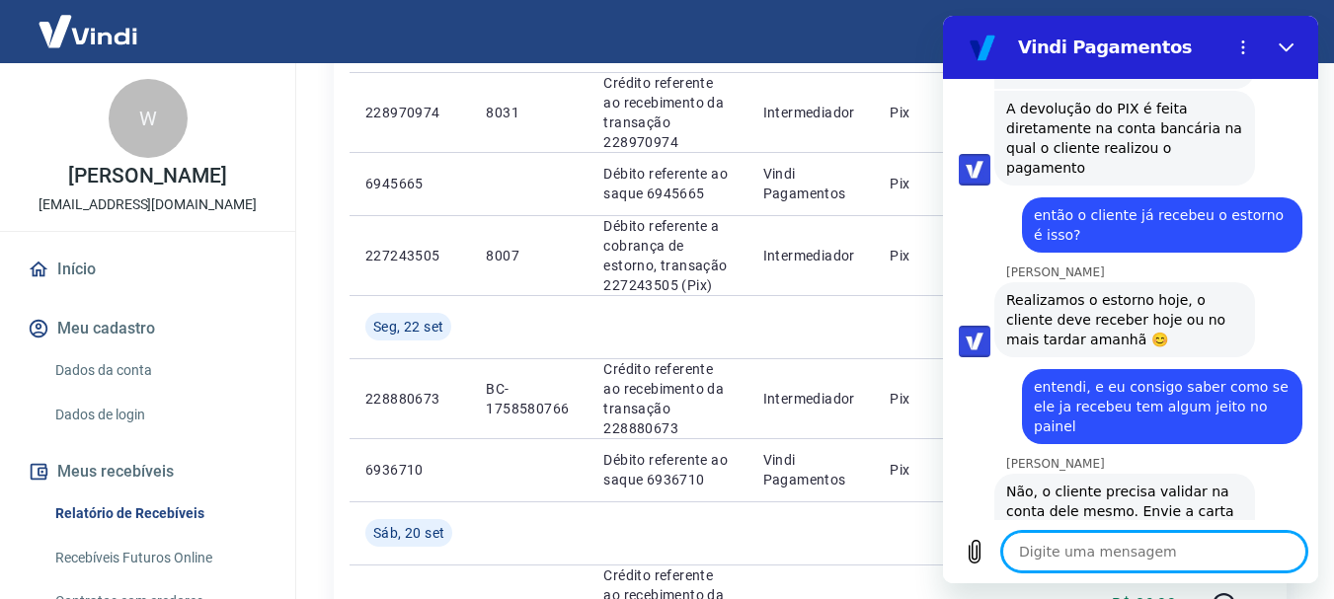
click at [1179, 560] on textarea at bounding box center [1154, 551] width 304 height 39
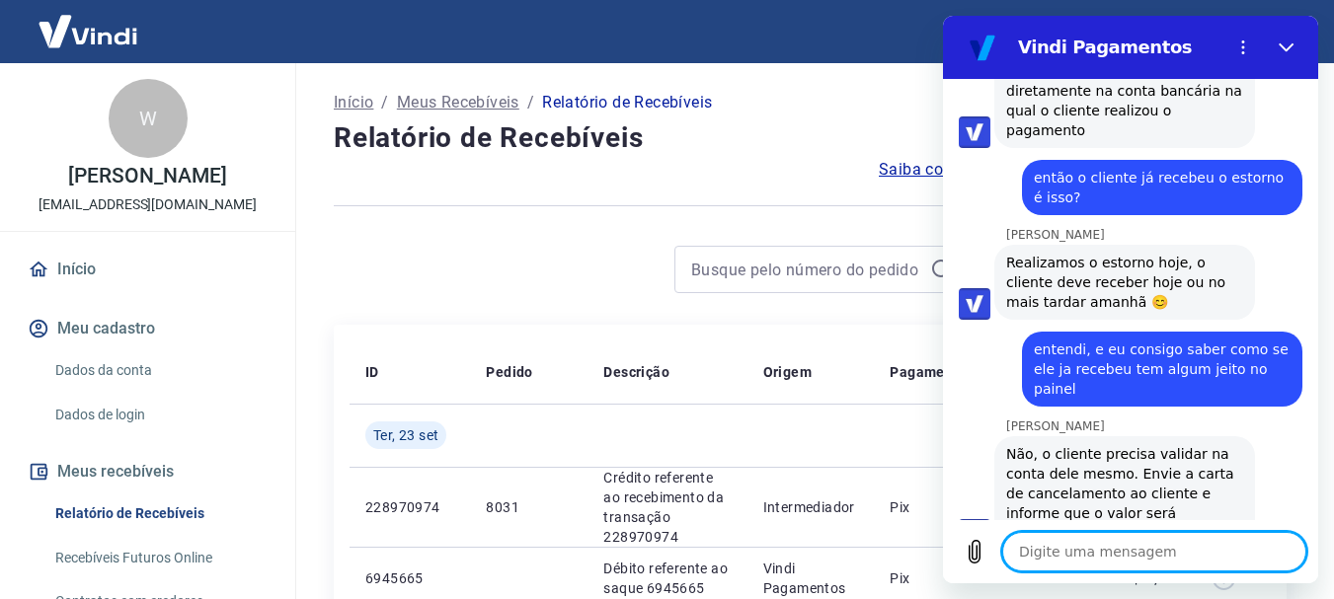
scroll to position [3100, 0]
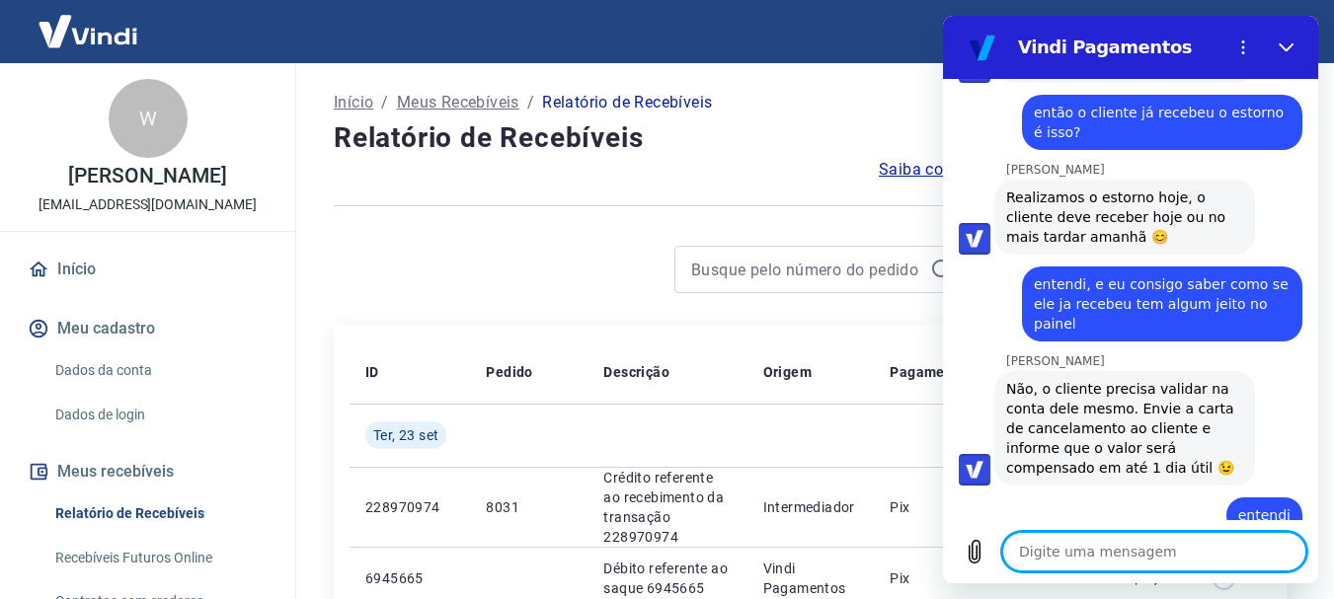
click at [1101, 541] on textarea at bounding box center [1154, 551] width 304 height 39
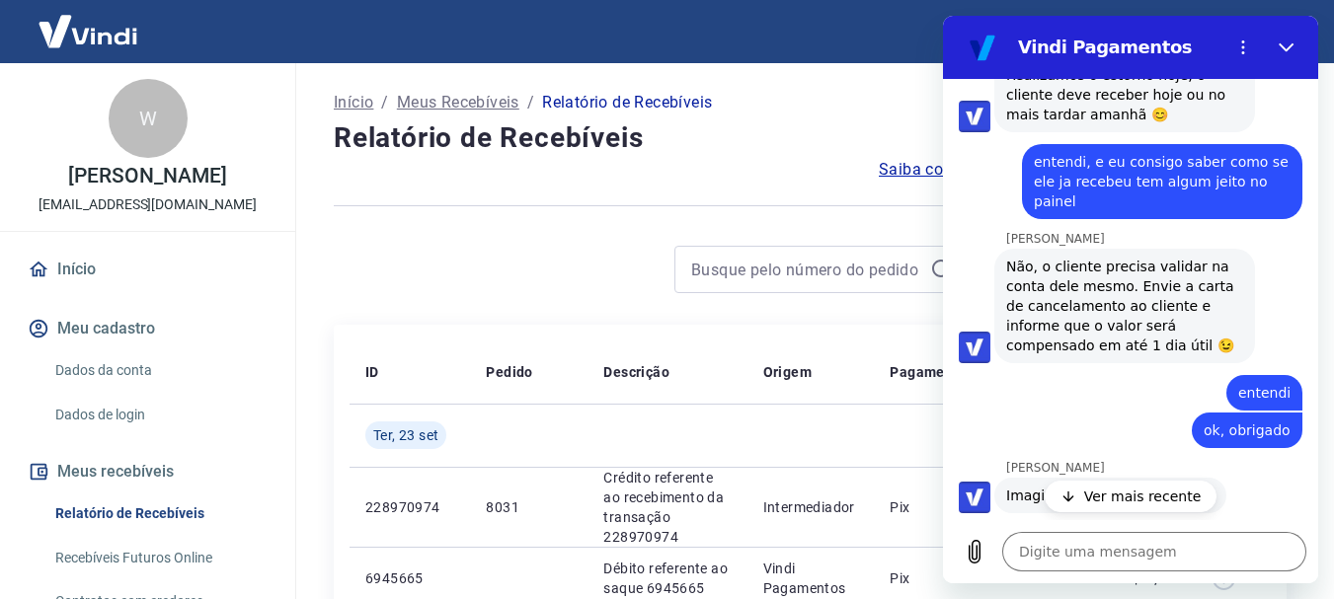
scroll to position [3654, 0]
